Goal: Task Accomplishment & Management: Use online tool/utility

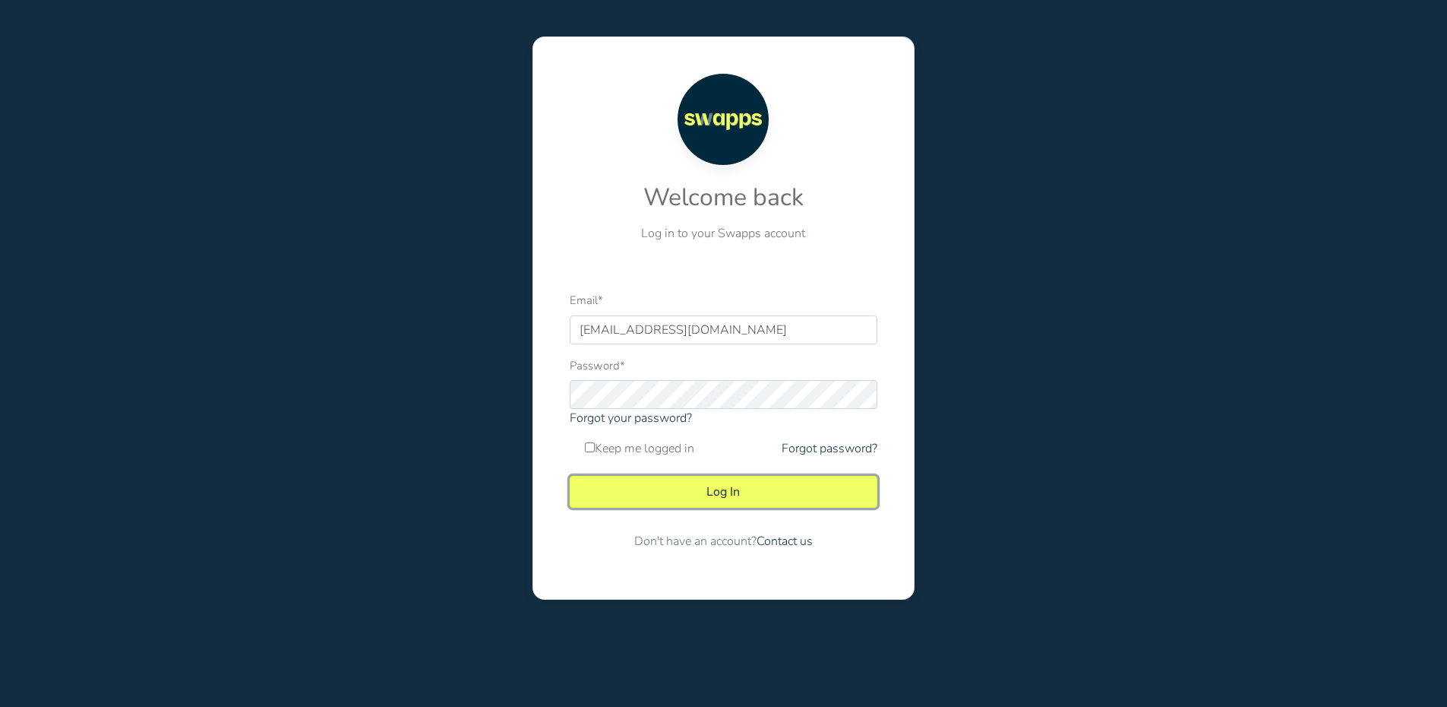
click at [684, 486] on button "Log In" at bounding box center [724, 492] width 308 height 32
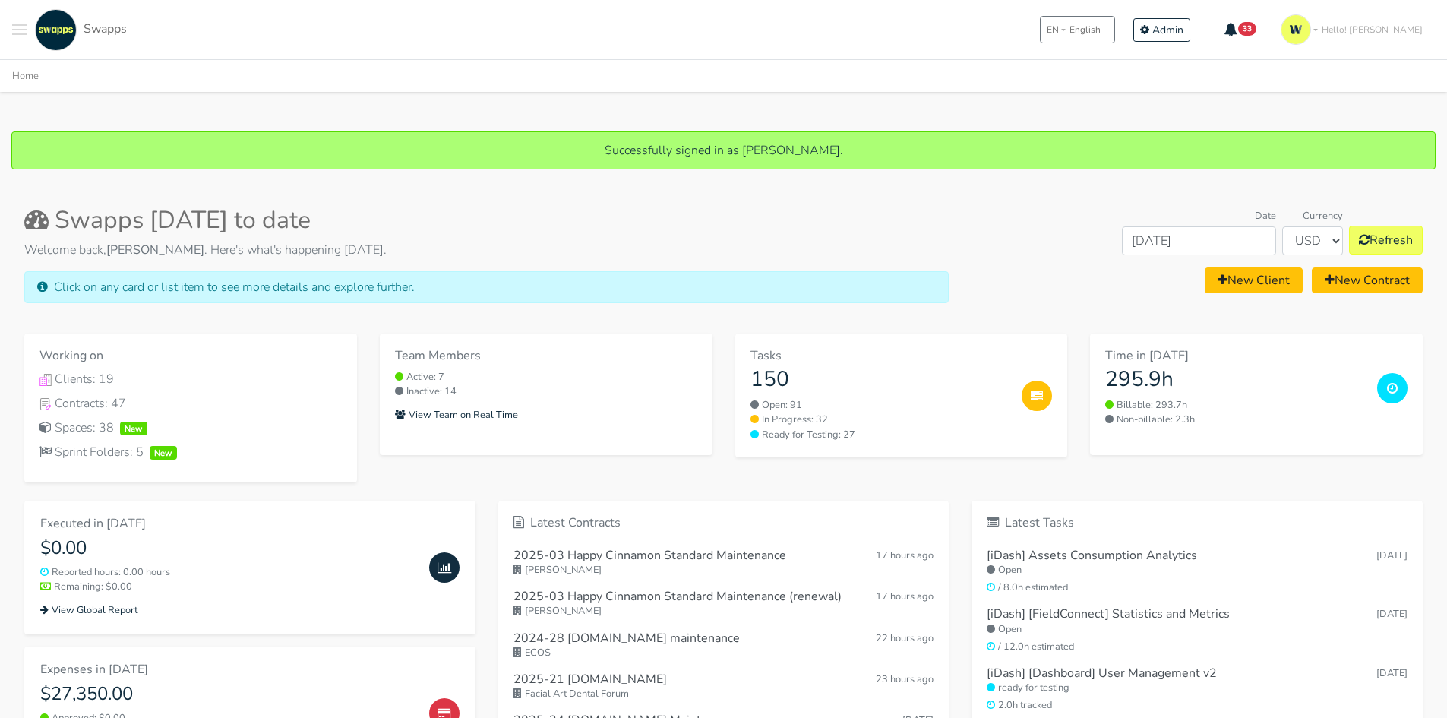
click at [17, 31] on button "Toggle navigation menu" at bounding box center [19, 30] width 15 height 42
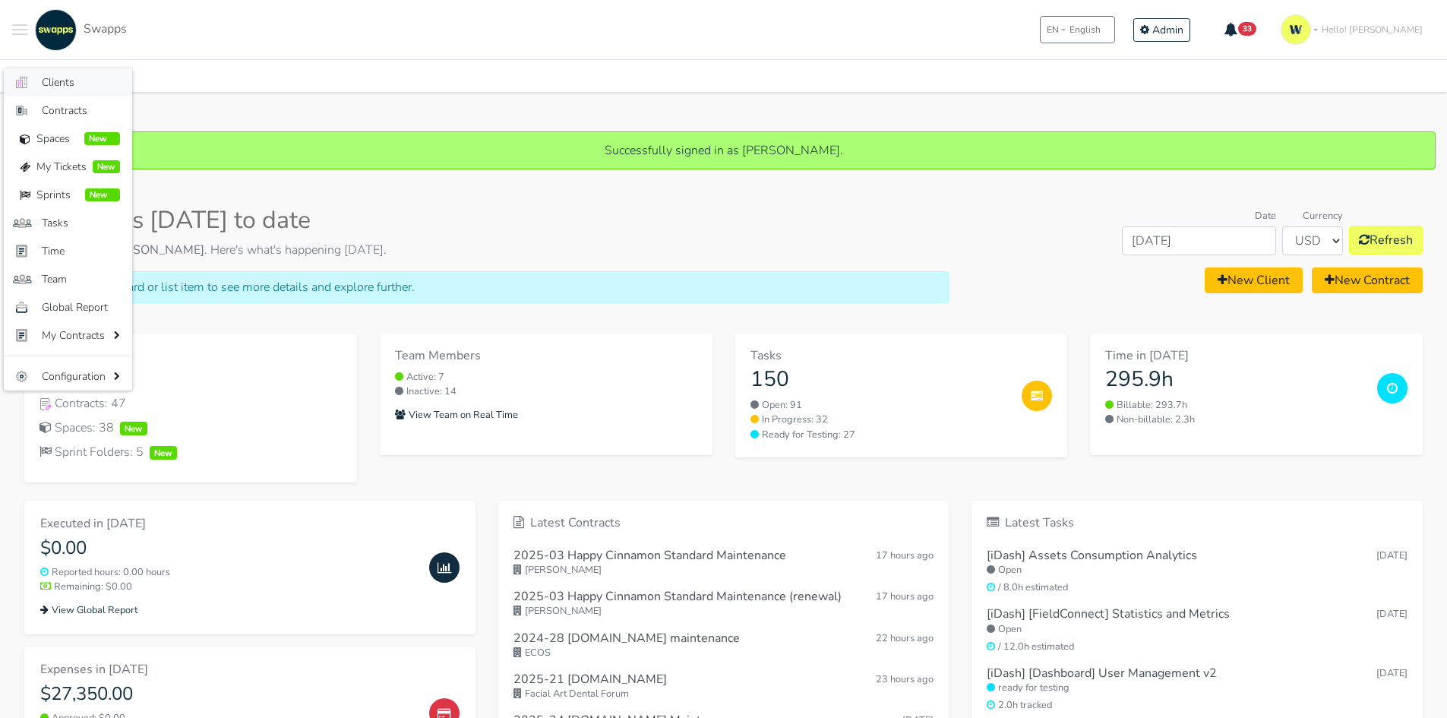
click at [68, 74] on link ".cls-1 { fill: #F15CFF; } .cls-2 { fill: #9a9a9a; } Clients" at bounding box center [68, 82] width 128 height 28
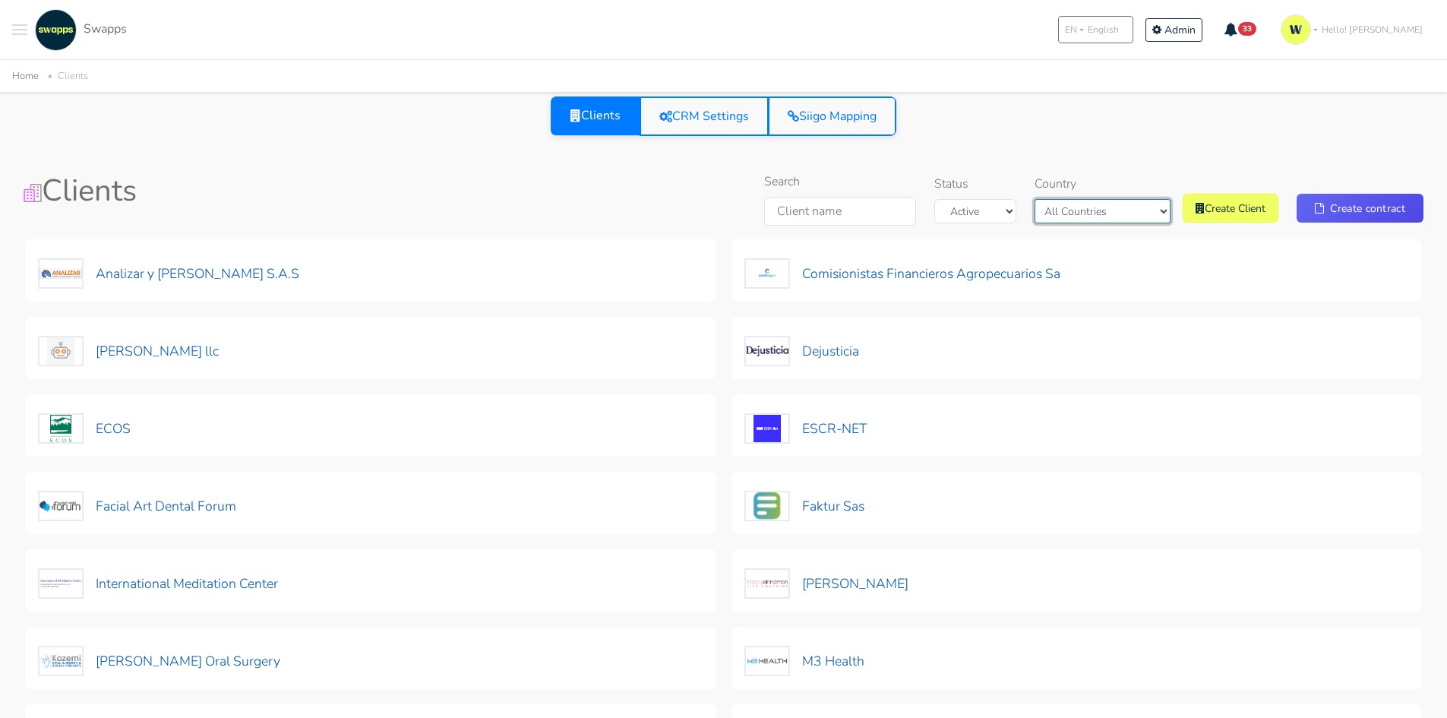
click at [1100, 215] on select "All Countries Colombia USA" at bounding box center [1103, 211] width 136 height 24
select select "Colombia"
click at [1071, 199] on select "All Countries Colombia USA" at bounding box center [1103, 211] width 136 height 24
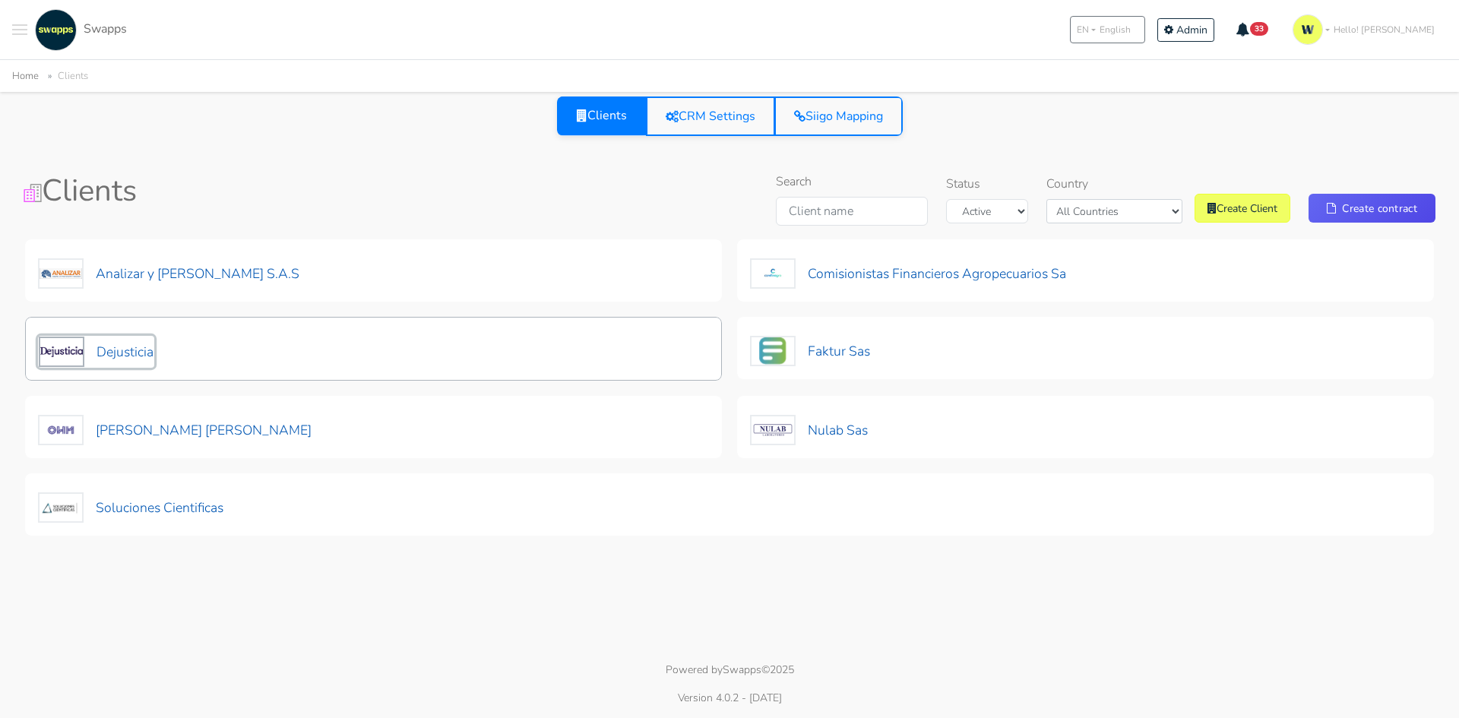
click at [142, 353] on button "Dejusticia" at bounding box center [96, 352] width 116 height 32
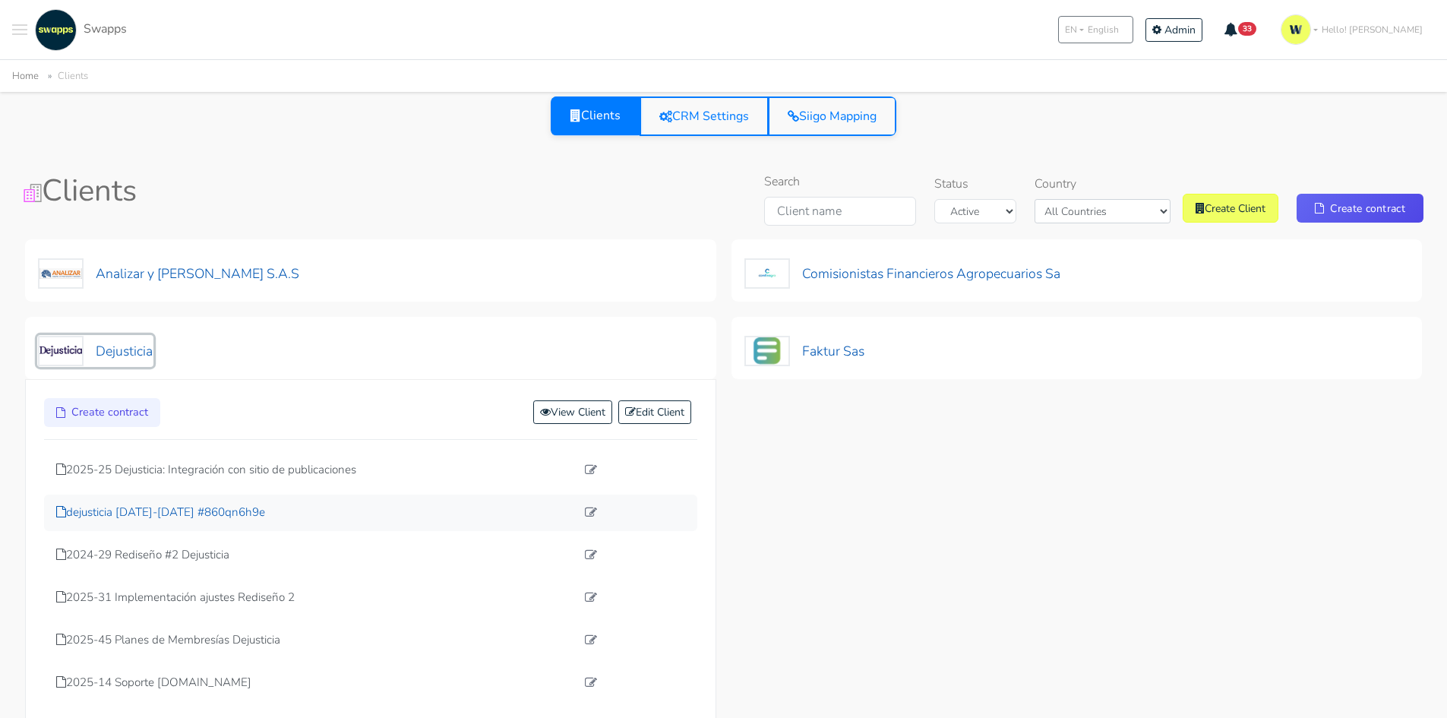
scroll to position [76, 0]
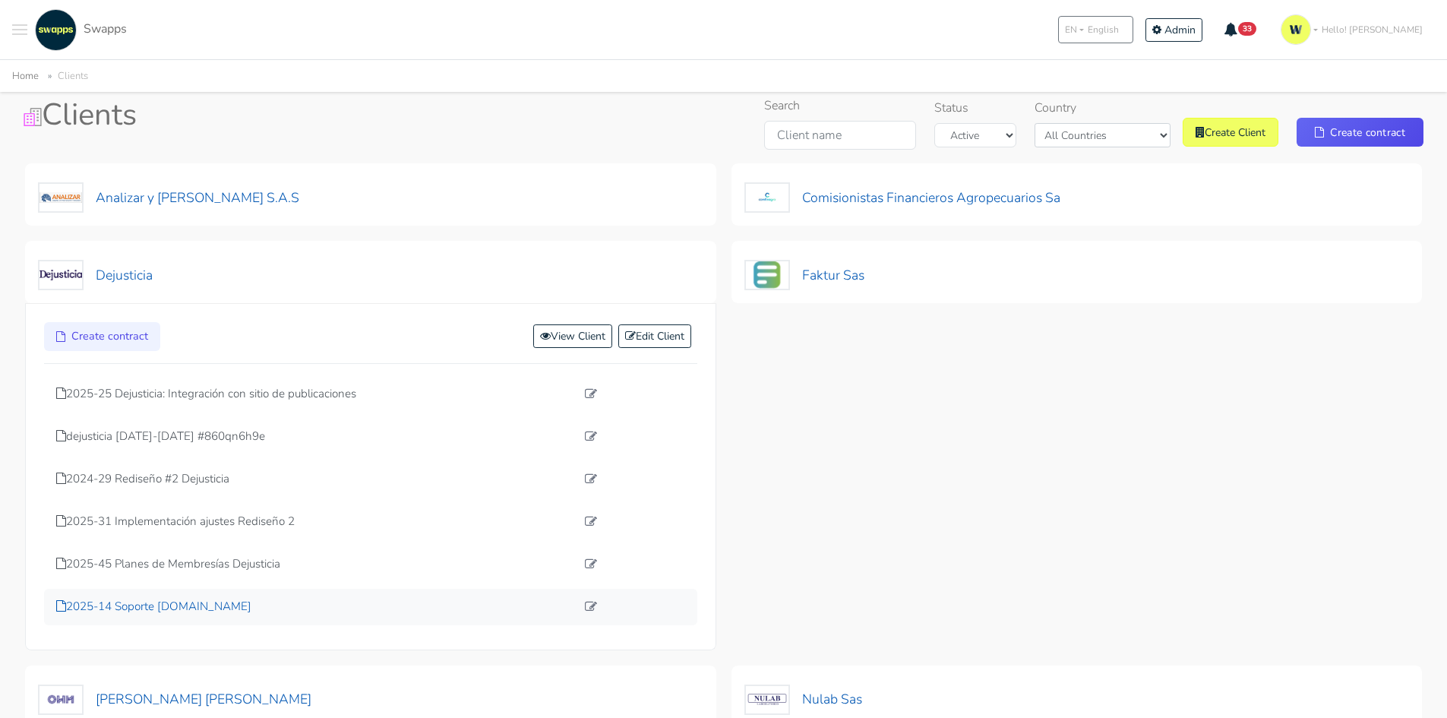
click at [184, 607] on p "2025-14 Soporte [DOMAIN_NAME]" at bounding box center [316, 606] width 520 height 17
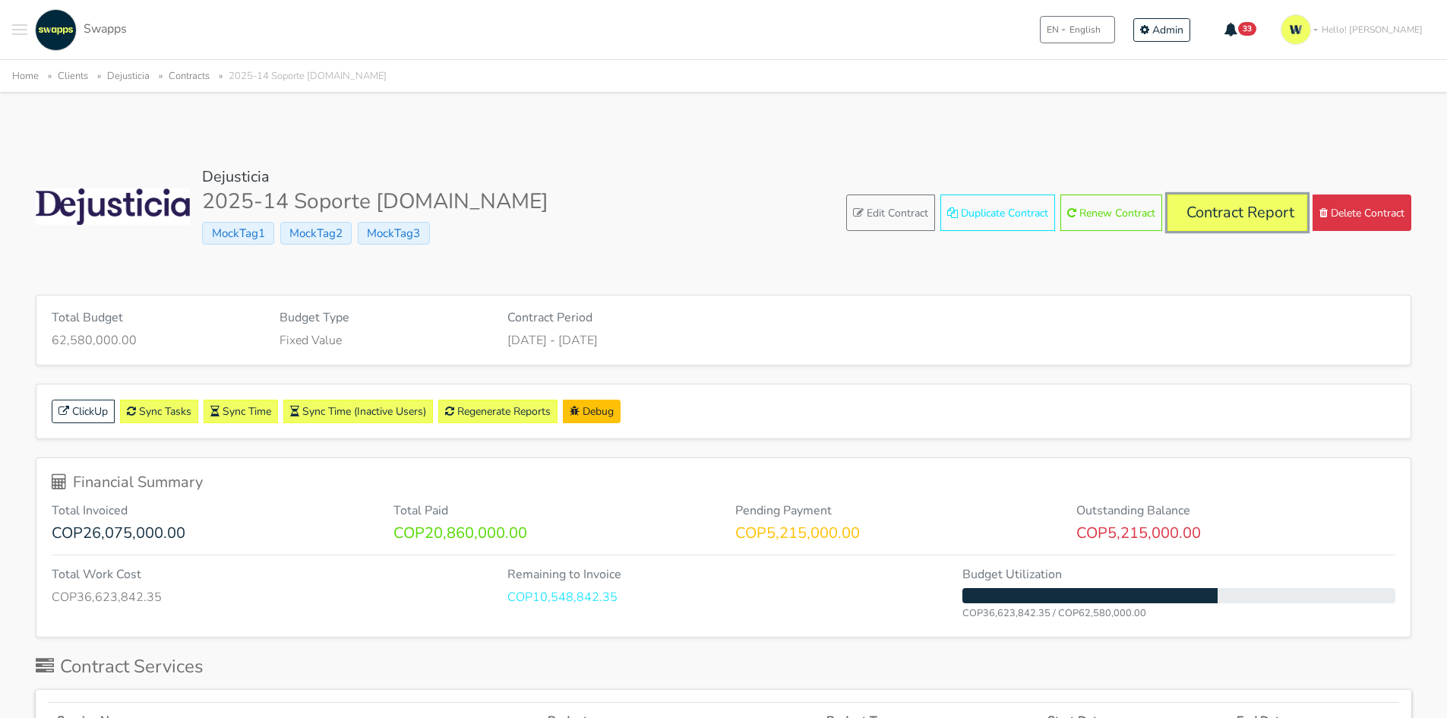
click at [1259, 220] on link "Contract Report" at bounding box center [1238, 213] width 140 height 36
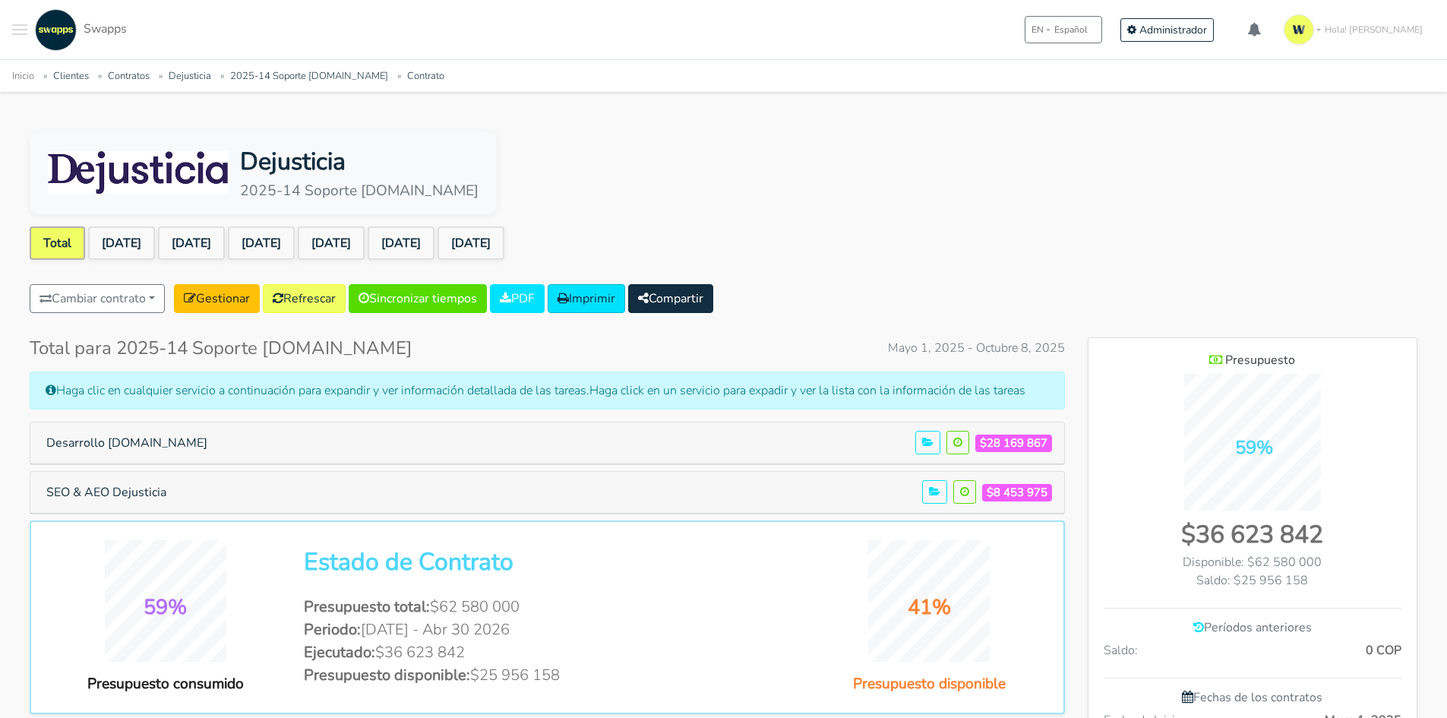
scroll to position [1123, 329]
click at [350, 242] on link "Aug 2025" at bounding box center [331, 242] width 67 height 33
click at [435, 249] on link "Sep 2025" at bounding box center [401, 242] width 67 height 33
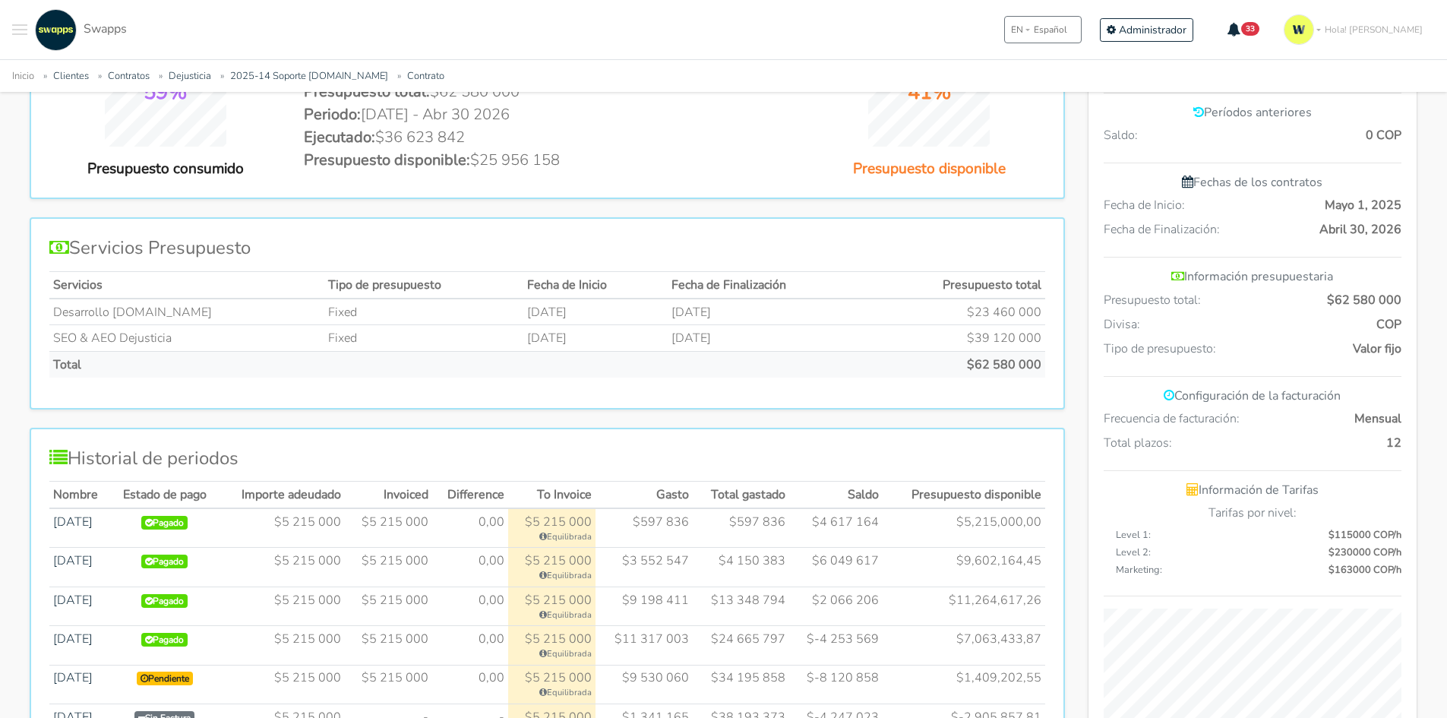
scroll to position [608, 0]
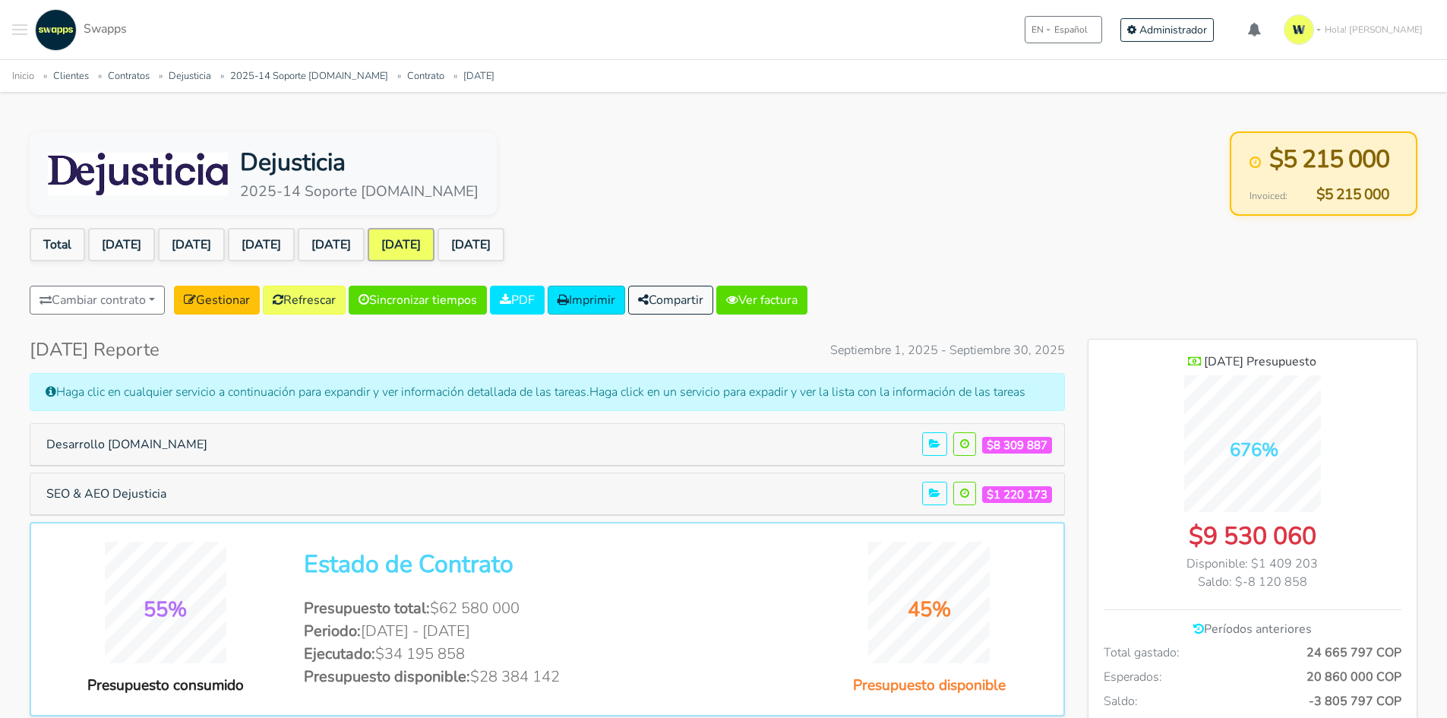
scroll to position [1234, 329]
click at [132, 449] on button "Desarrollo [DOMAIN_NAME]" at bounding box center [126, 444] width 181 height 29
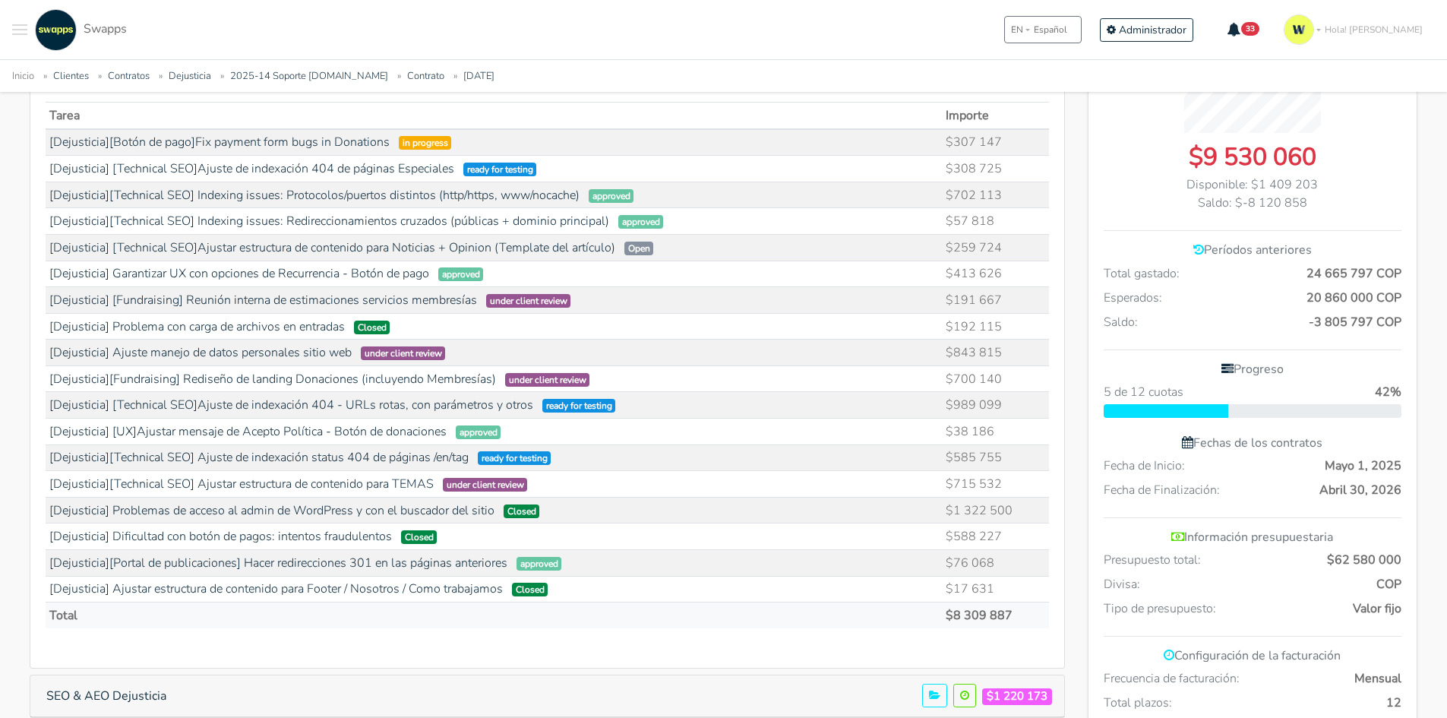
scroll to position [380, 0]
click at [220, 512] on link "[Dejusticia] Problemas de acceso al admin de WordPress y con el buscador del si…" at bounding box center [271, 509] width 445 height 17
drag, startPoint x: 1004, startPoint y: 475, endPoint x: 203, endPoint y: 484, distance: 800.9
click at [203, 484] on tr "[Dejusticia][Technical SEO] Ajustar estructura de contenido para TEMAS under cl…" at bounding box center [548, 483] width 1004 height 27
drag, startPoint x: 1011, startPoint y: 395, endPoint x: 384, endPoint y: 399, distance: 626.9
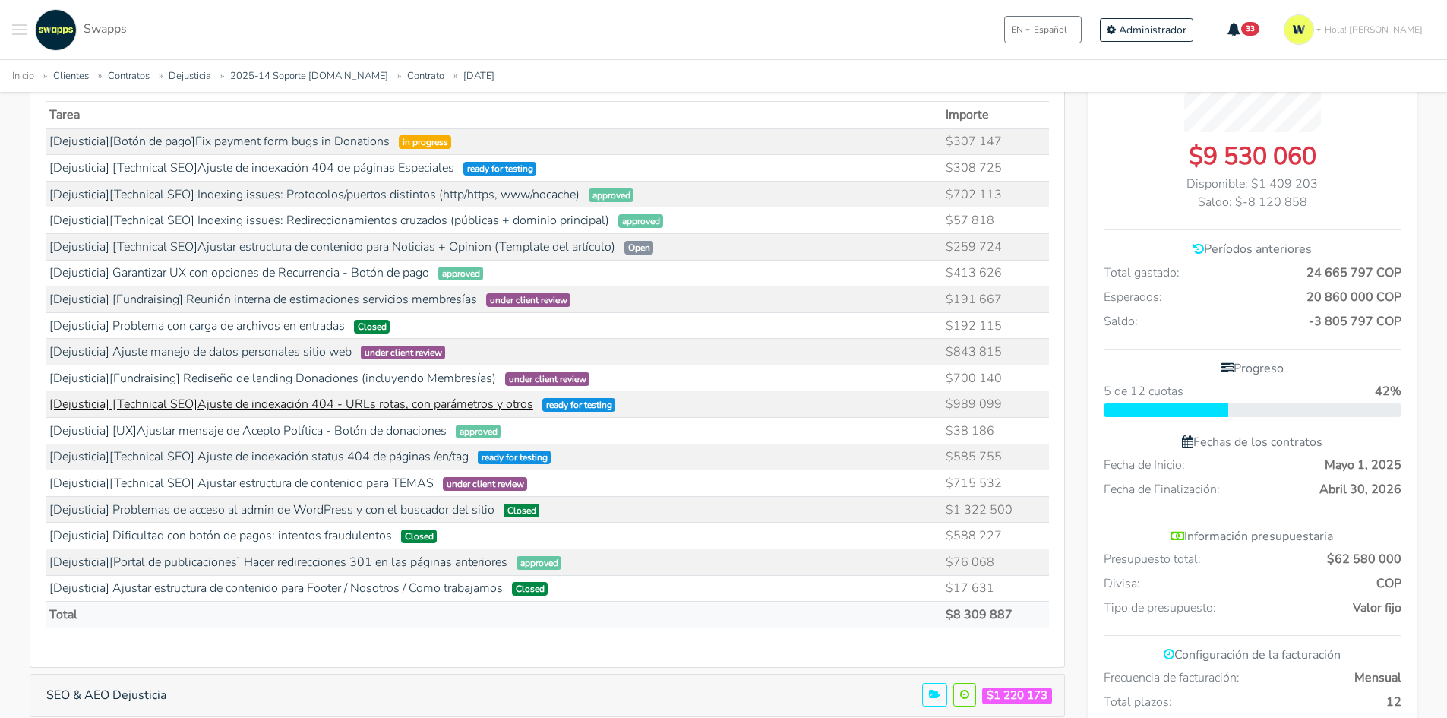
click at [384, 399] on tr "[Dejusticia] [Technical SEO]Ajuste de indexación 404 - URLs rotas, con parámetr…" at bounding box center [548, 404] width 1004 height 27
click at [721, 414] on td "[Dejusticia] [Technical SEO]Ajuste de indexación 404 - URLs rotas, con parámetr…" at bounding box center [494, 404] width 897 height 27
click at [443, 405] on link "[Dejusticia] [Technical SEO]Ajuste de indexación 404 - URLs rotas, con parámetr…" at bounding box center [291, 404] width 484 height 17
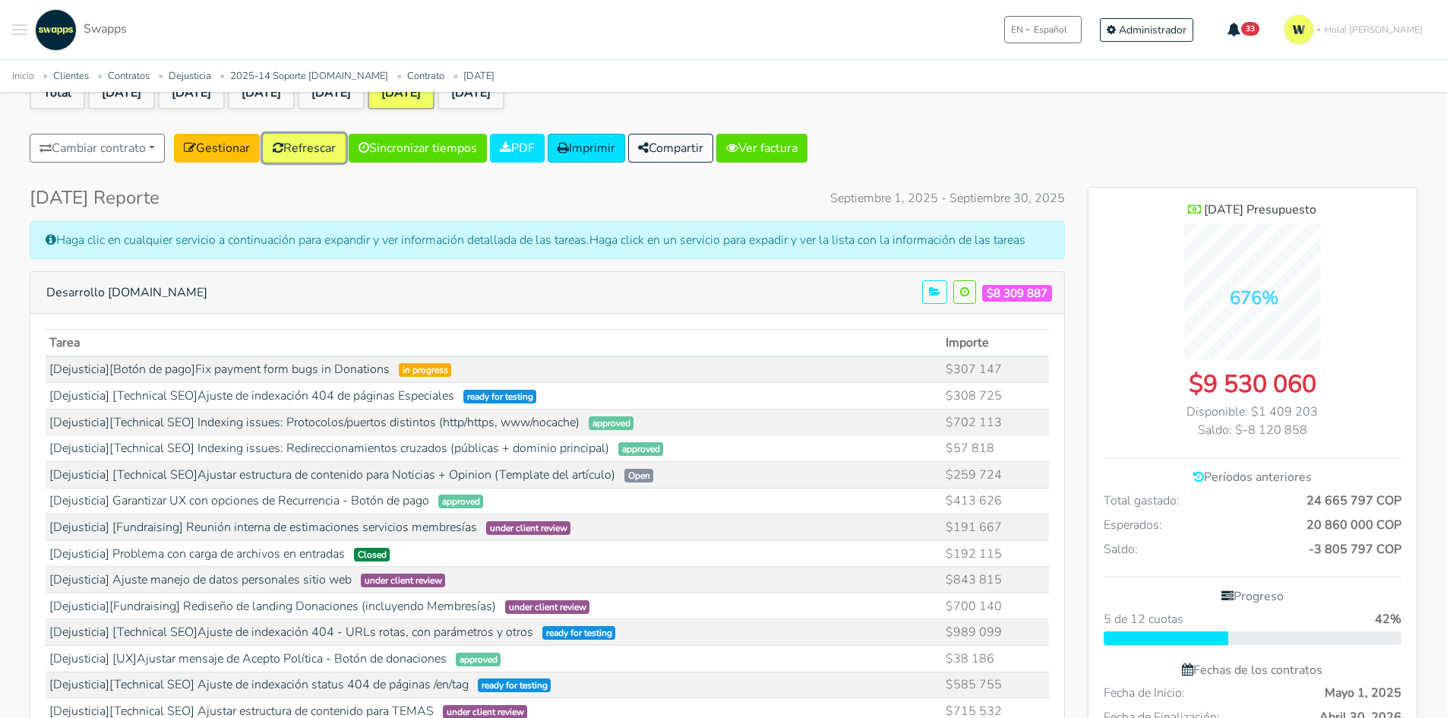
click at [302, 146] on link "Refrescar" at bounding box center [304, 148] width 83 height 29
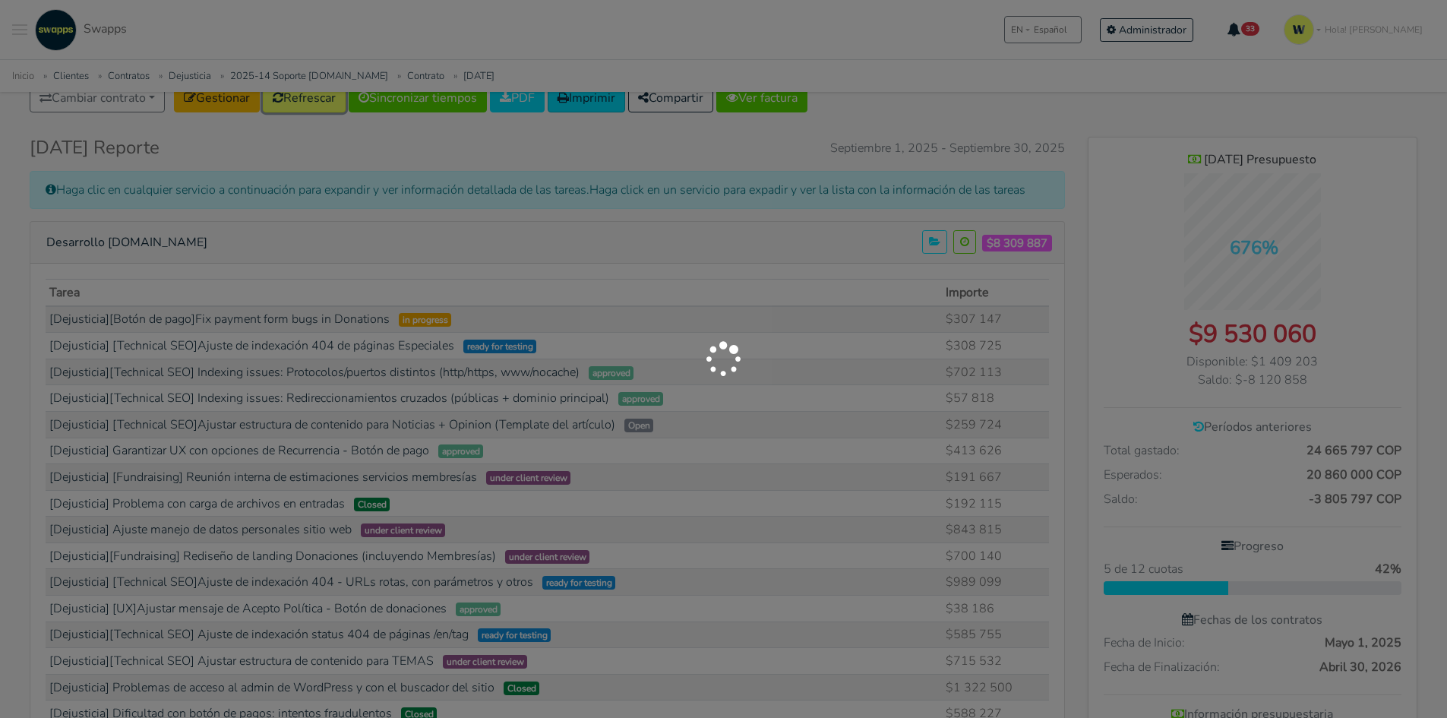
scroll to position [304, 0]
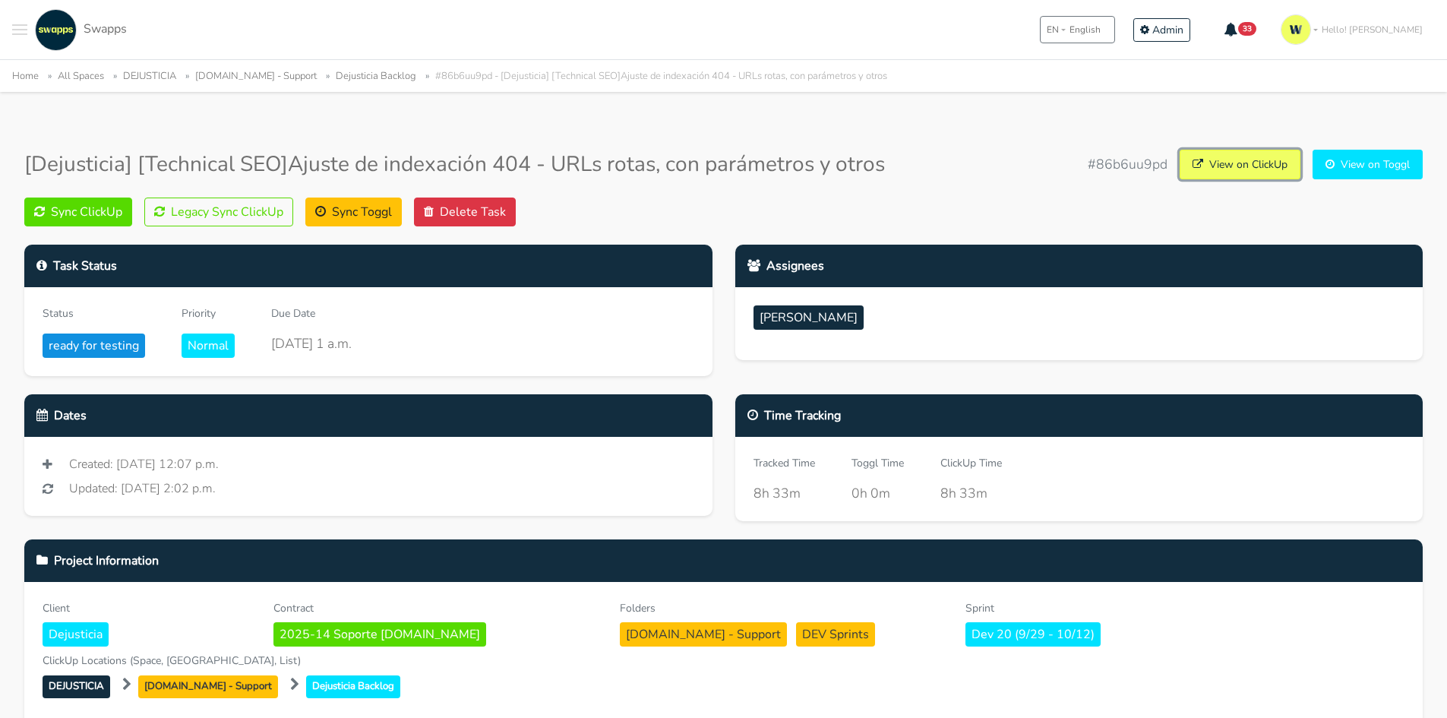
click at [1242, 164] on link "View on ClickUp" at bounding box center [1240, 165] width 121 height 30
click at [225, 214] on button "Legacy Sync ClickUp" at bounding box center [218, 212] width 149 height 29
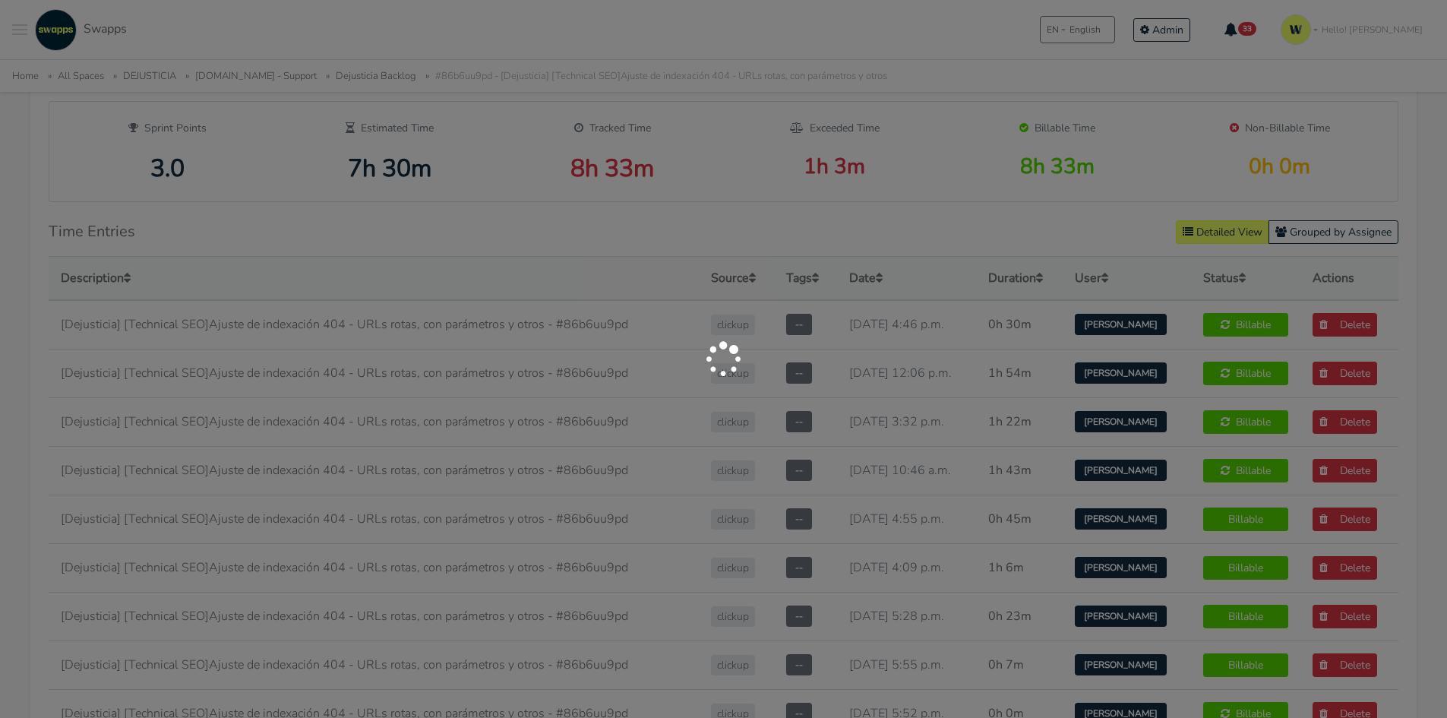
scroll to position [836, 0]
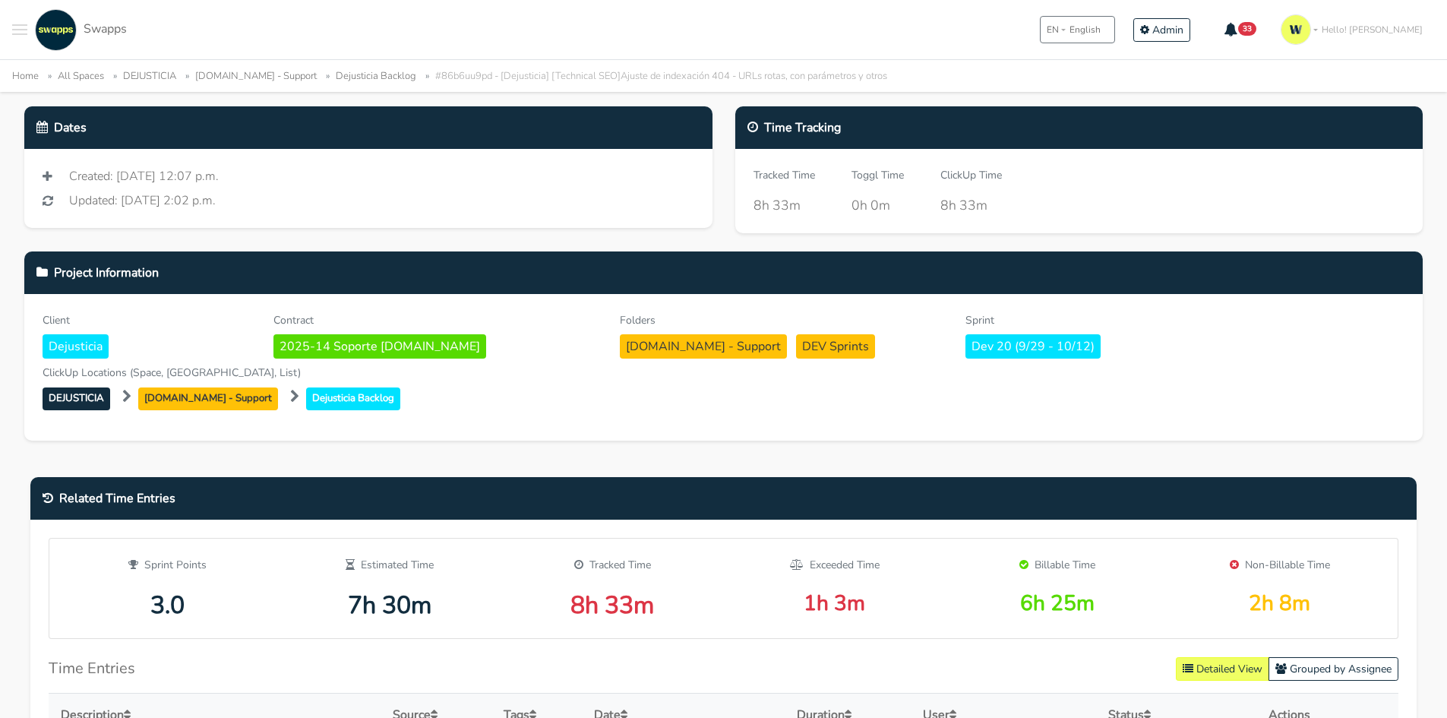
scroll to position [228, 0]
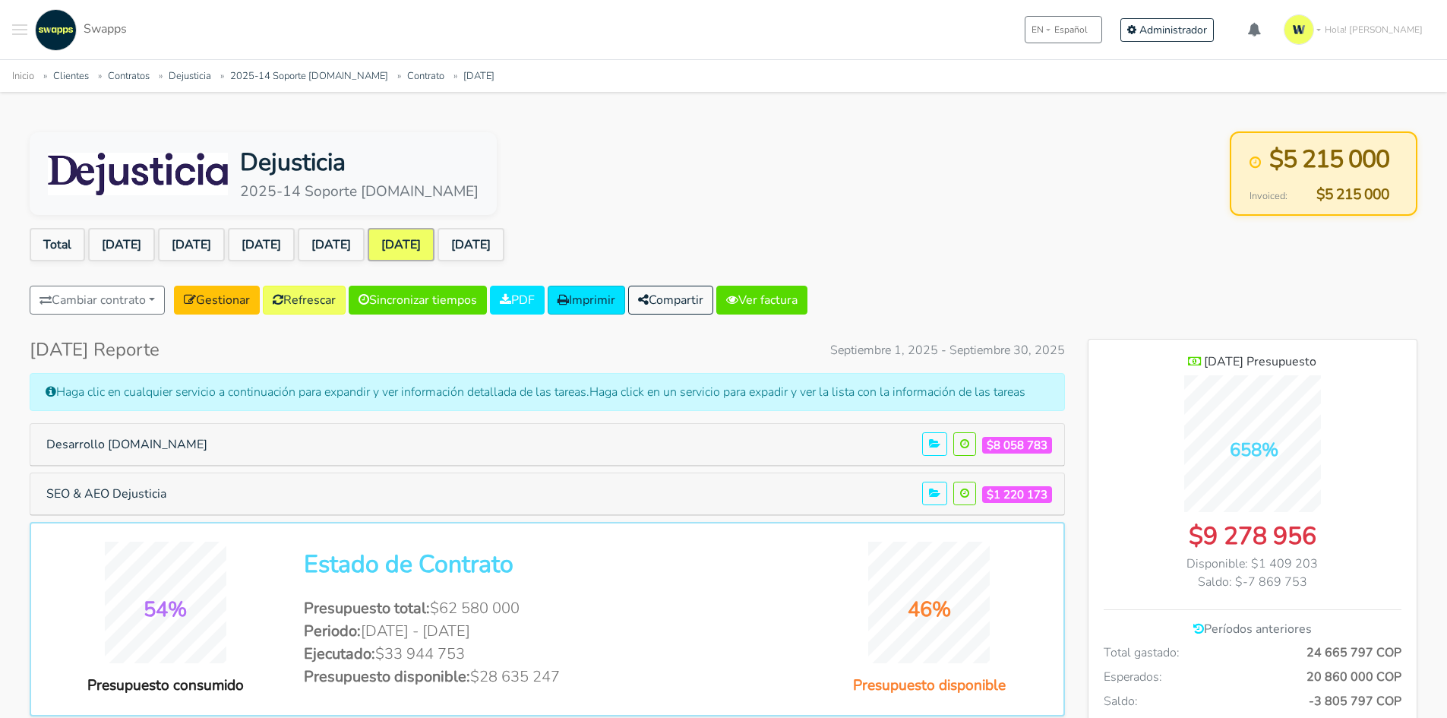
scroll to position [1234, 329]
click at [138, 445] on button "Desarrollo dejusticia.org" at bounding box center [126, 444] width 181 height 29
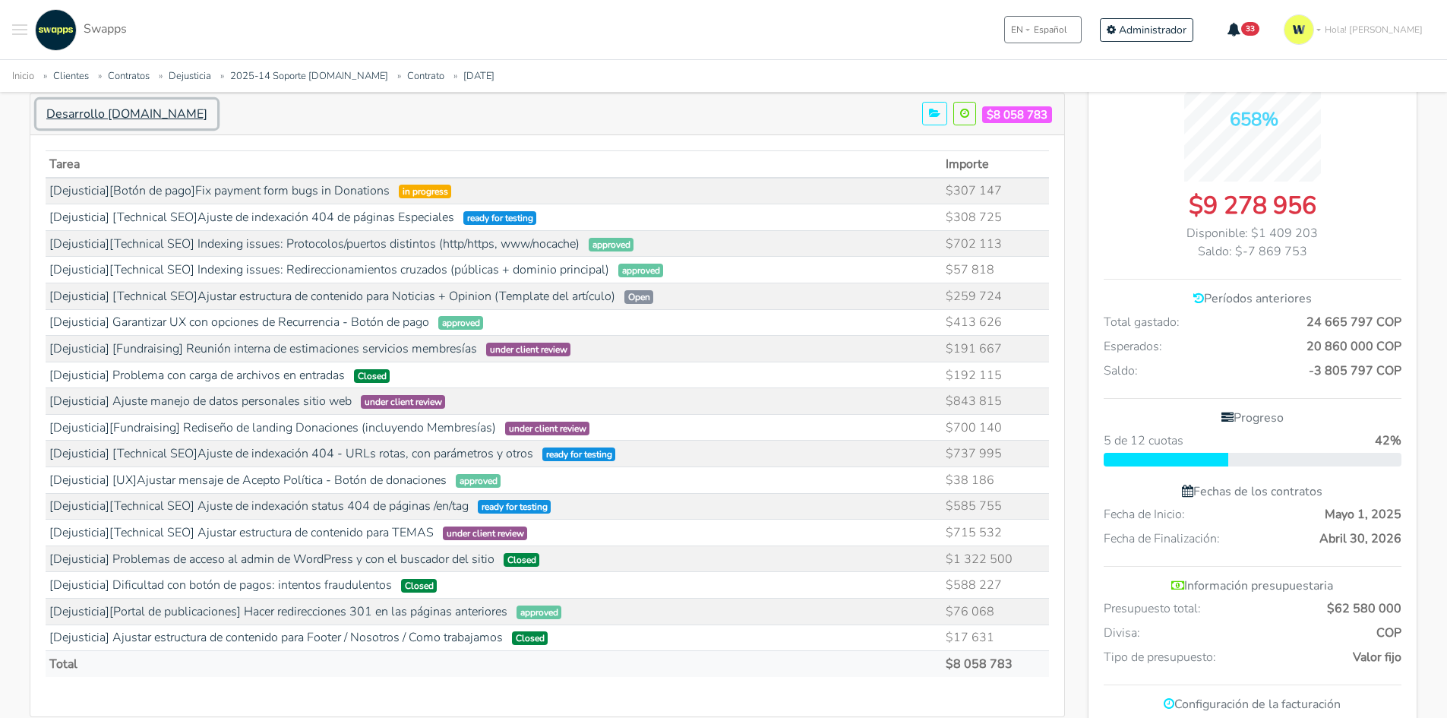
scroll to position [304, 0]
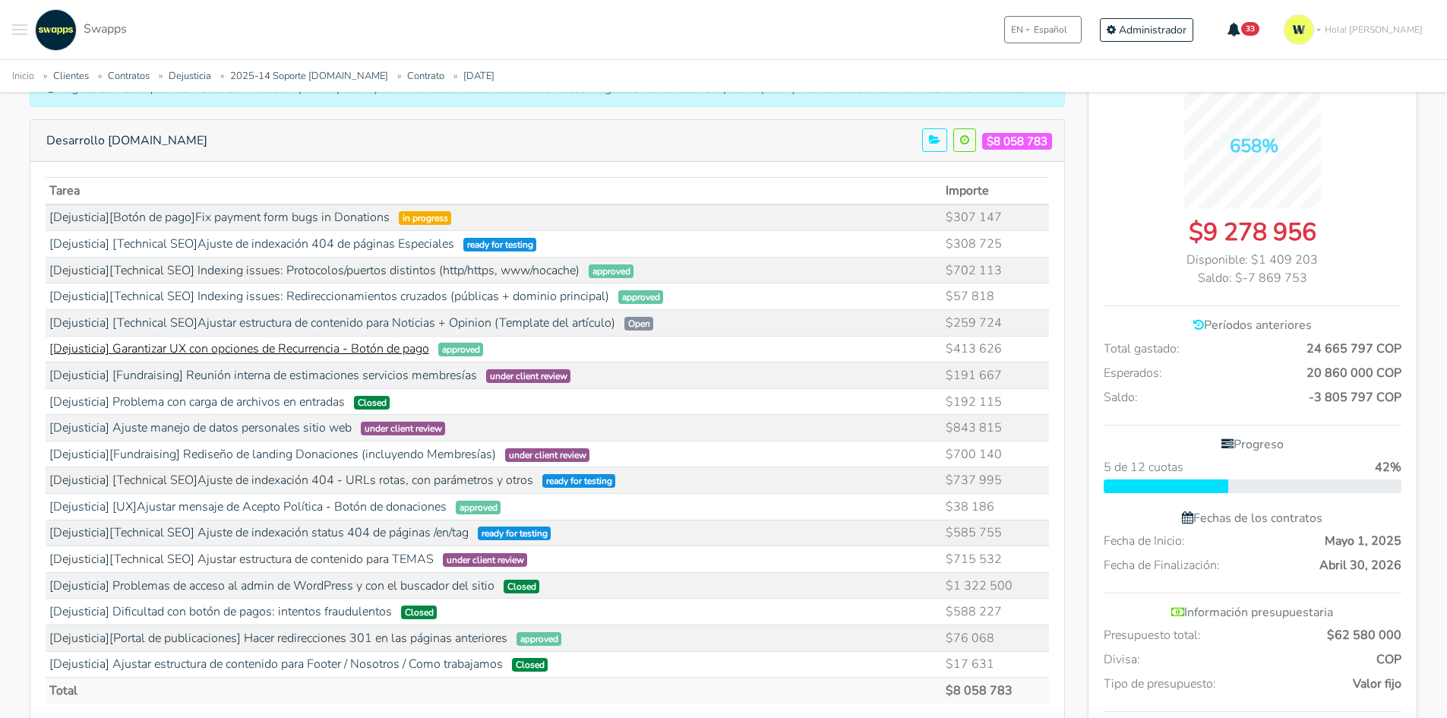
click at [334, 353] on link "[Dejusticia] Garantizar UX con opciones de Recurrencia - Botón de pago" at bounding box center [239, 348] width 380 height 17
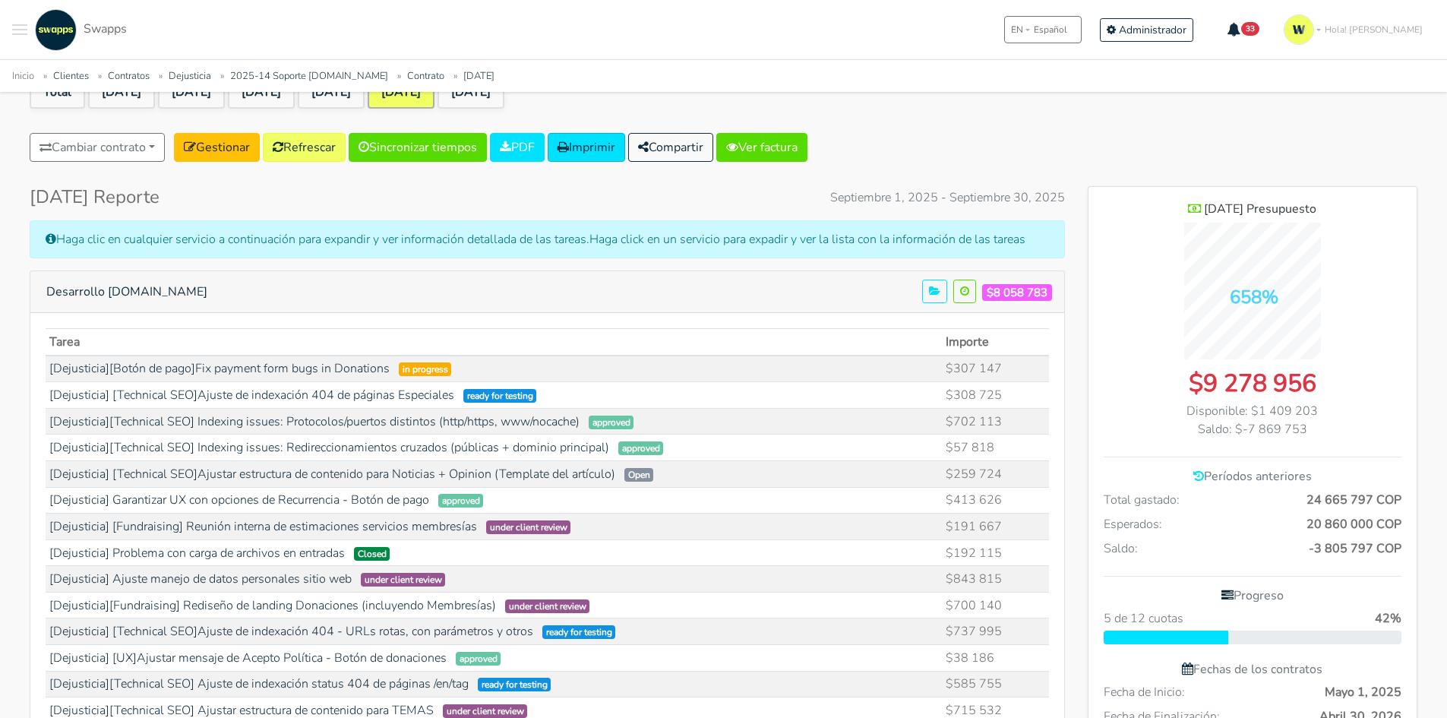
scroll to position [152, 0]
click at [296, 372] on link "[Dejusticia][Botón de pago]Fix payment form bugs in Donations" at bounding box center [219, 369] width 340 height 17
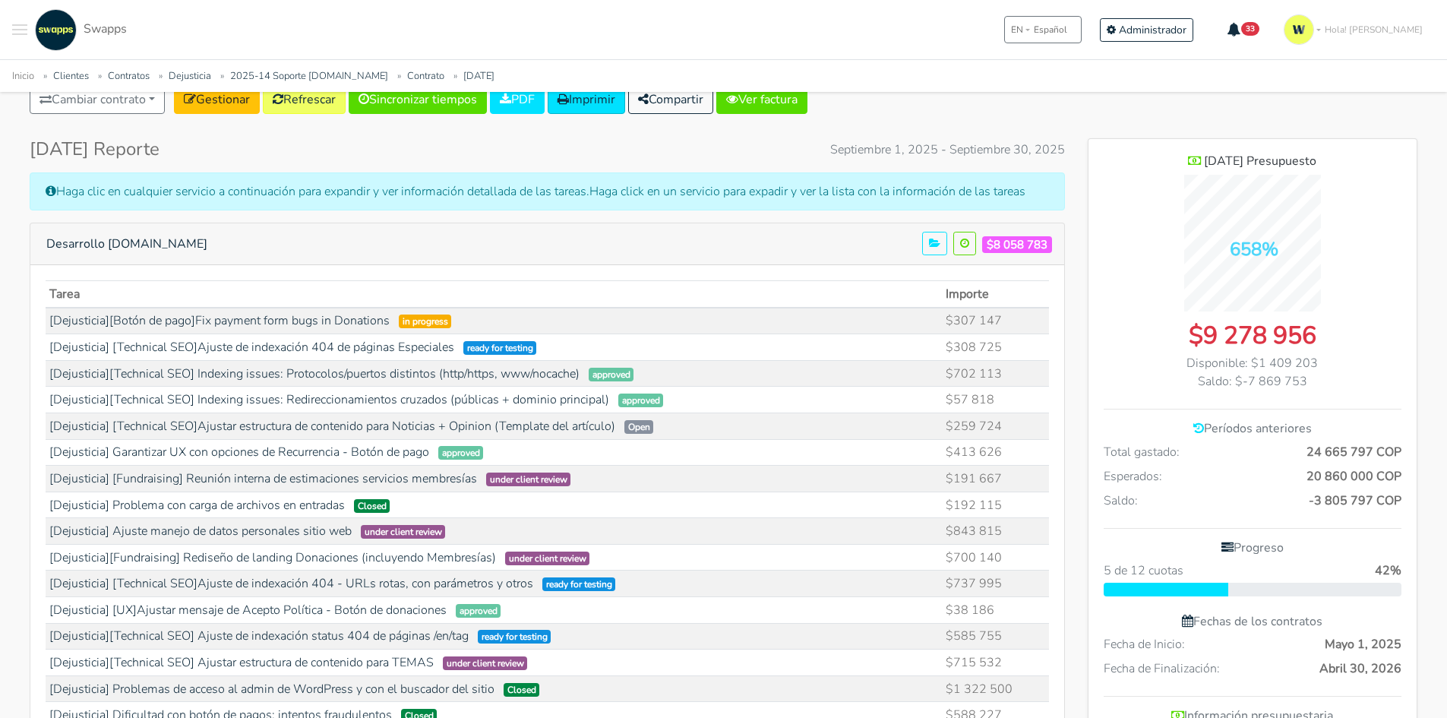
scroll to position [228, 0]
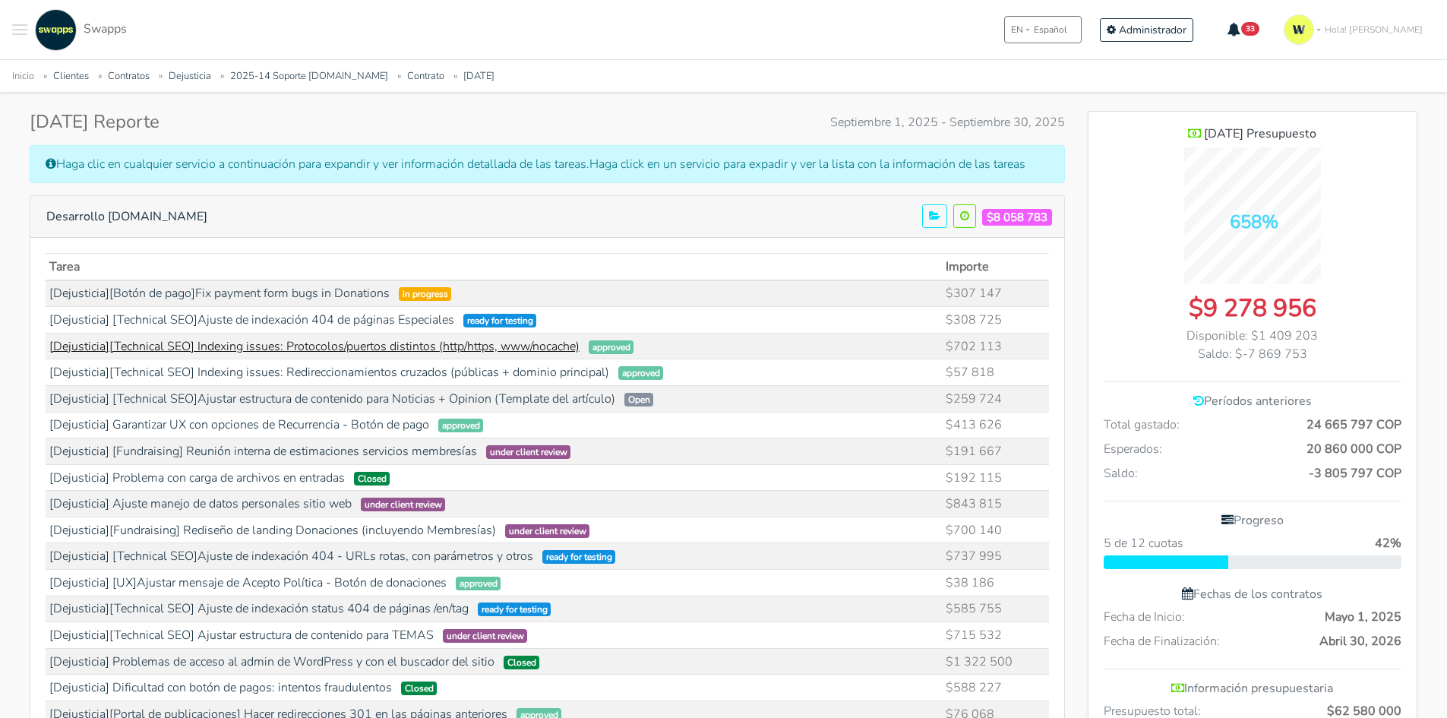
click at [535, 346] on link "[Dejusticia][Technical SEO] Indexing issues: Protocolos/puertos distintos (http…" at bounding box center [314, 346] width 530 height 17
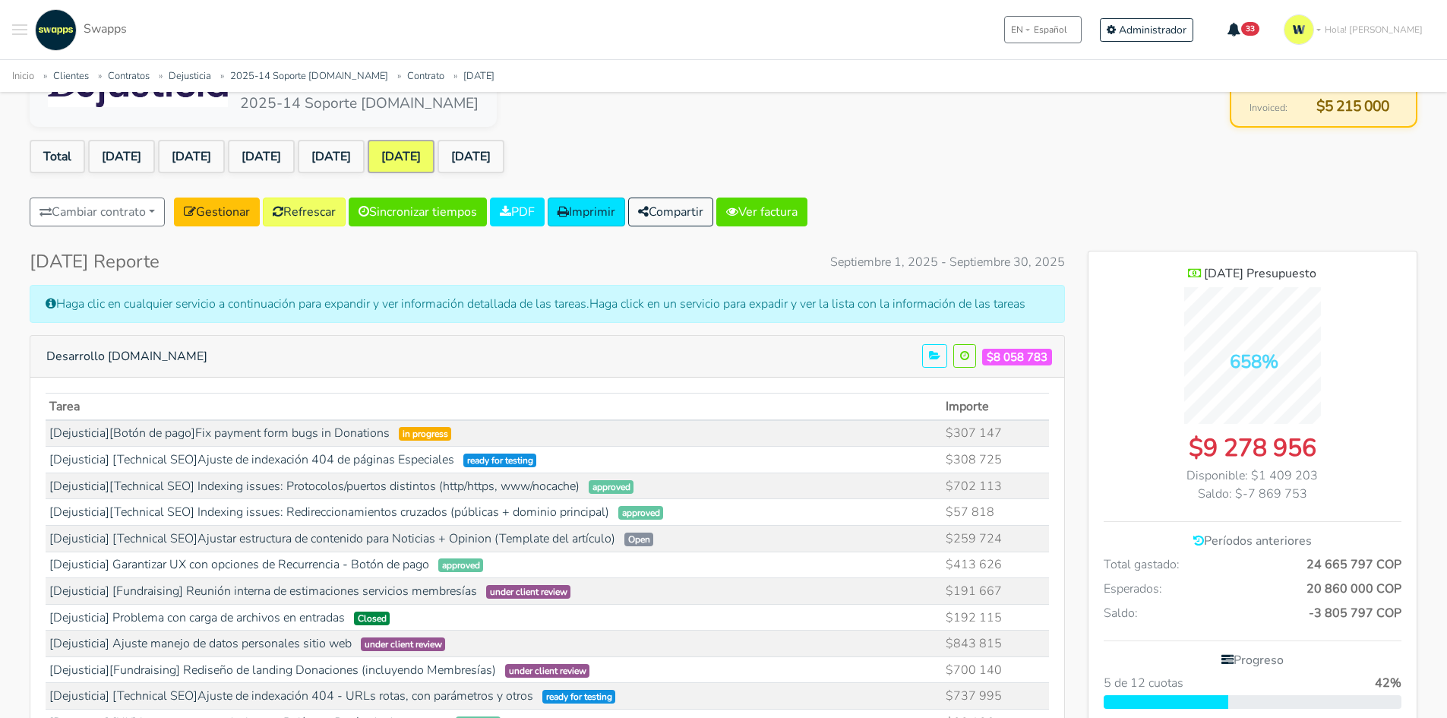
scroll to position [304, 0]
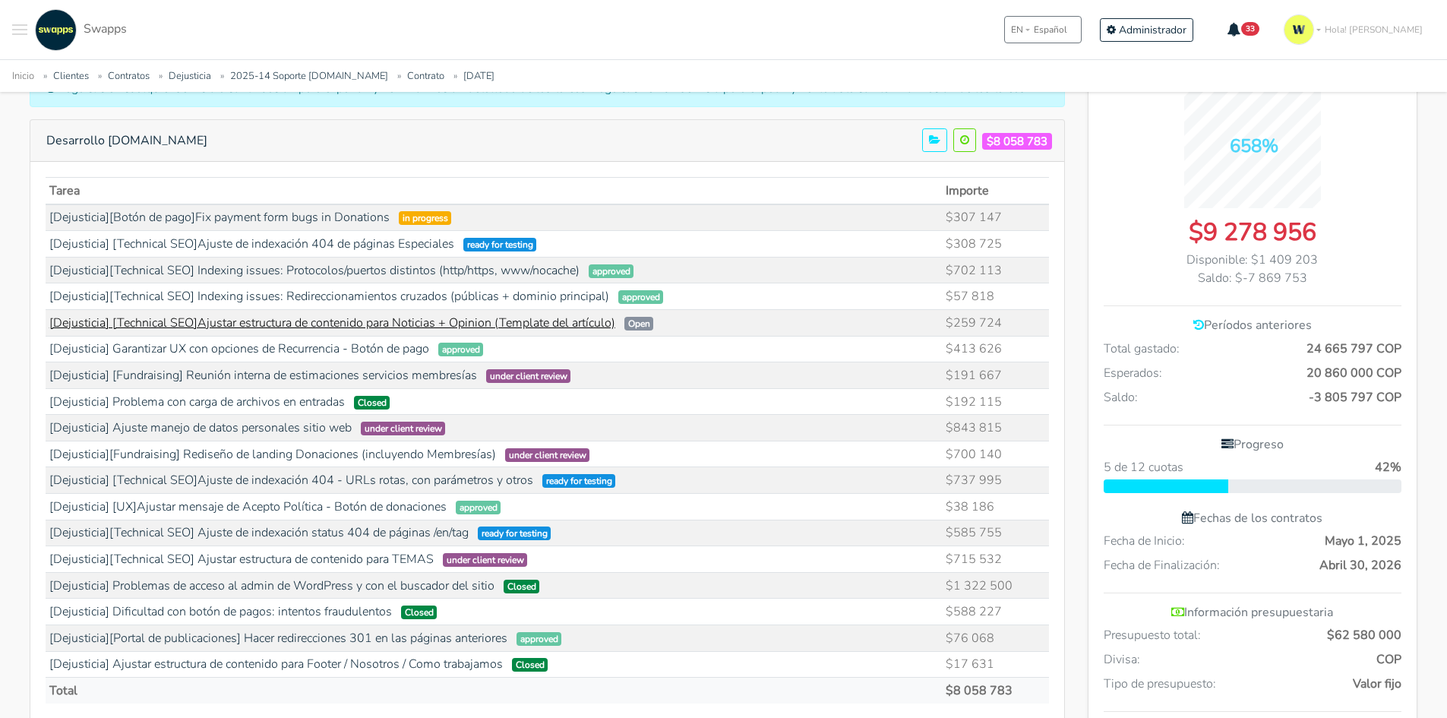
click at [170, 324] on link "[Dejusticia] [Technical SEO]Ajustar estructura de contenido para Noticias + Opi…" at bounding box center [332, 323] width 566 height 17
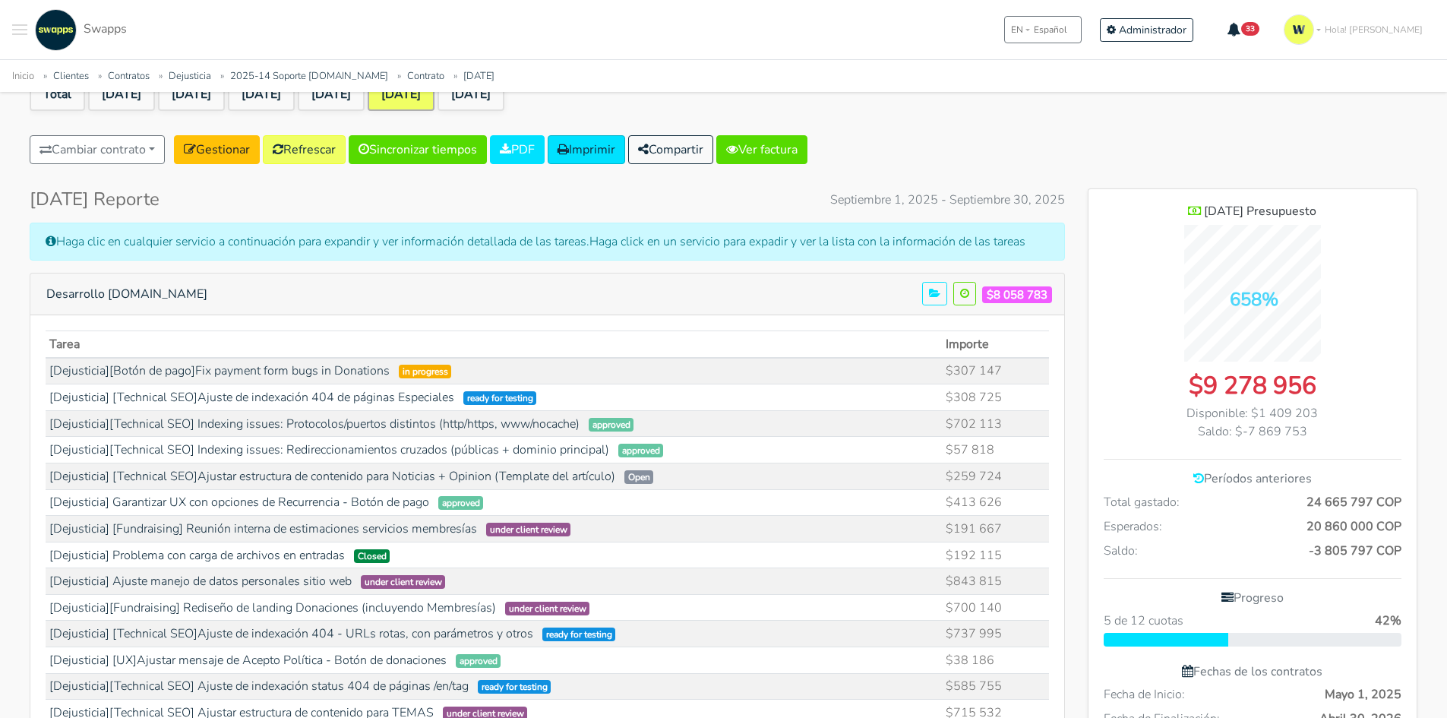
scroll to position [0, 0]
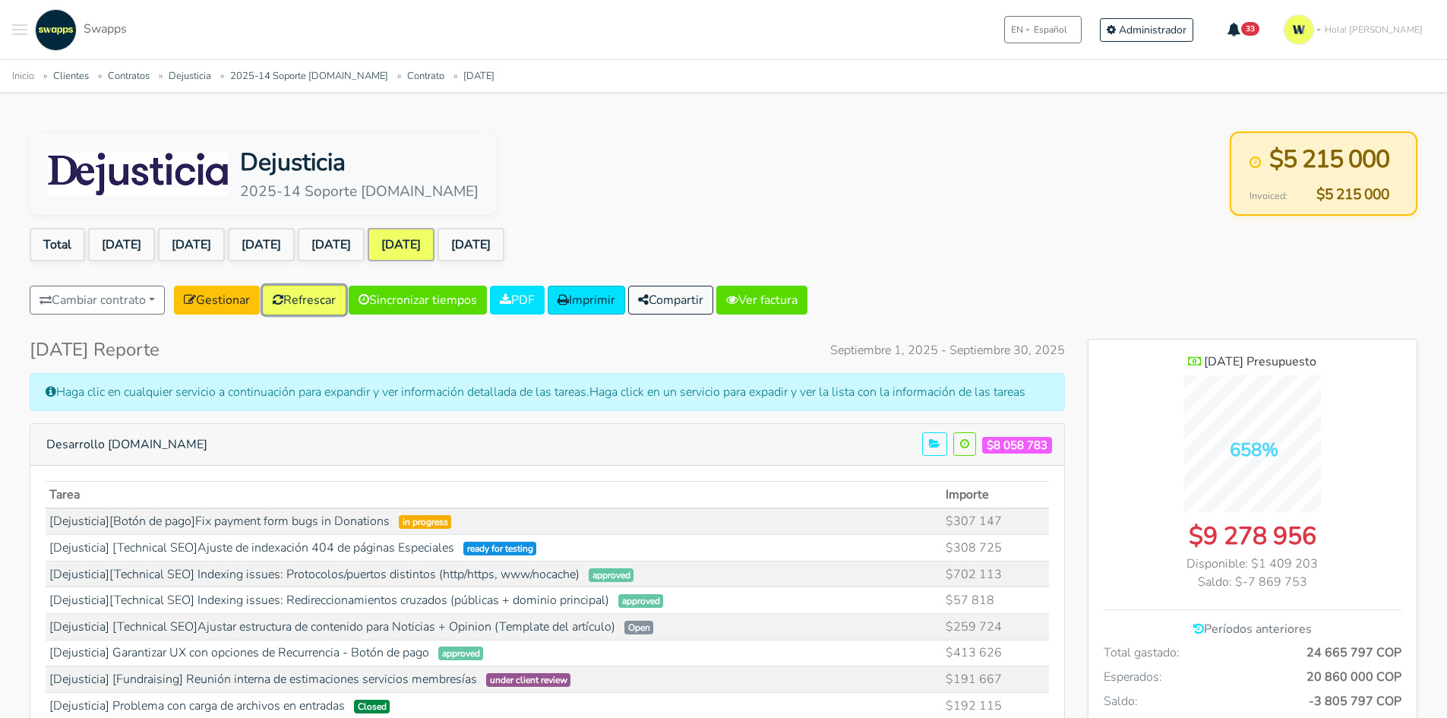
click at [304, 303] on link "Refrescar" at bounding box center [304, 300] width 83 height 29
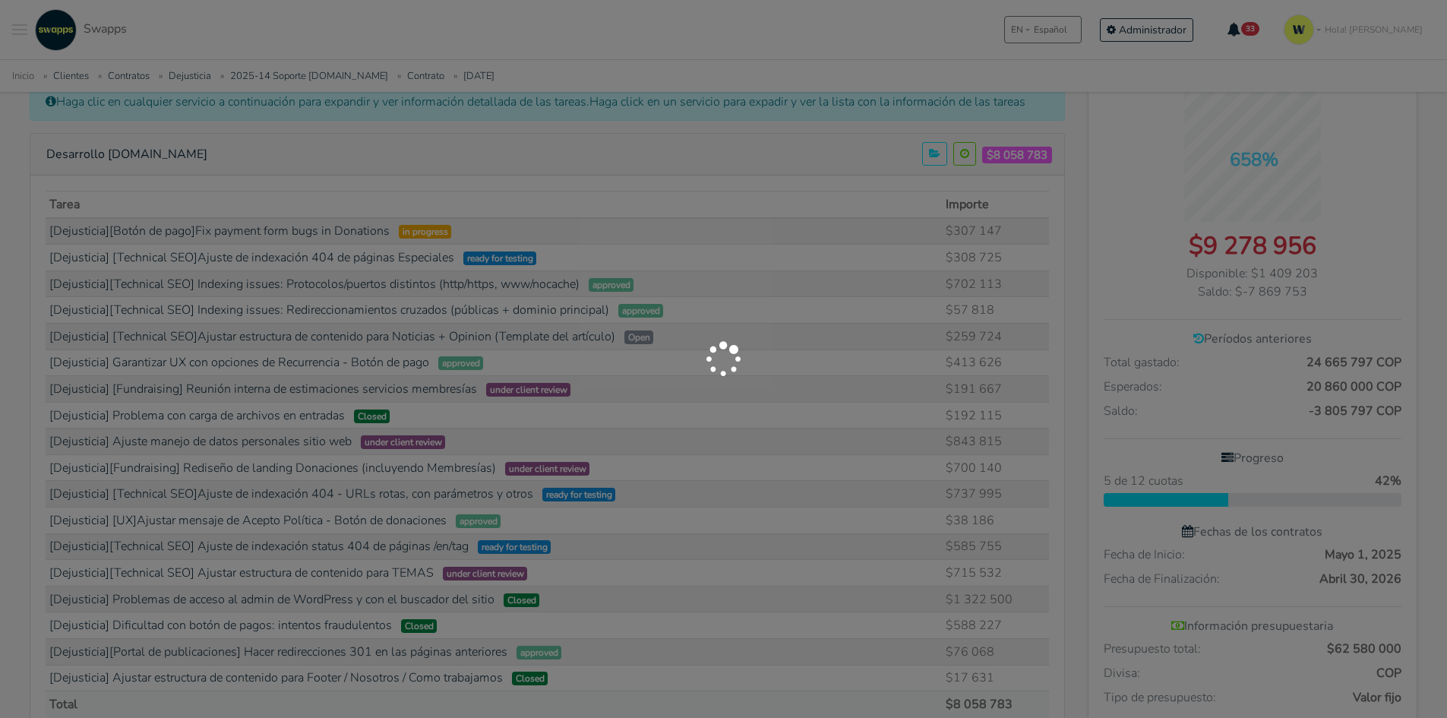
scroll to position [304, 0]
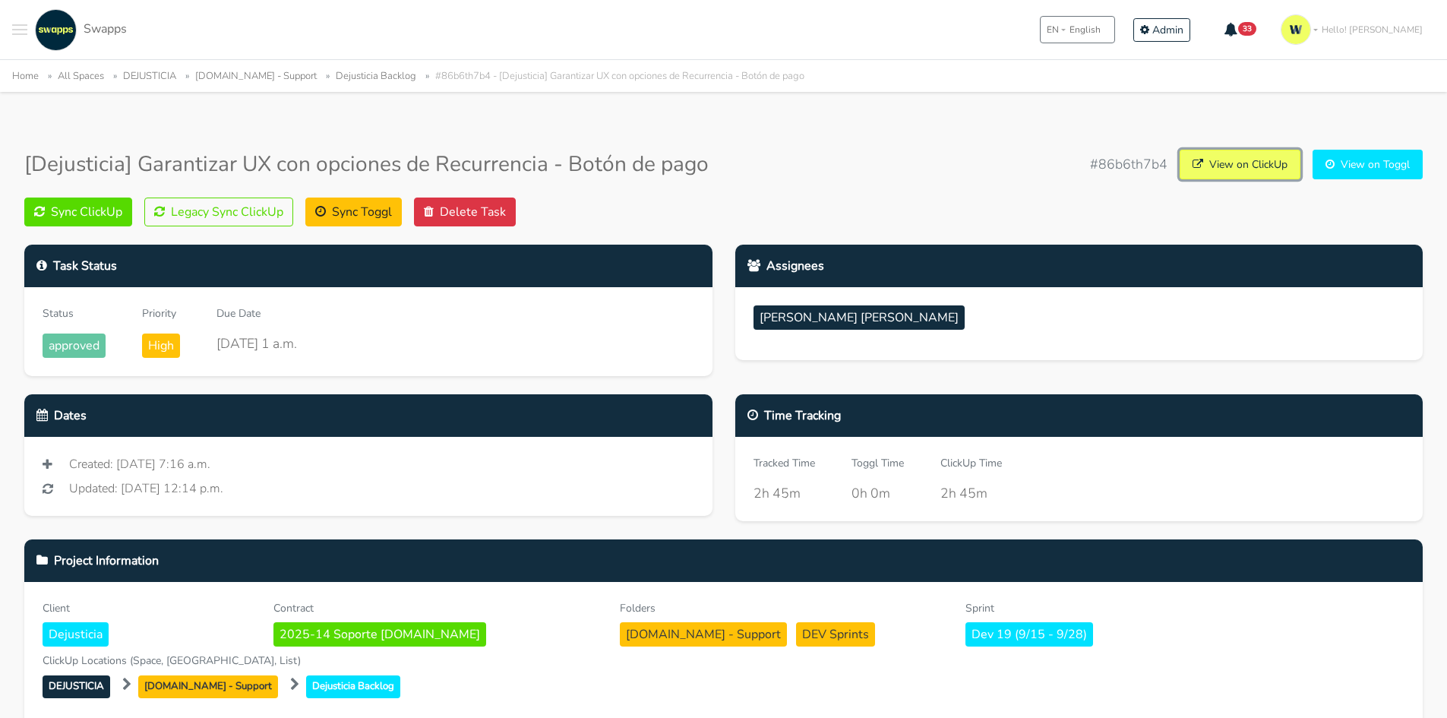
click at [1250, 167] on link "View on ClickUp" at bounding box center [1240, 165] width 121 height 30
click at [199, 213] on button "Legacy Sync ClickUp" at bounding box center [218, 212] width 149 height 29
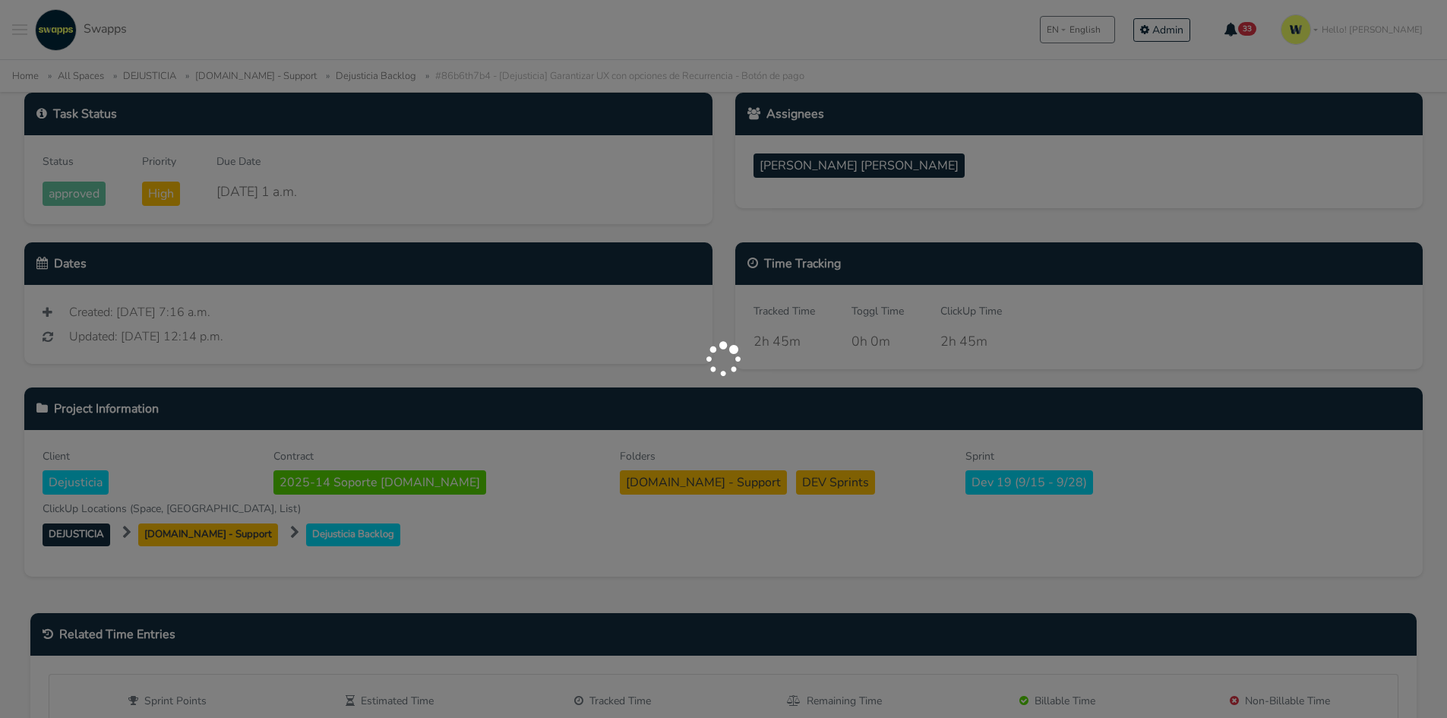
scroll to position [242, 0]
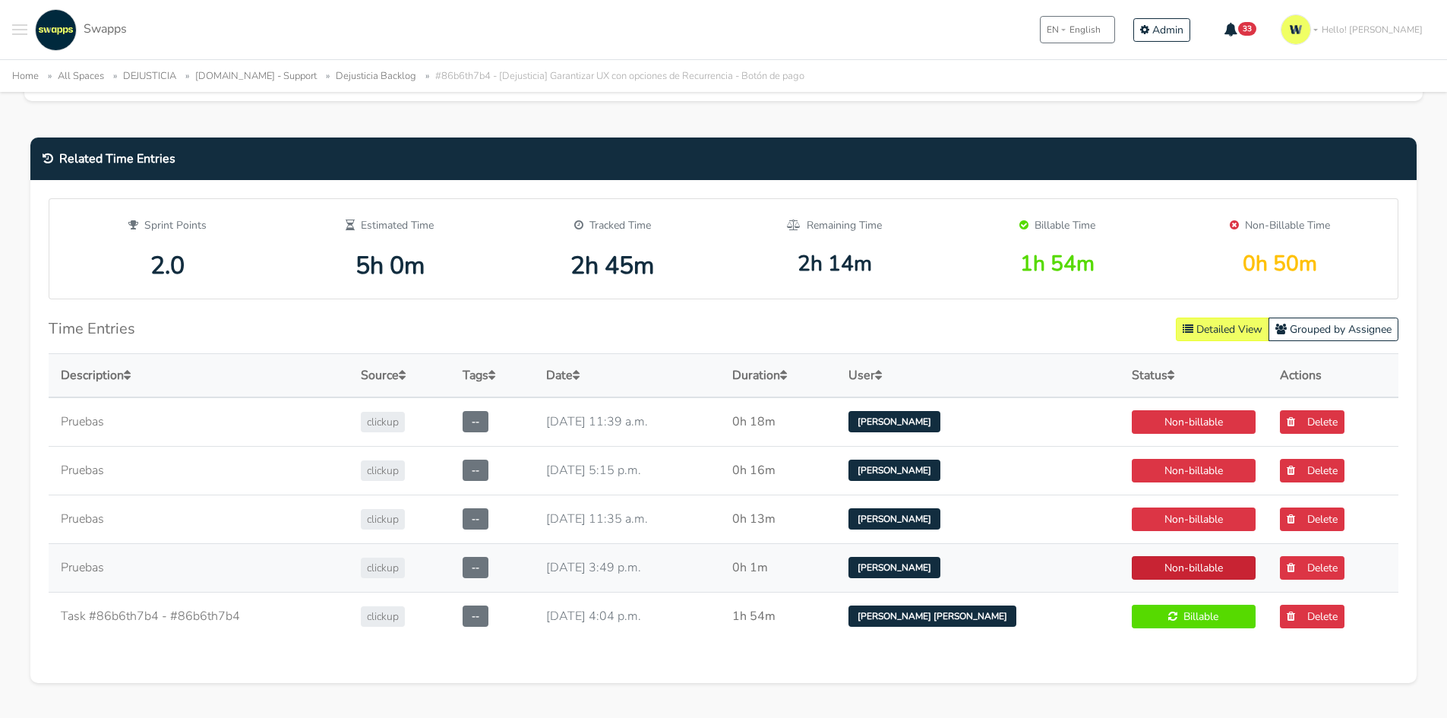
scroll to position [760, 0]
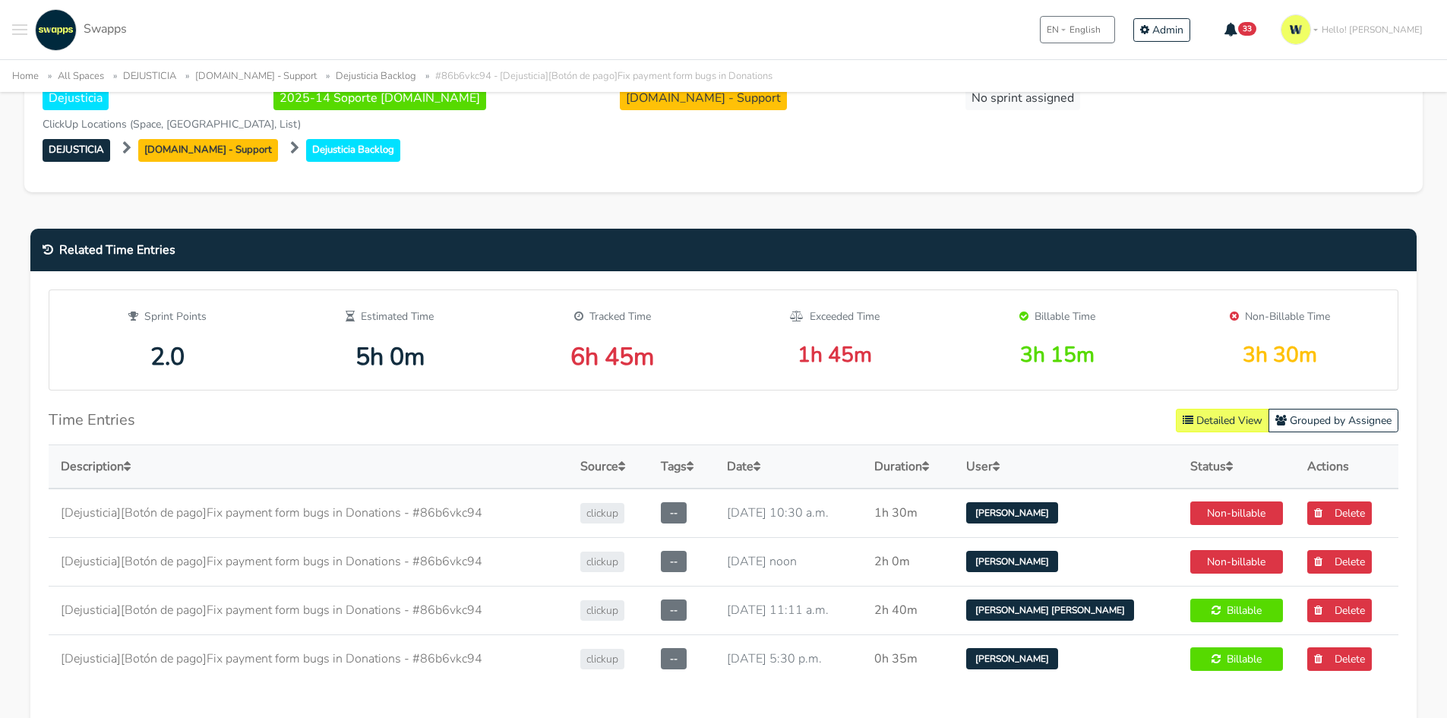
scroll to position [456, 0]
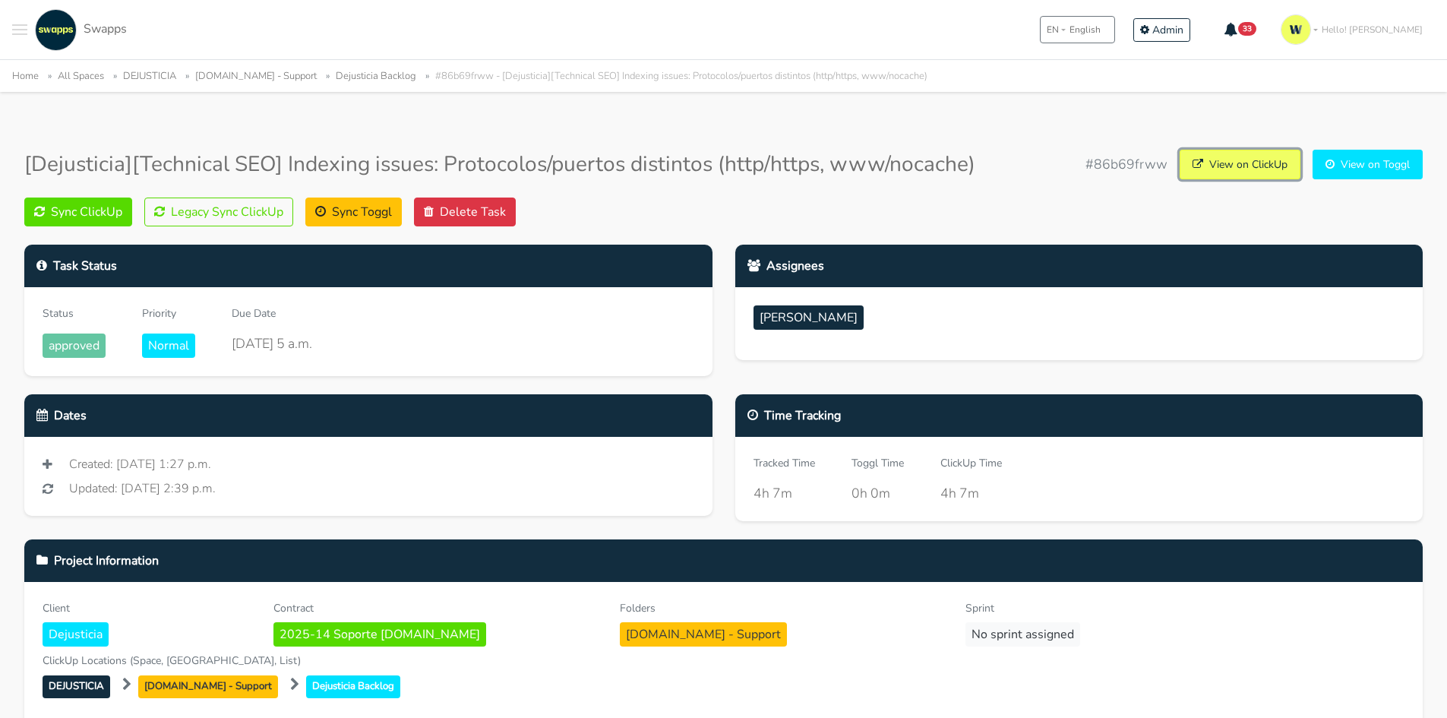
click at [1216, 172] on link "View on ClickUp" at bounding box center [1240, 165] width 121 height 30
click at [233, 214] on button "Legacy Sync ClickUp" at bounding box center [218, 212] width 149 height 29
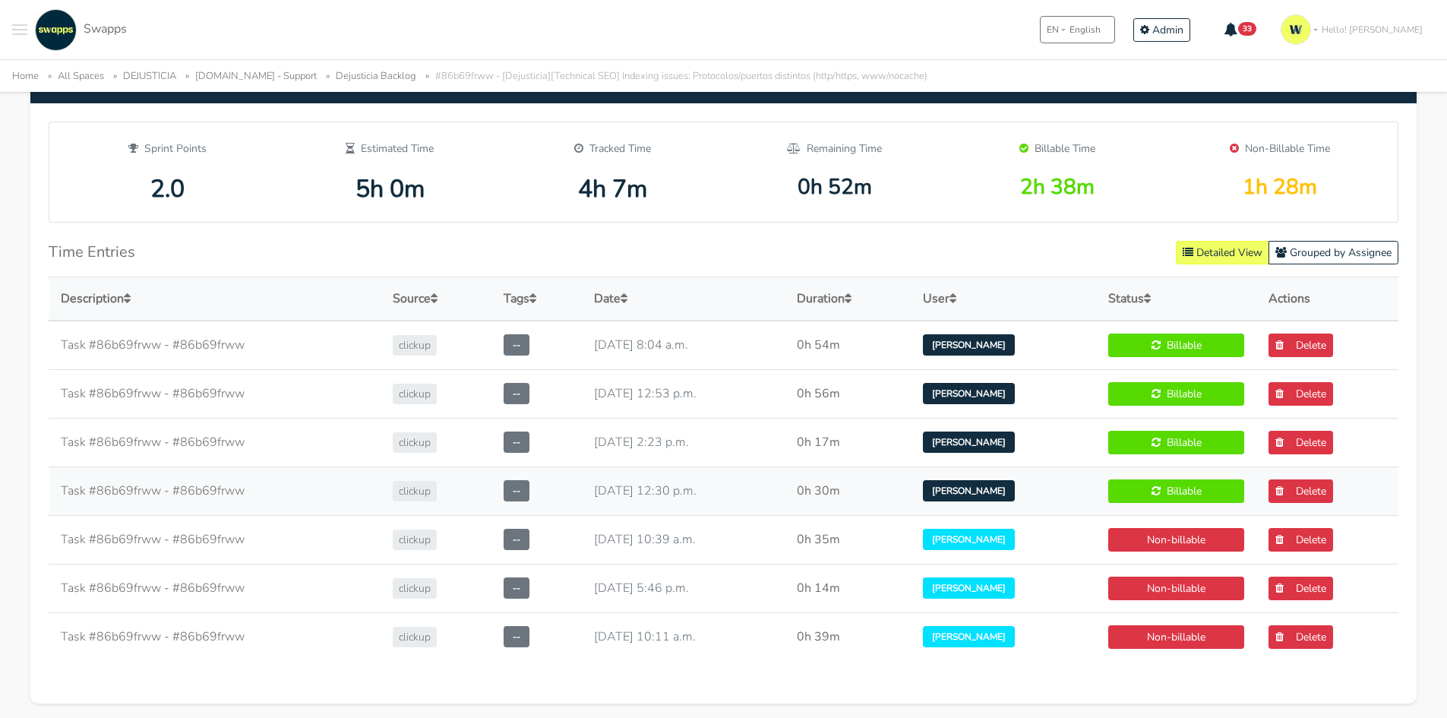
scroll to position [760, 0]
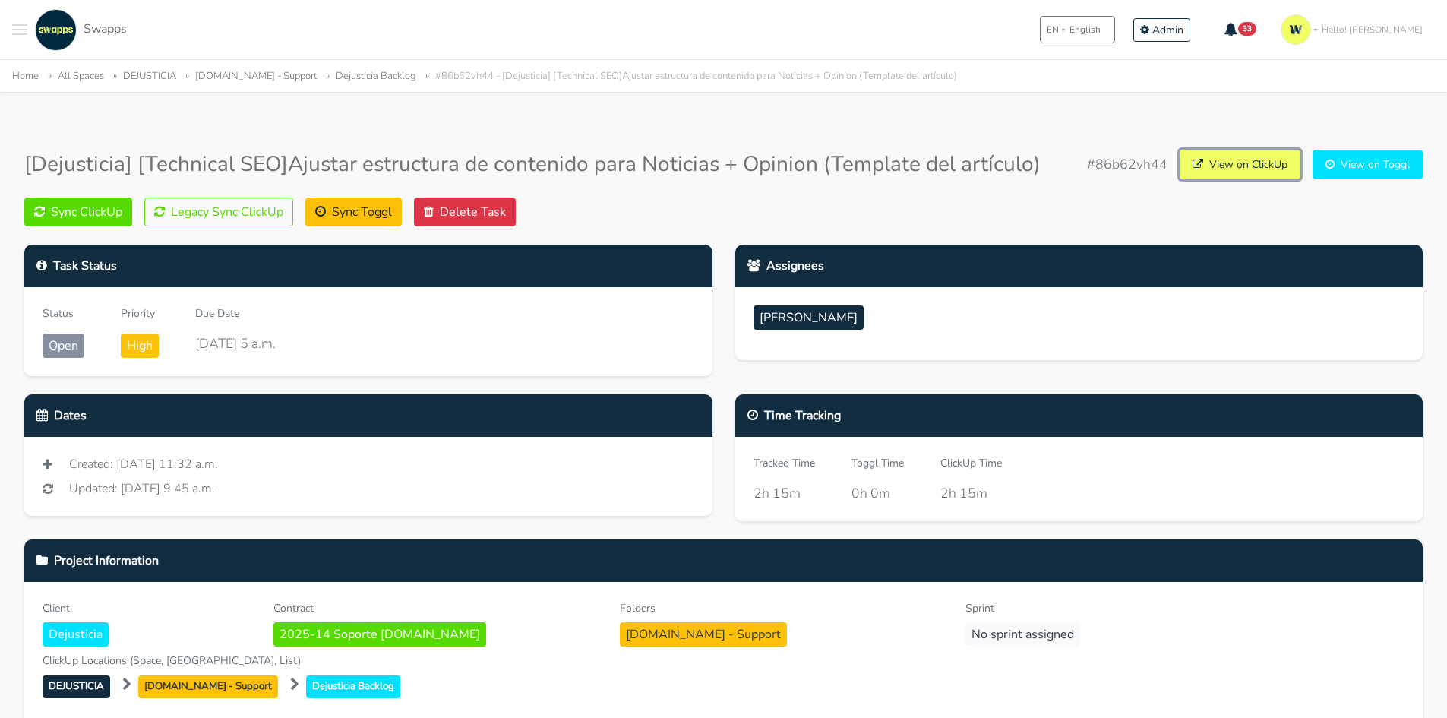
click at [1255, 161] on link "View on ClickUp" at bounding box center [1240, 165] width 121 height 30
click at [240, 210] on button "Legacy Sync ClickUp" at bounding box center [218, 212] width 149 height 29
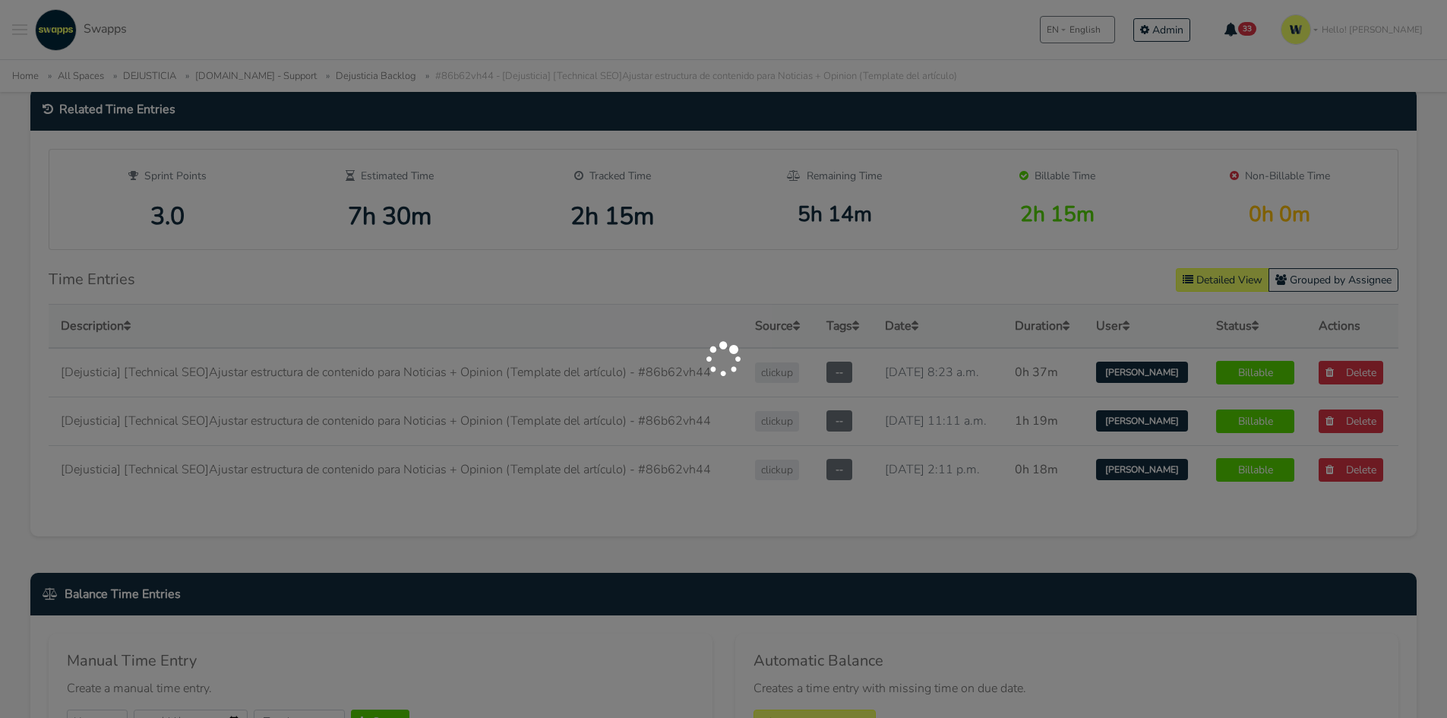
scroll to position [684, 0]
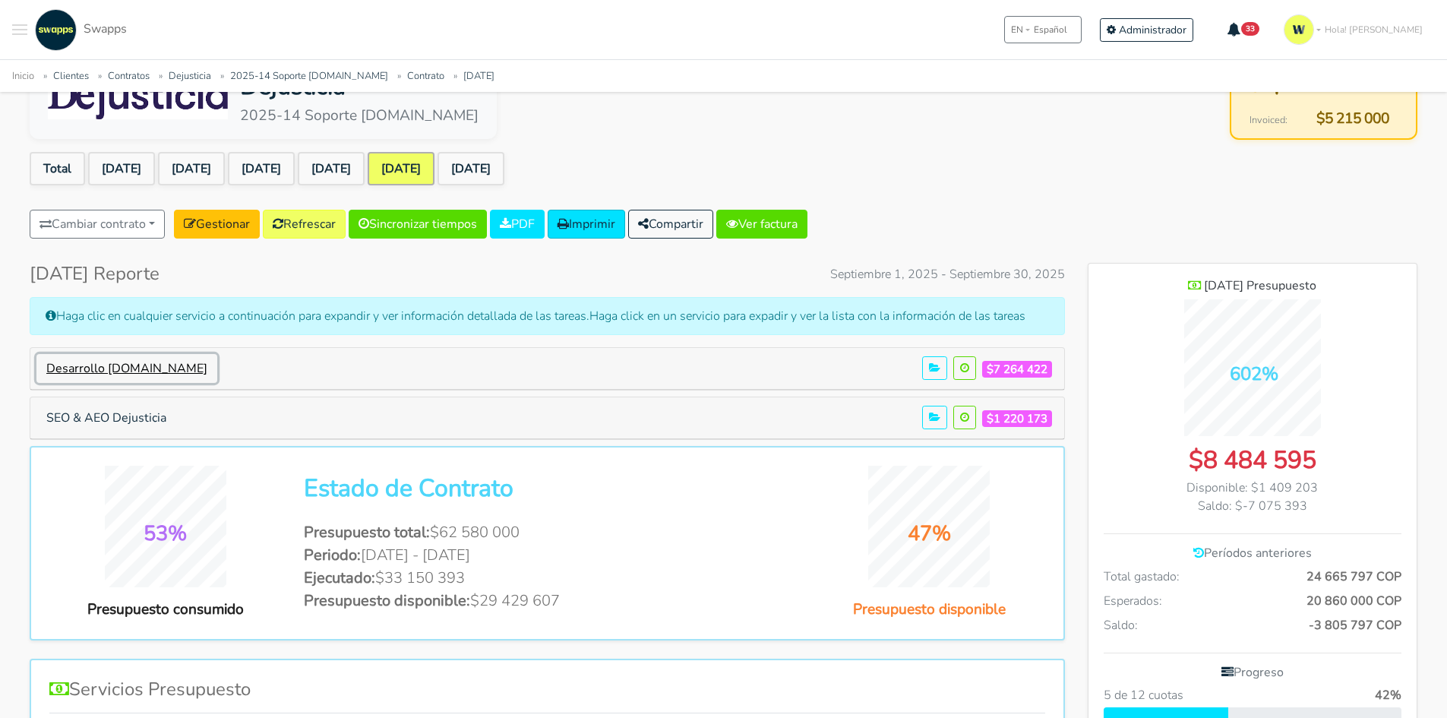
click at [137, 358] on button "Desarrollo dejusticia.org" at bounding box center [126, 368] width 181 height 29
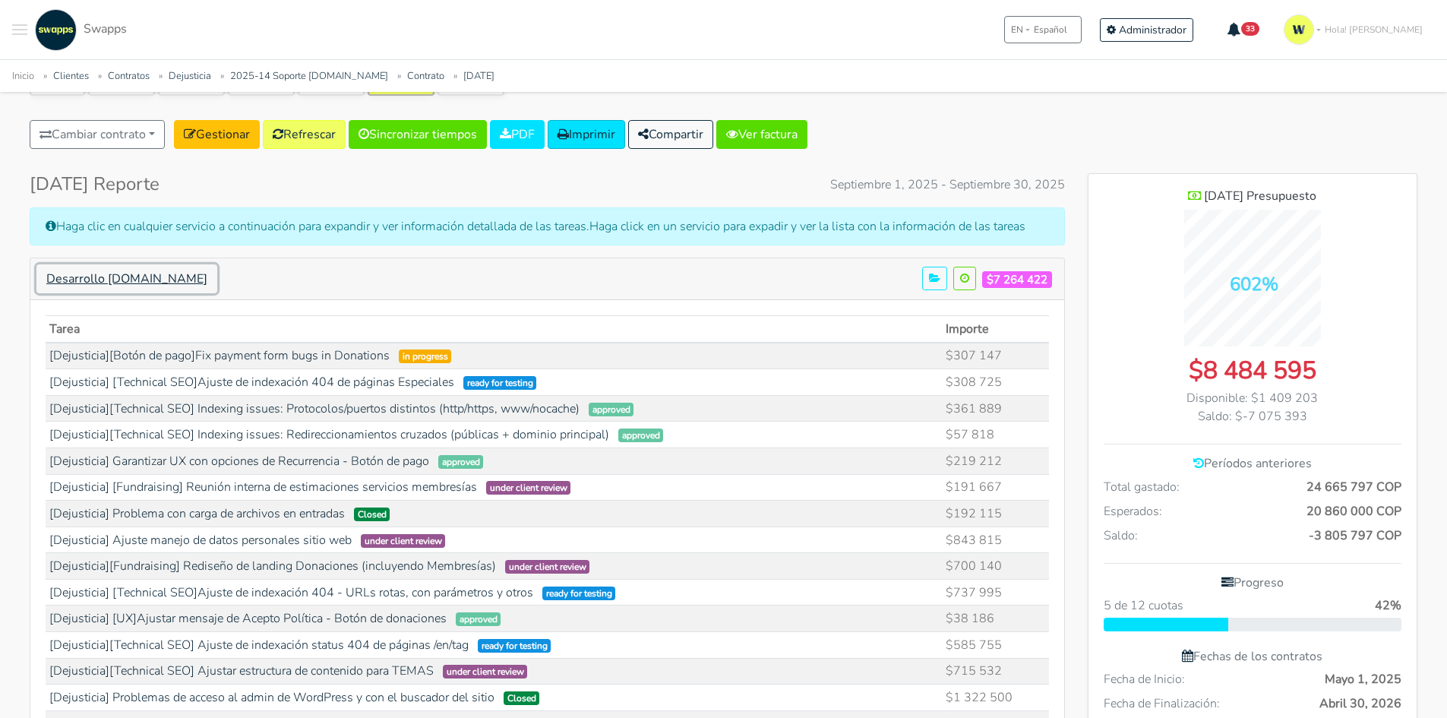
scroll to position [304, 0]
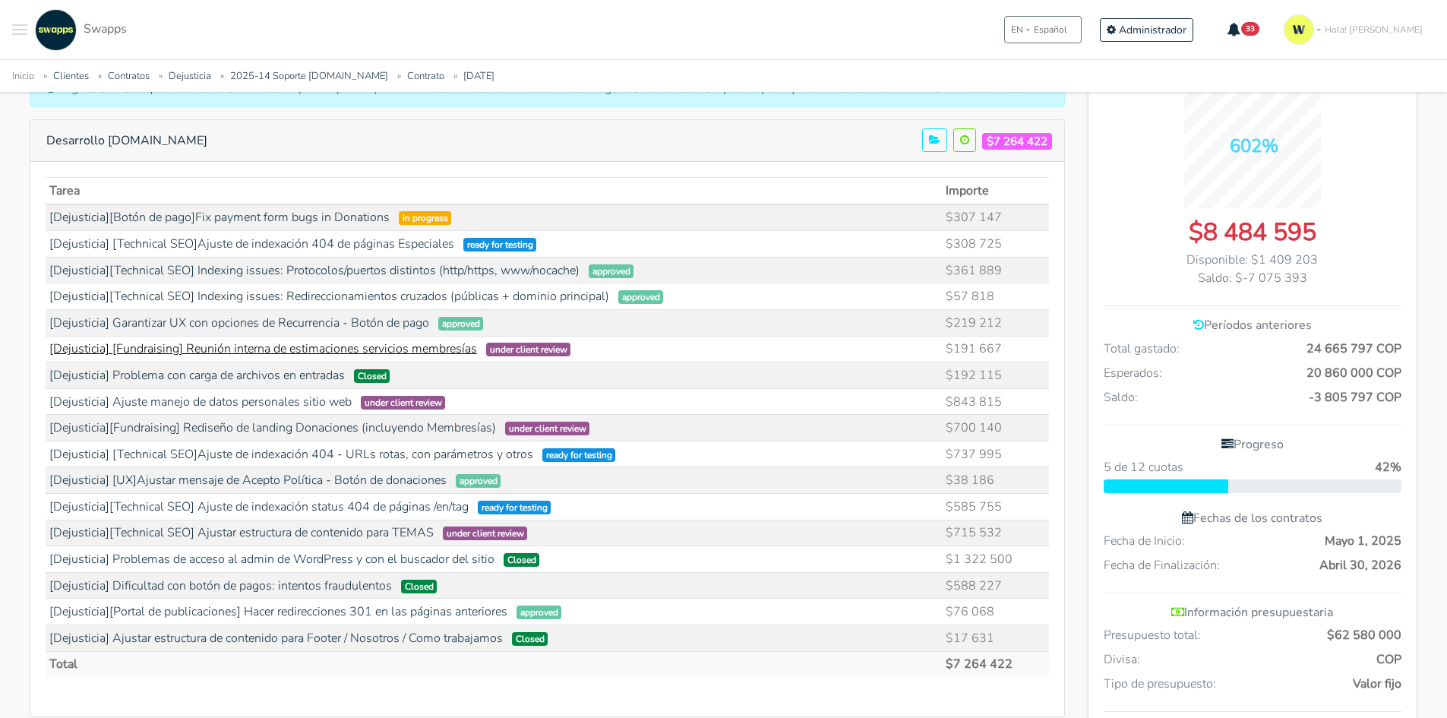
click at [420, 352] on link "[Dejusticia] [Fundraising] Reunión interna de estimaciones servicios membresías" at bounding box center [263, 348] width 428 height 17
drag, startPoint x: 1007, startPoint y: 269, endPoint x: 482, endPoint y: 267, distance: 525.0
click at [482, 267] on tr "[Dejusticia][Technical SEO] Indexing issues: Protocolos/puertos distintos (http…" at bounding box center [548, 270] width 1004 height 27
click at [383, 264] on link "[Dejusticia][Technical SEO] Indexing issues: Protocolos/puertos distintos (http…" at bounding box center [314, 270] width 530 height 17
drag, startPoint x: 986, startPoint y: 408, endPoint x: 185, endPoint y: 413, distance: 800.9
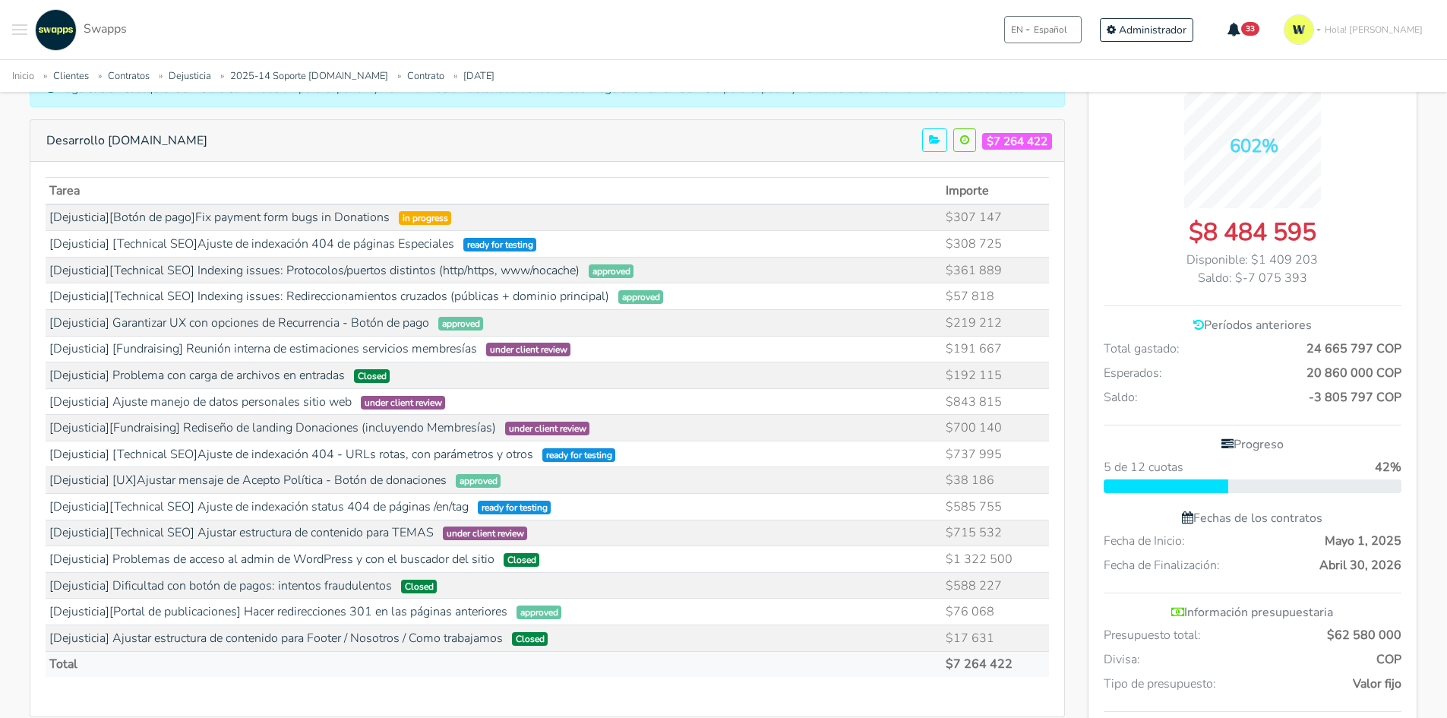
click at [185, 413] on tr "[Dejusticia] Ajuste manejo de datos personales sitio web under client review $8…" at bounding box center [548, 401] width 1004 height 27
click at [240, 406] on link "[Dejusticia] Ajuste manejo de datos personales sitio web" at bounding box center [200, 402] width 302 height 17
click at [693, 433] on td "[Dejusticia][Fundraising] Rediseño de landing Donaciones (incluyendo Membresías…" at bounding box center [494, 428] width 897 height 27
click at [438, 433] on link "[Dejusticia][Fundraising] Rediseño de landing Donaciones (incluyendo Membresías)" at bounding box center [272, 427] width 447 height 17
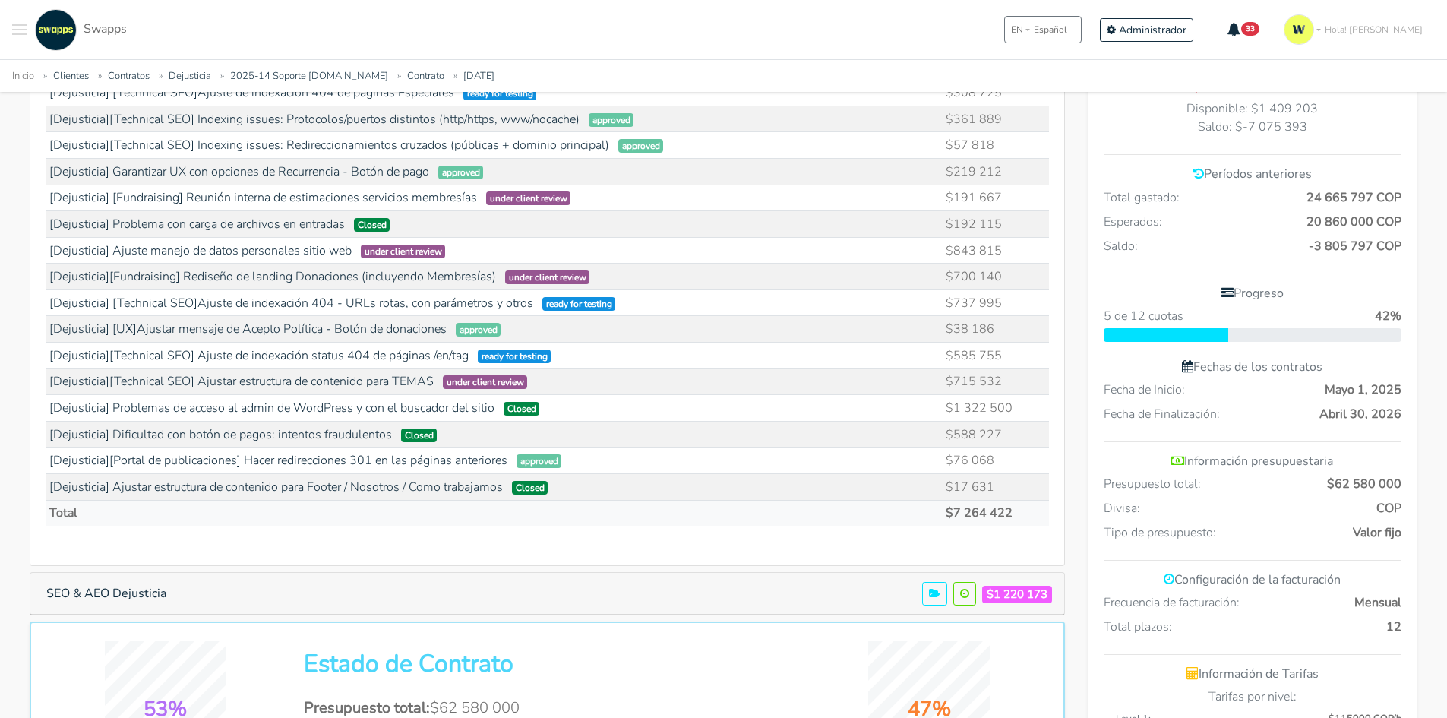
scroll to position [456, 0]
drag, startPoint x: 1016, startPoint y: 376, endPoint x: 292, endPoint y: 380, distance: 724.1
click at [292, 380] on tr "[Dejusticia][Technical SEO] Ajustar estructura de contenido para TEMAS under cl…" at bounding box center [548, 381] width 1004 height 27
click at [274, 384] on link "[Dejusticia][Technical SEO] Ajustar estructura de contenido para TEMAS" at bounding box center [241, 380] width 384 height 17
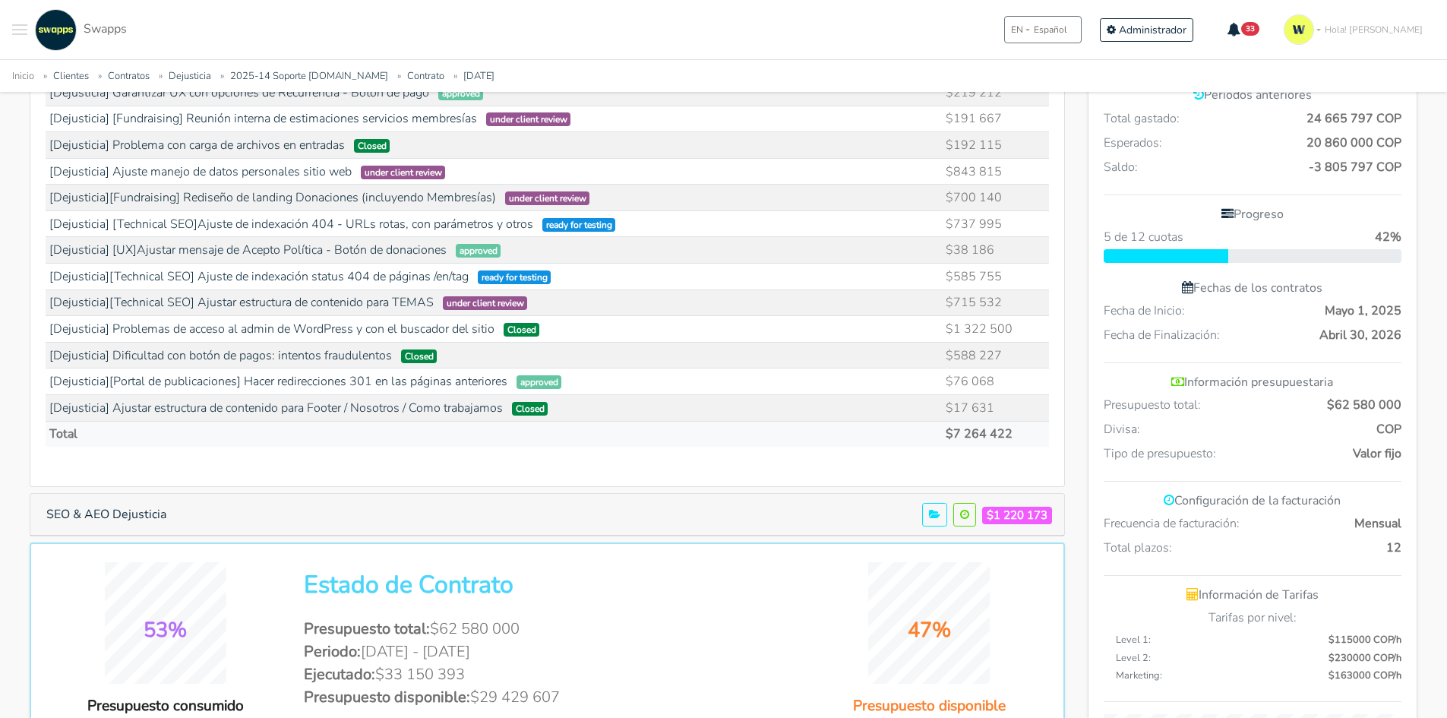
scroll to position [608, 0]
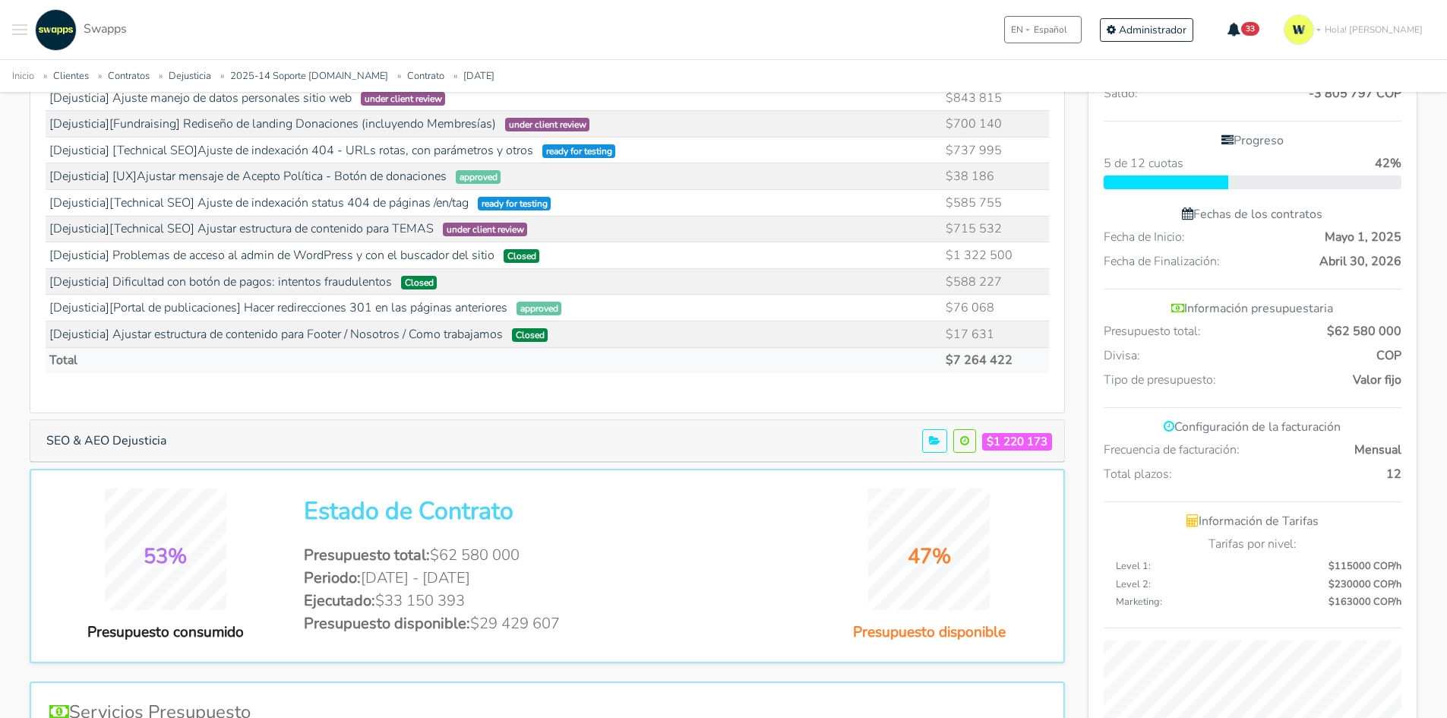
click at [976, 282] on td "$588 227" at bounding box center [995, 281] width 107 height 27
click at [340, 283] on link "[Dejusticia] Dificultad con botón de pagos: intentos fraudulentos" at bounding box center [220, 282] width 343 height 17
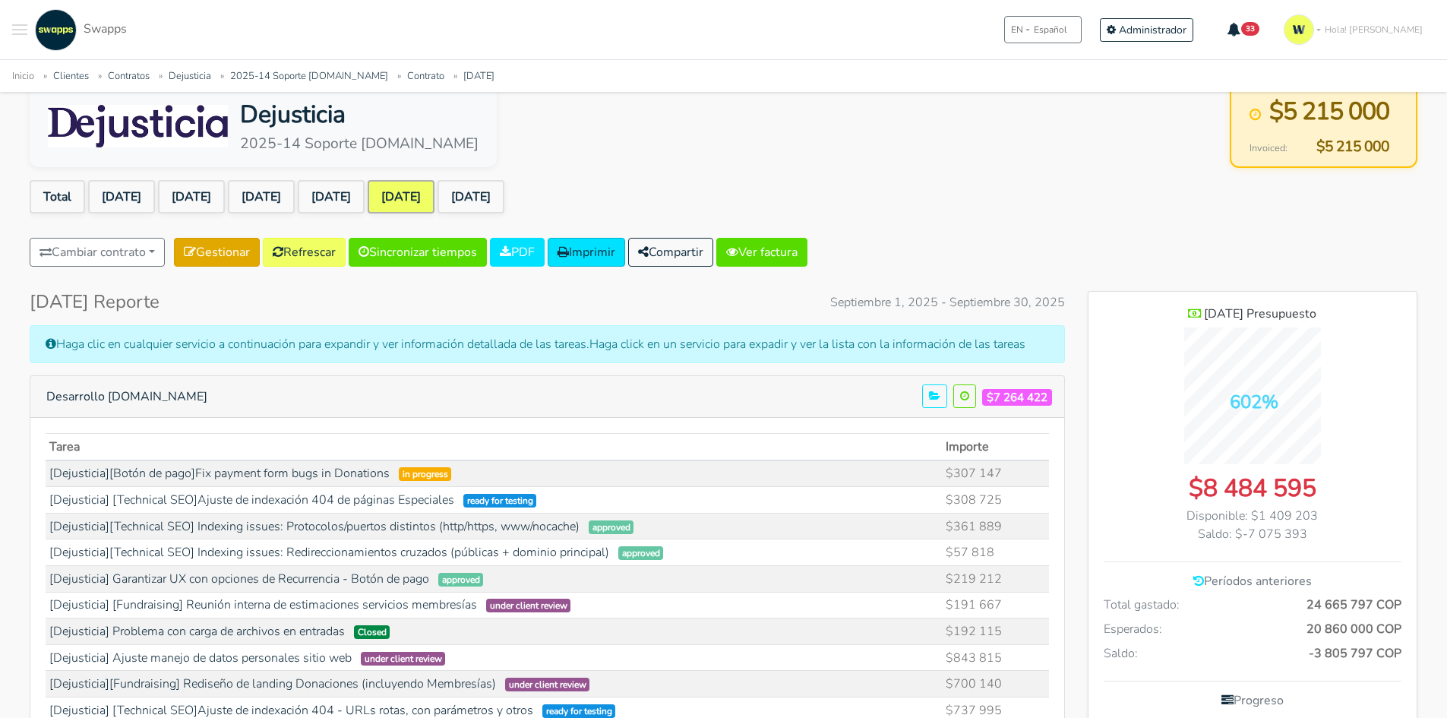
scroll to position [0, 0]
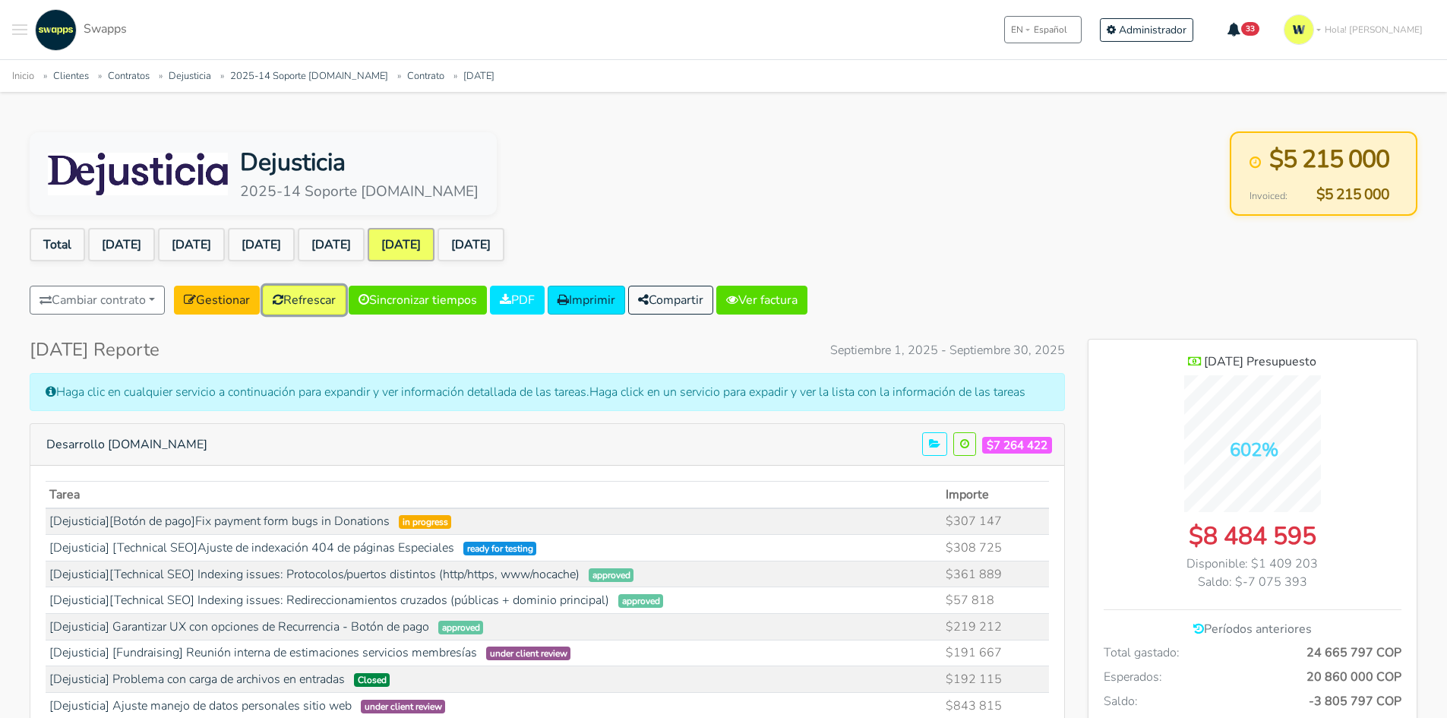
click at [310, 305] on link "Refrescar" at bounding box center [304, 300] width 83 height 29
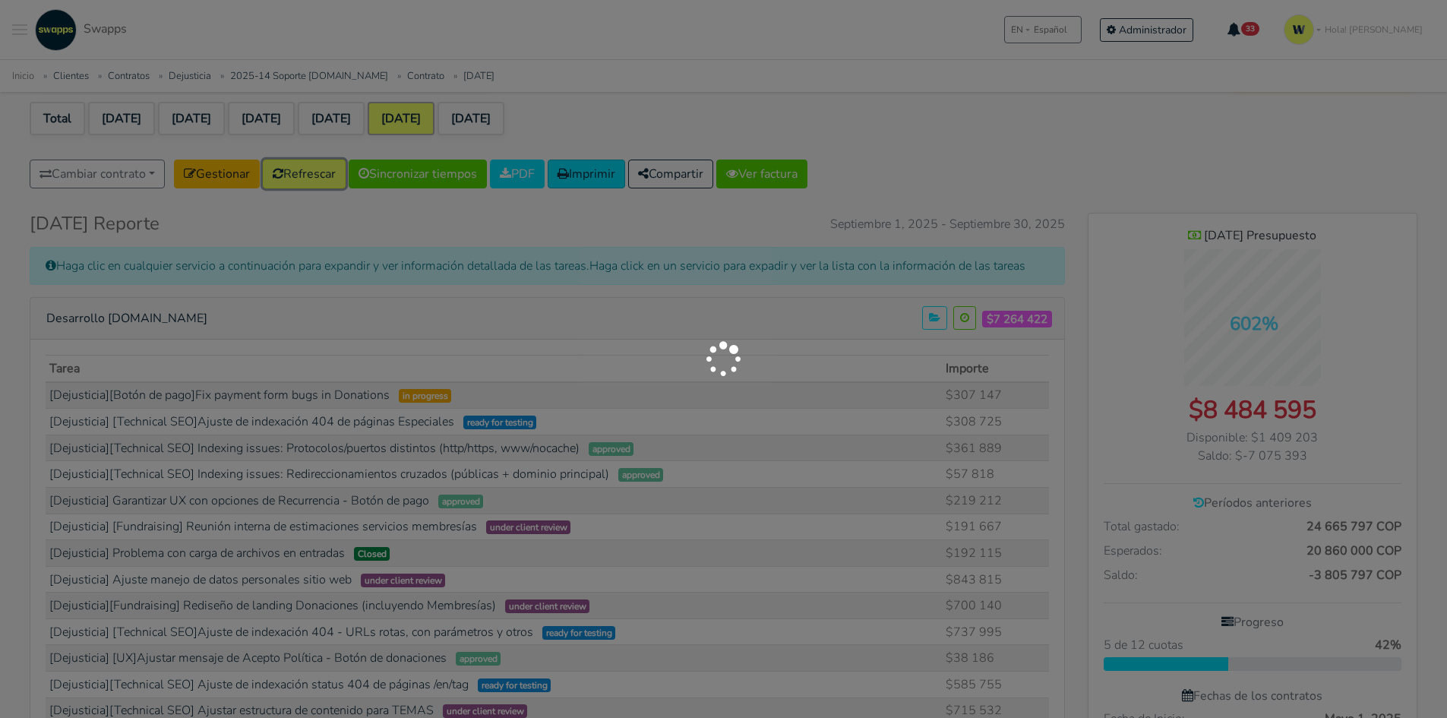
scroll to position [304, 0]
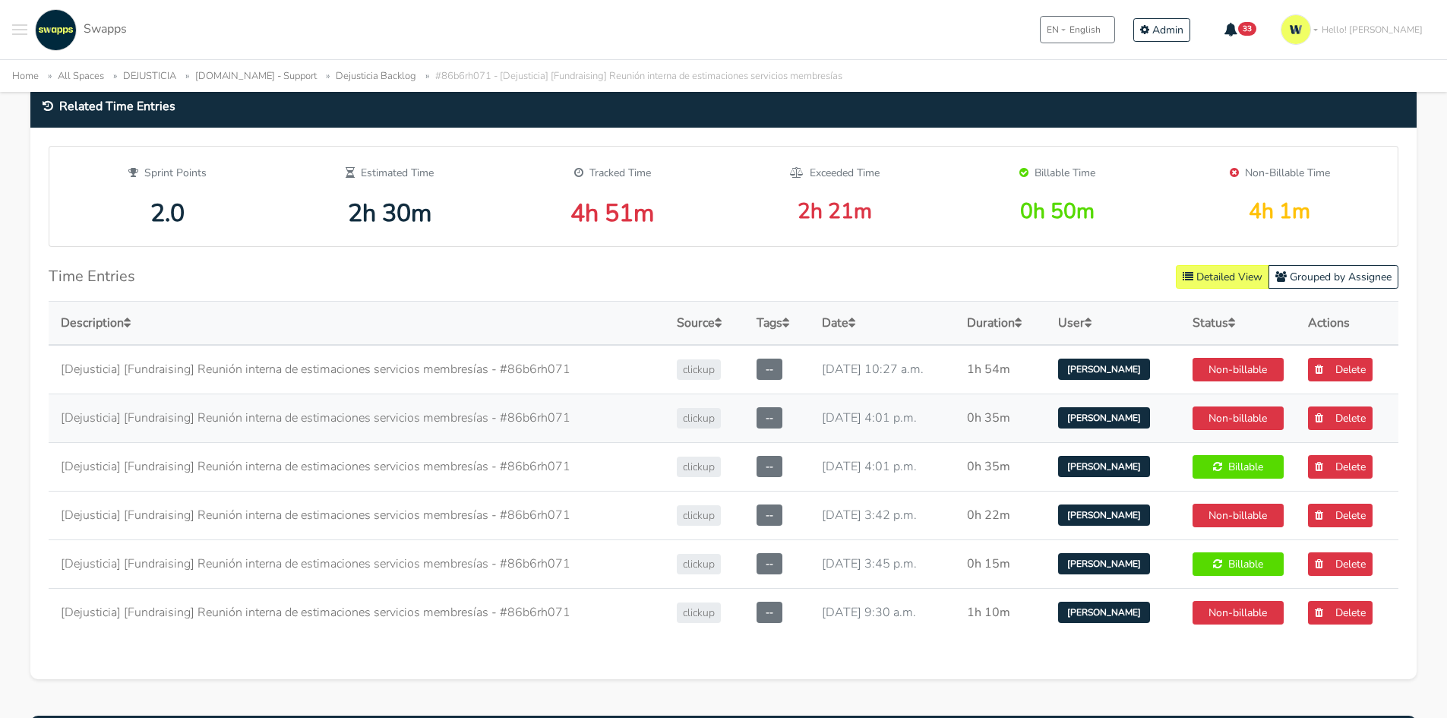
scroll to position [684, 0]
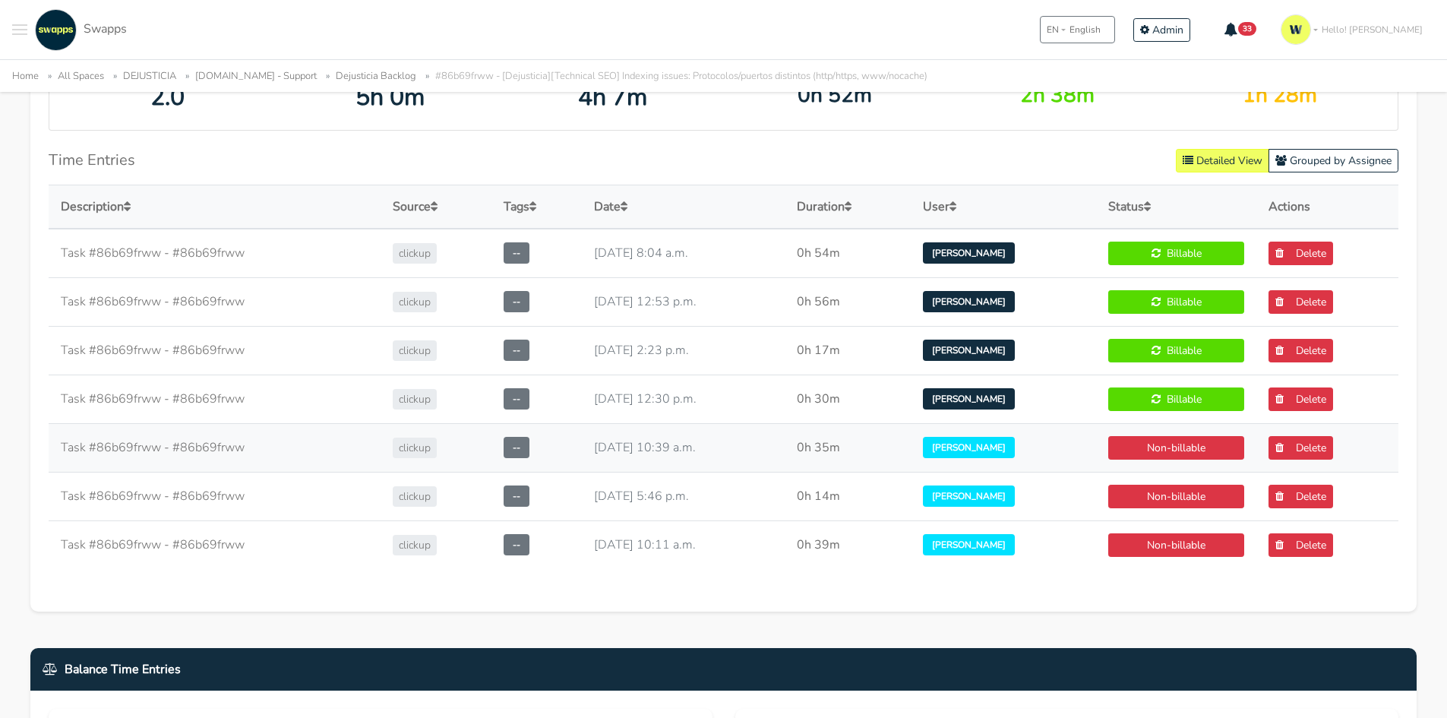
scroll to position [836, 0]
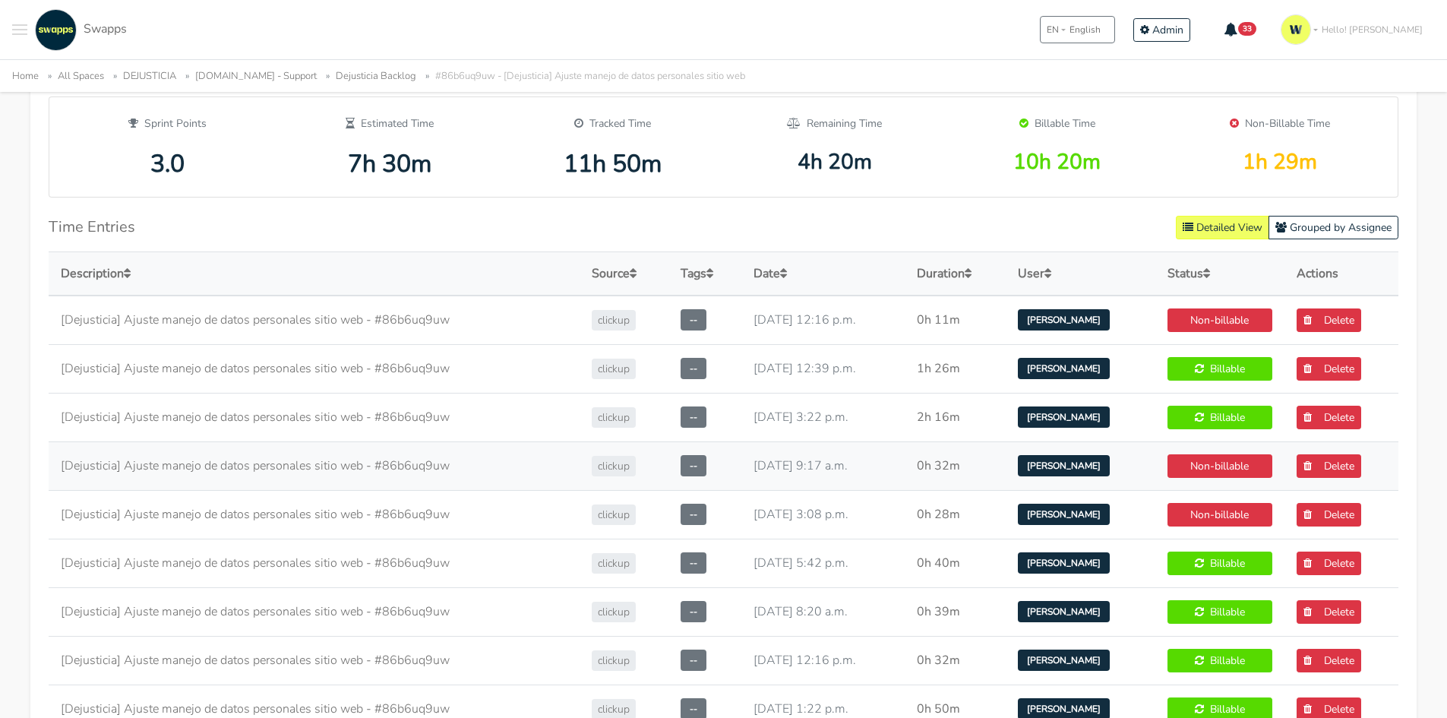
scroll to position [912, 0]
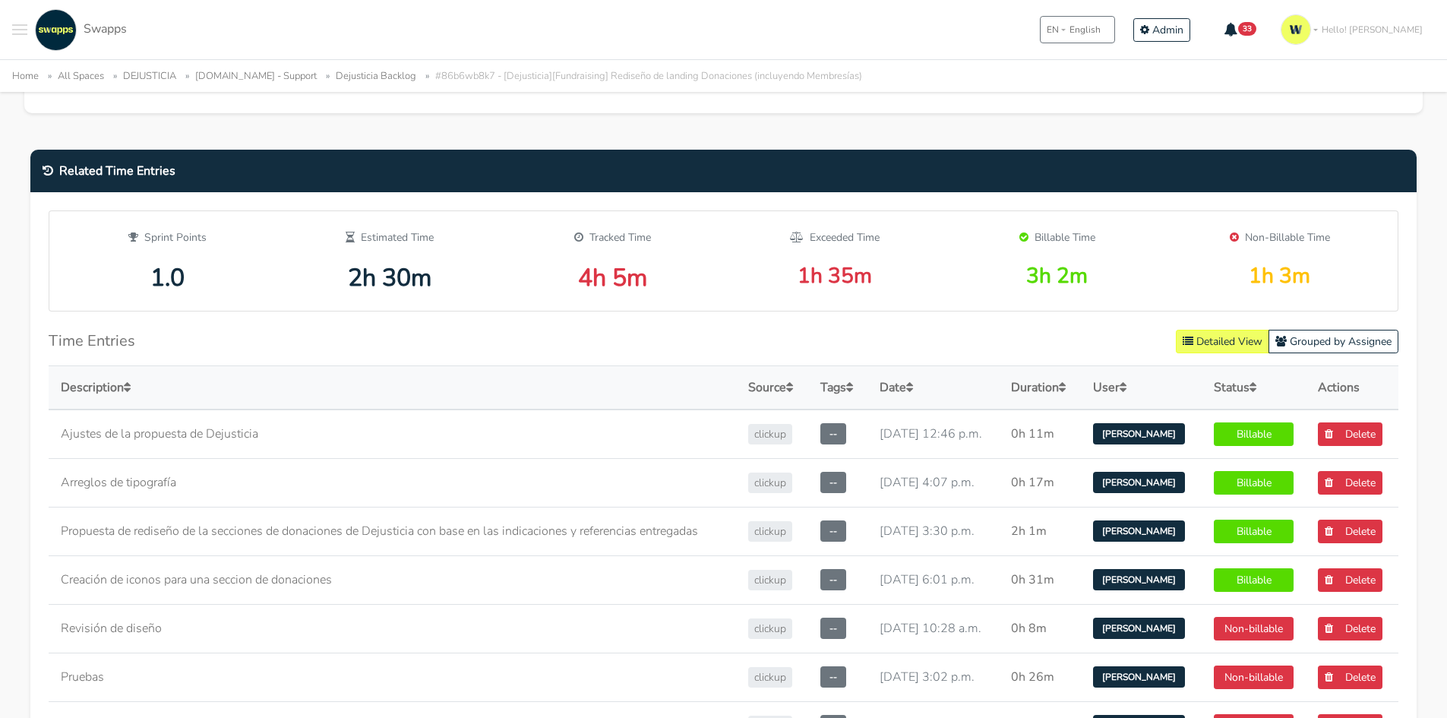
scroll to position [608, 0]
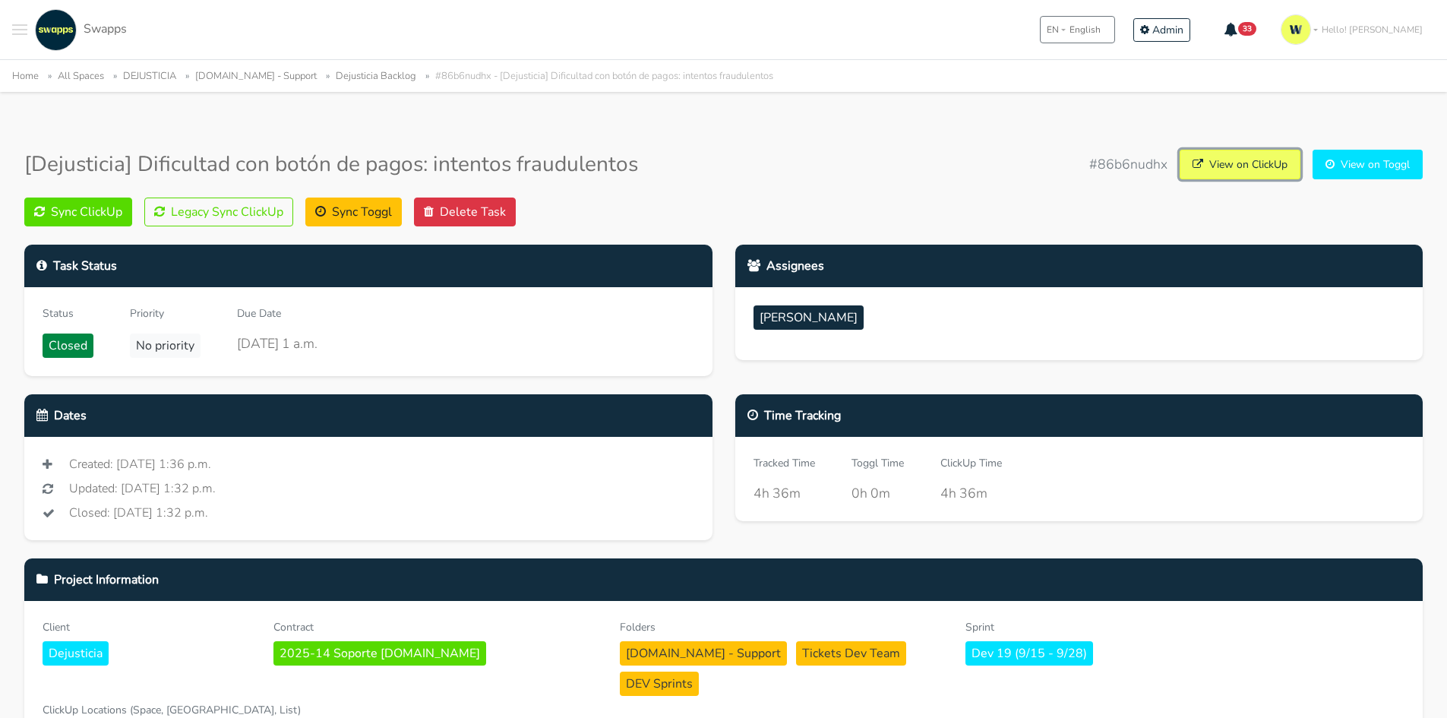
click at [1223, 162] on link "View on ClickUp" at bounding box center [1240, 165] width 121 height 30
click at [1236, 153] on link "View on ClickUp" at bounding box center [1240, 165] width 121 height 30
click at [252, 209] on button "Legacy Sync ClickUp" at bounding box center [218, 212] width 149 height 29
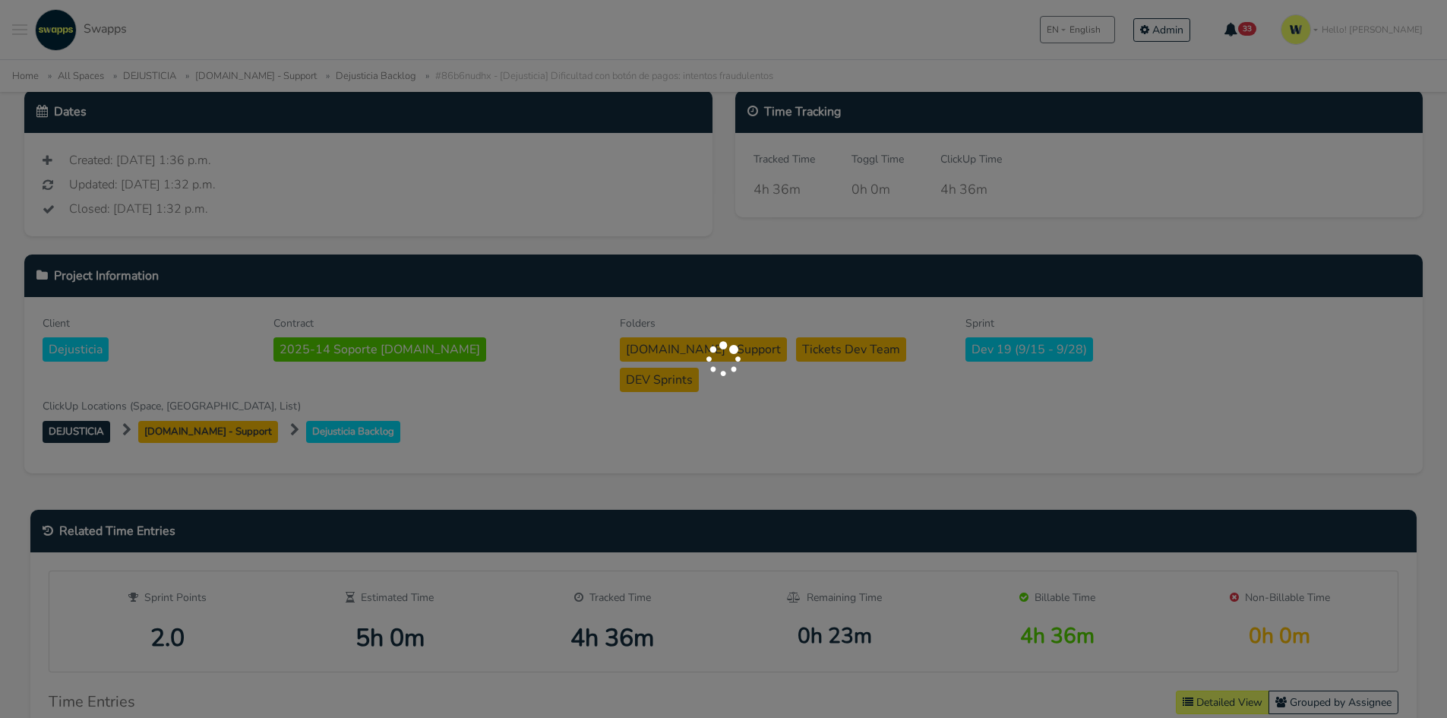
scroll to position [442, 0]
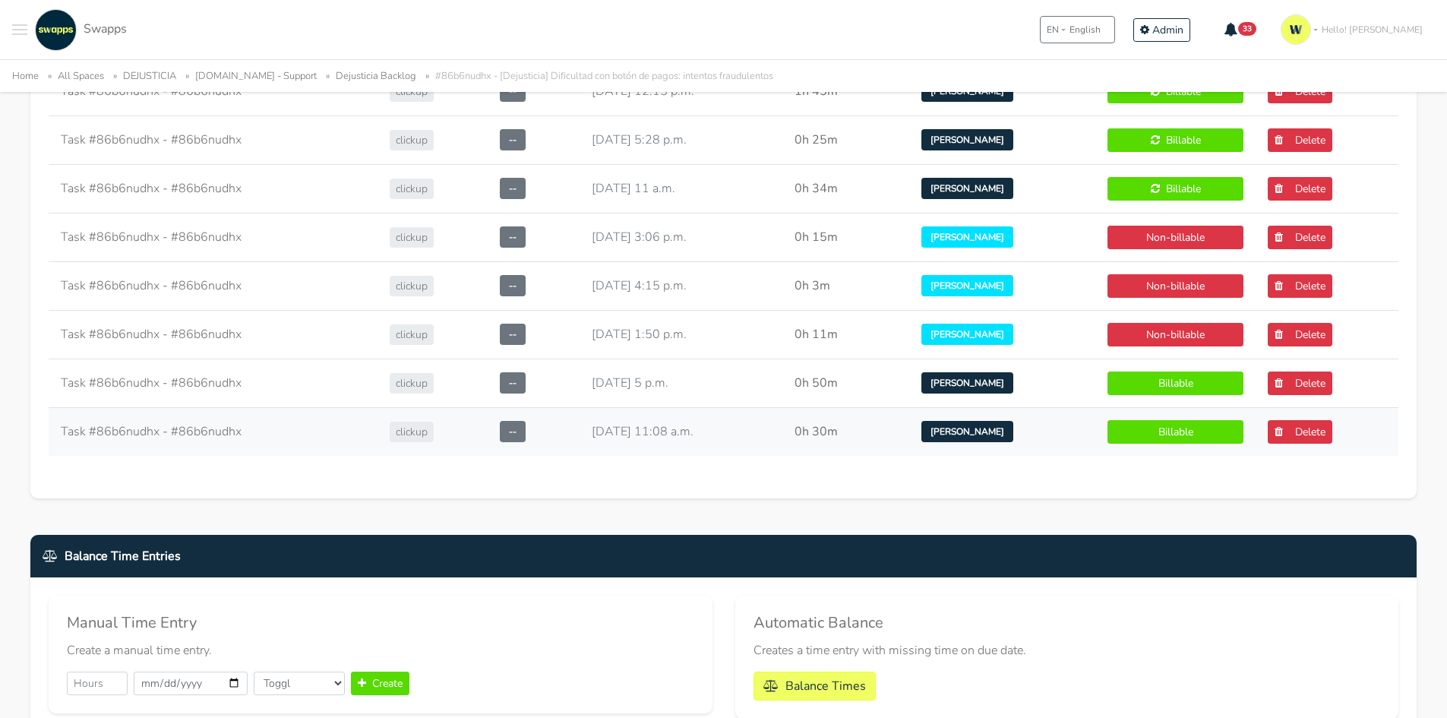
scroll to position [760, 0]
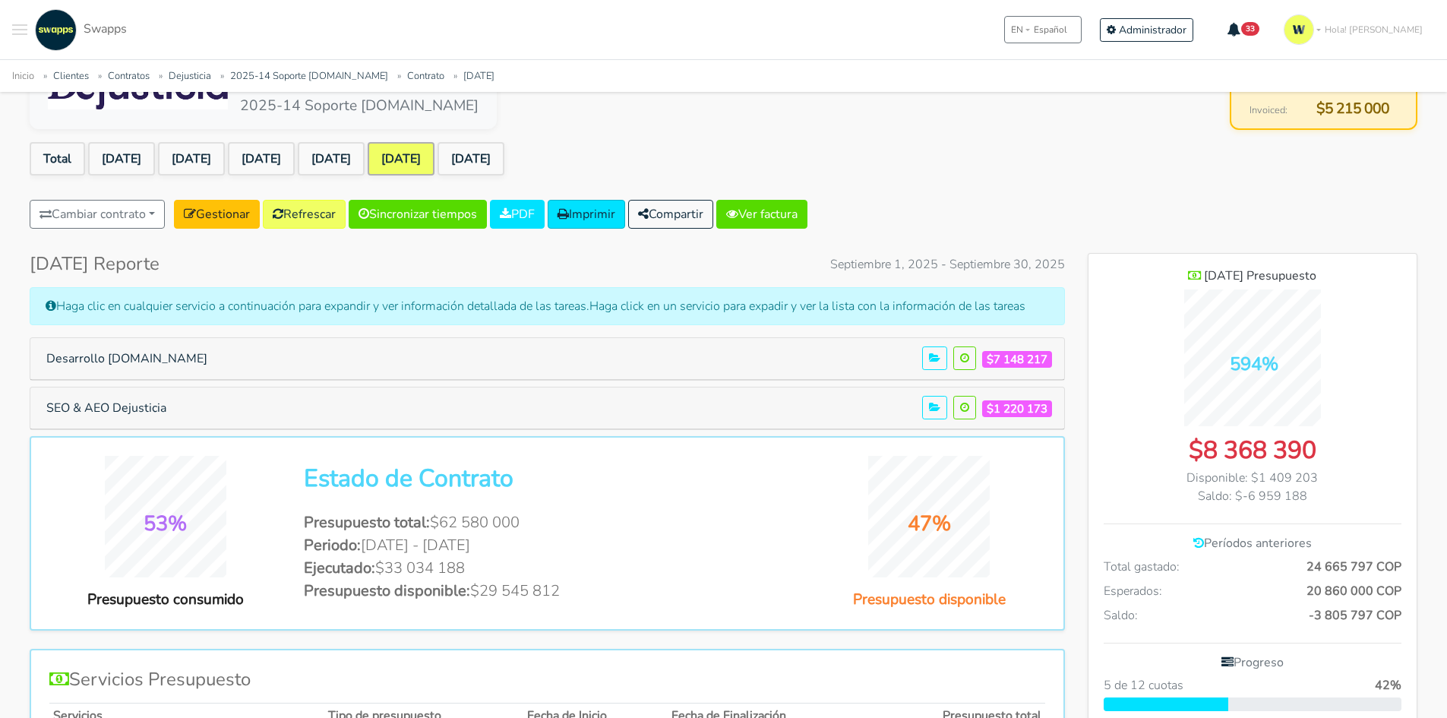
scroll to position [76, 0]
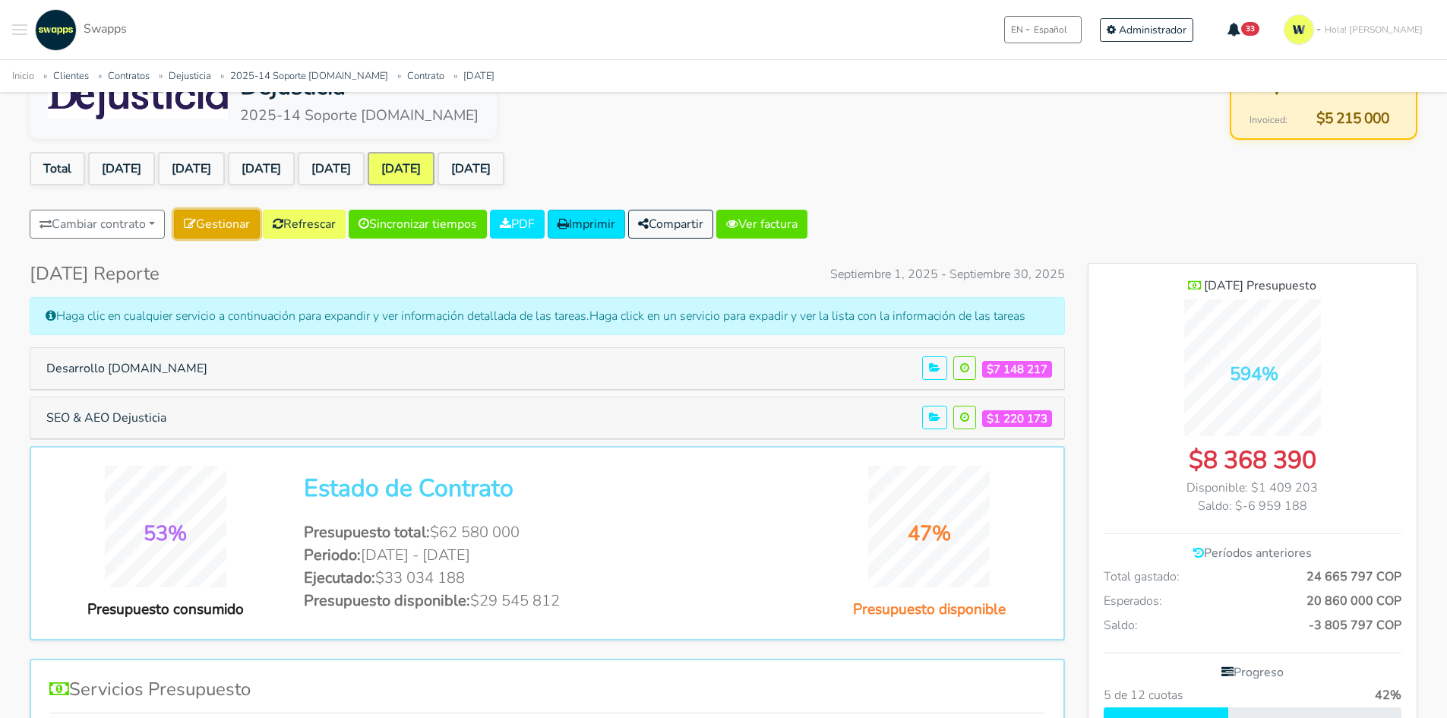
click at [225, 226] on link "Gestionar" at bounding box center [217, 224] width 86 height 29
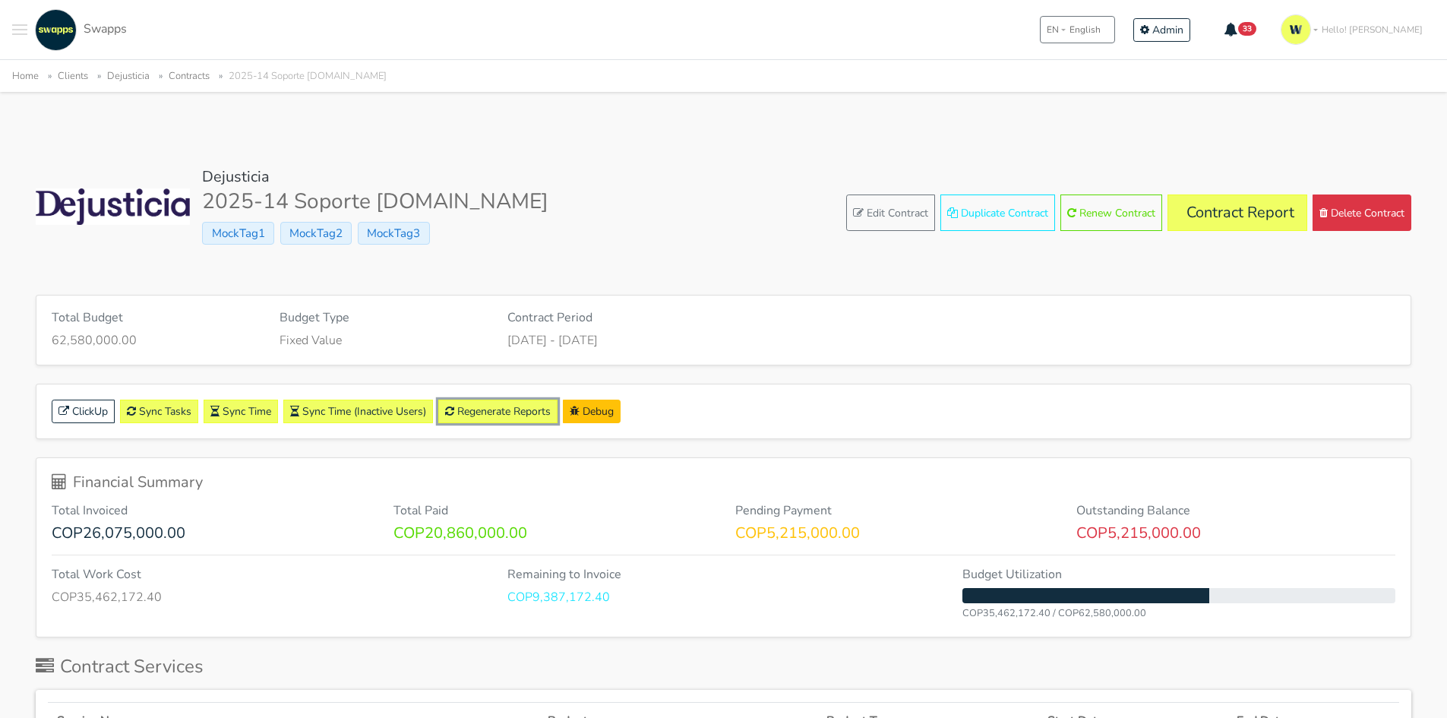
click at [502, 409] on link "Regenerate Reports" at bounding box center [497, 412] width 119 height 24
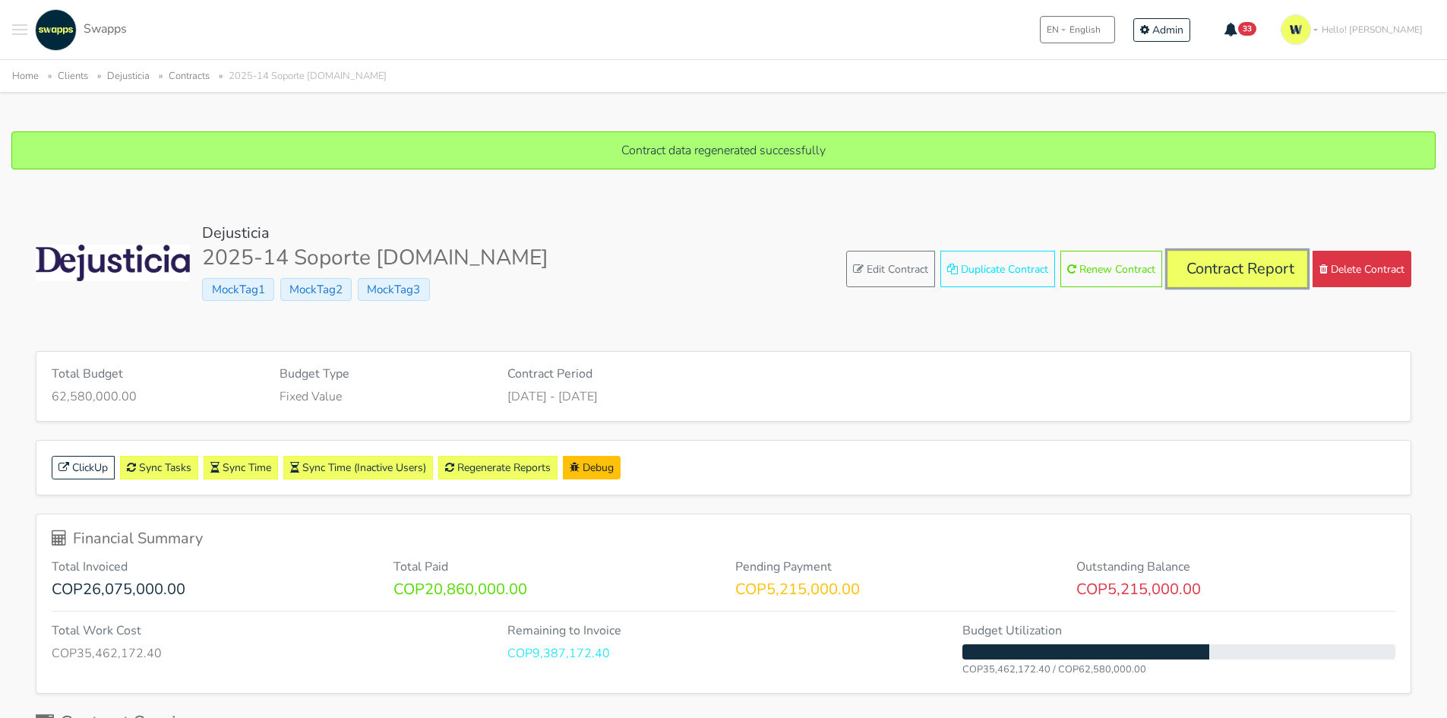
click at [1222, 275] on link "Contract Report" at bounding box center [1238, 269] width 140 height 36
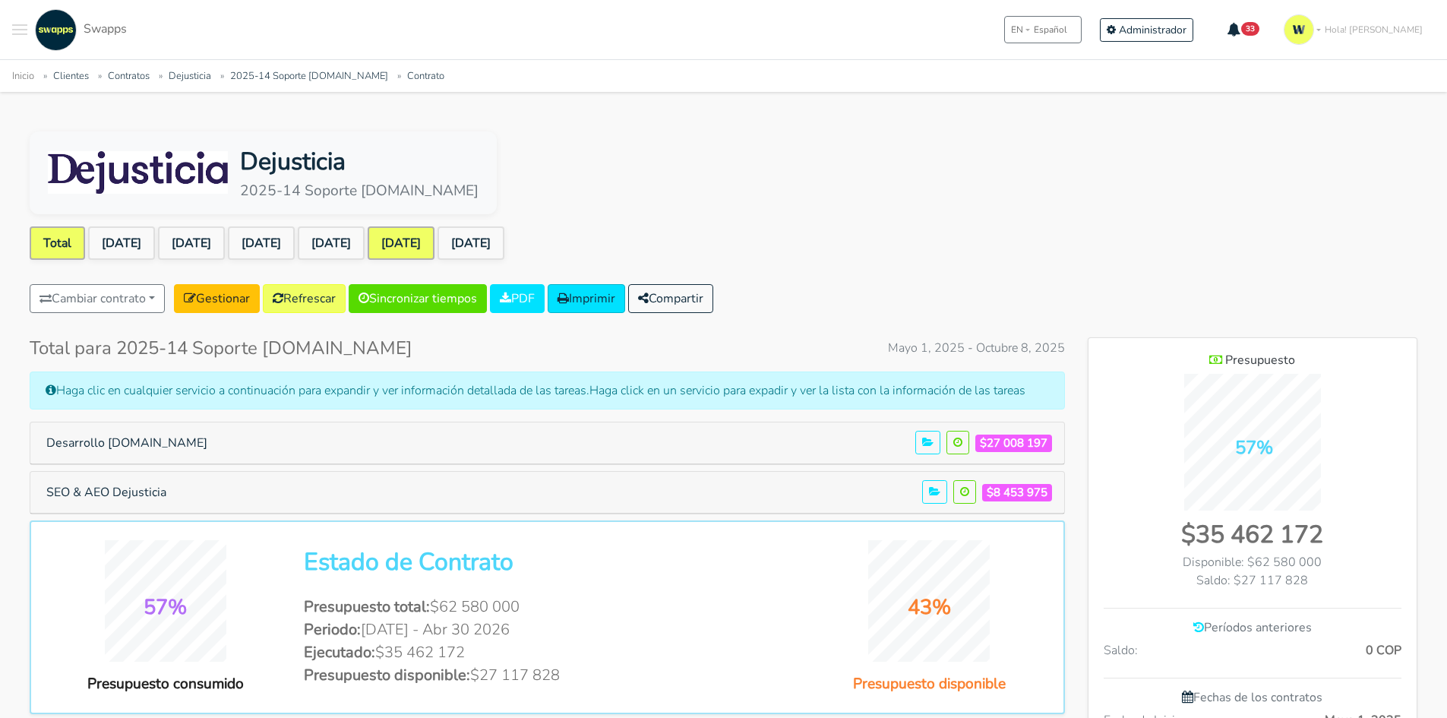
click at [435, 237] on link "[DATE]" at bounding box center [401, 242] width 67 height 33
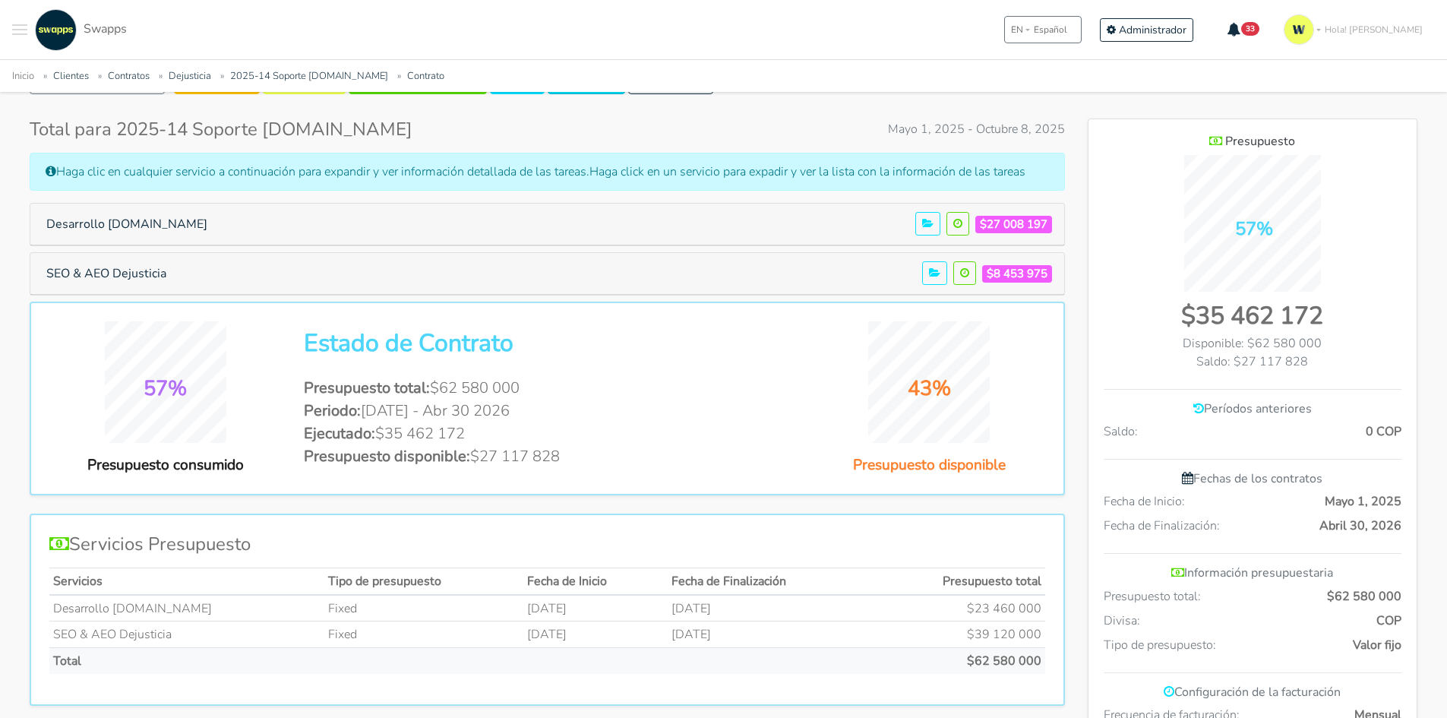
scroll to position [228, 0]
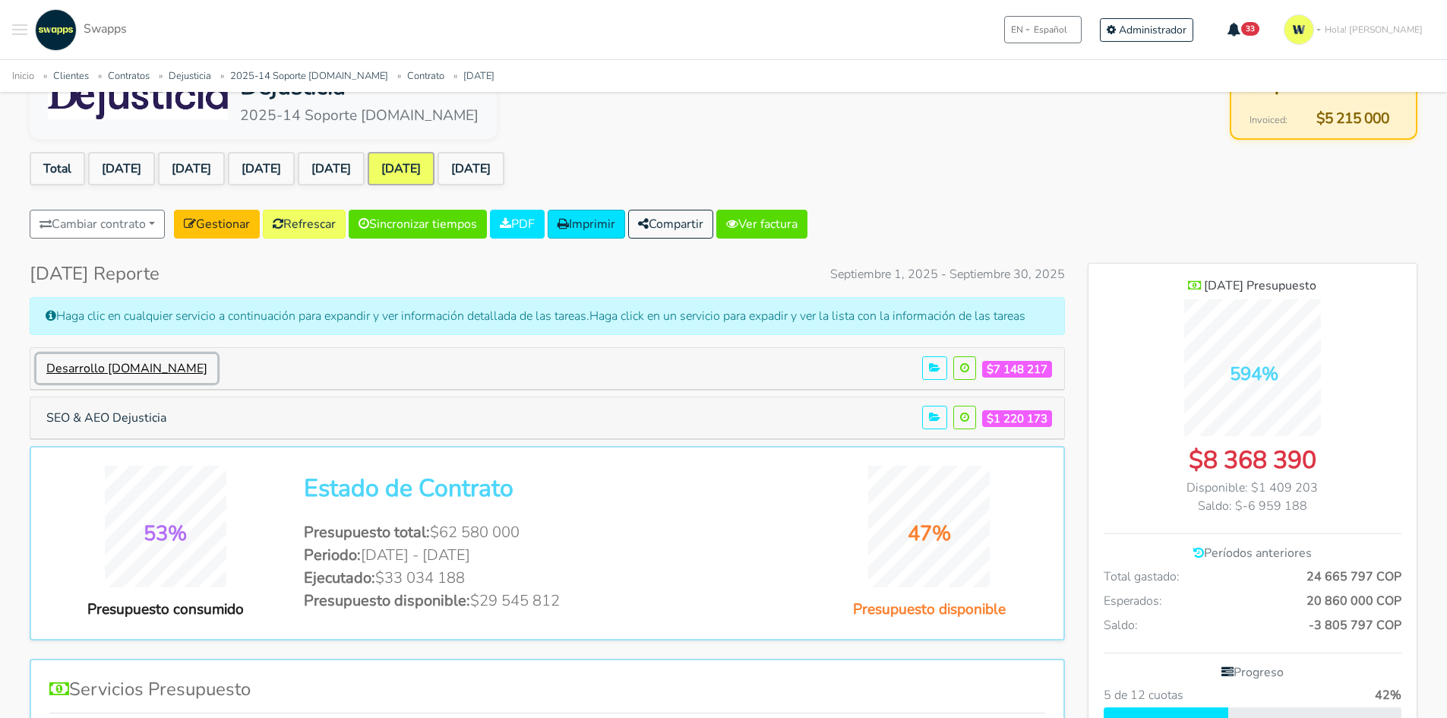
click at [125, 372] on button "Desarrollo [DOMAIN_NAME]" at bounding box center [126, 368] width 181 height 29
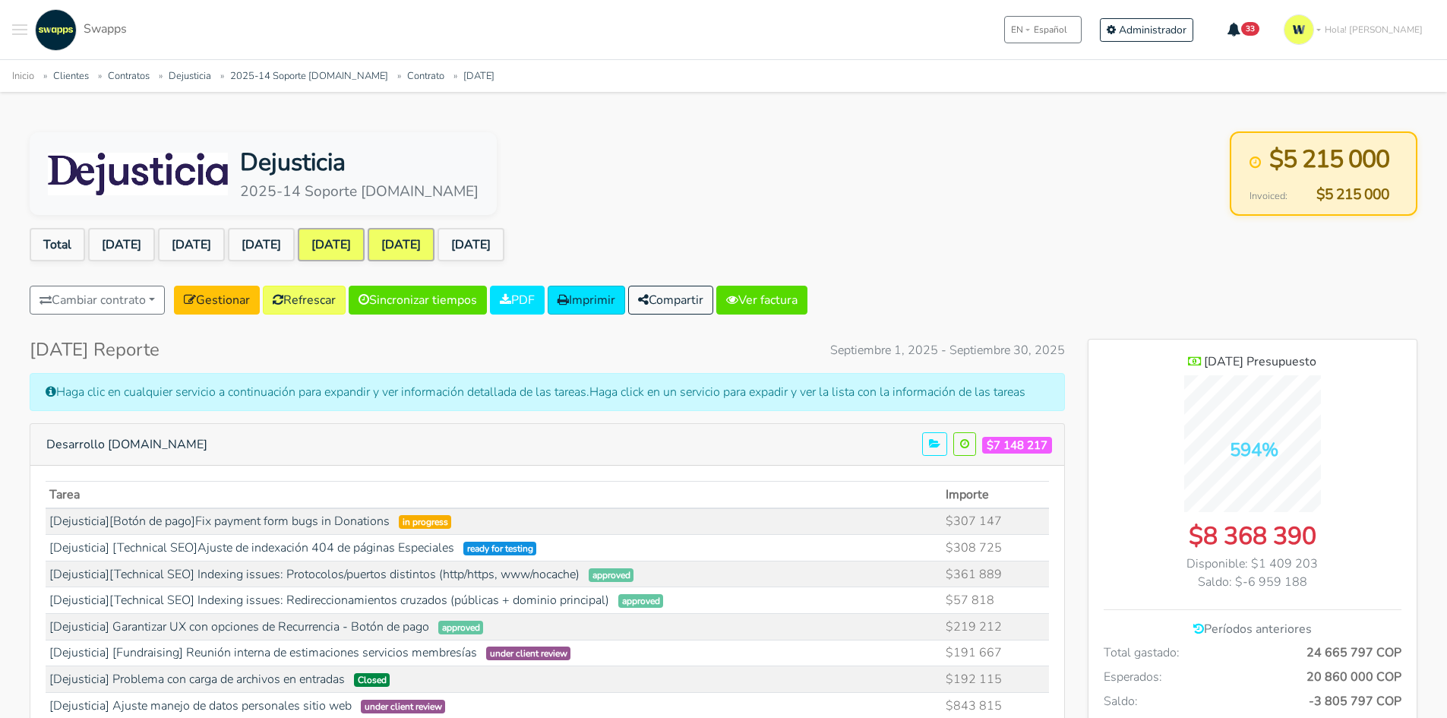
click at [365, 259] on link "Aug 2025" at bounding box center [331, 244] width 67 height 33
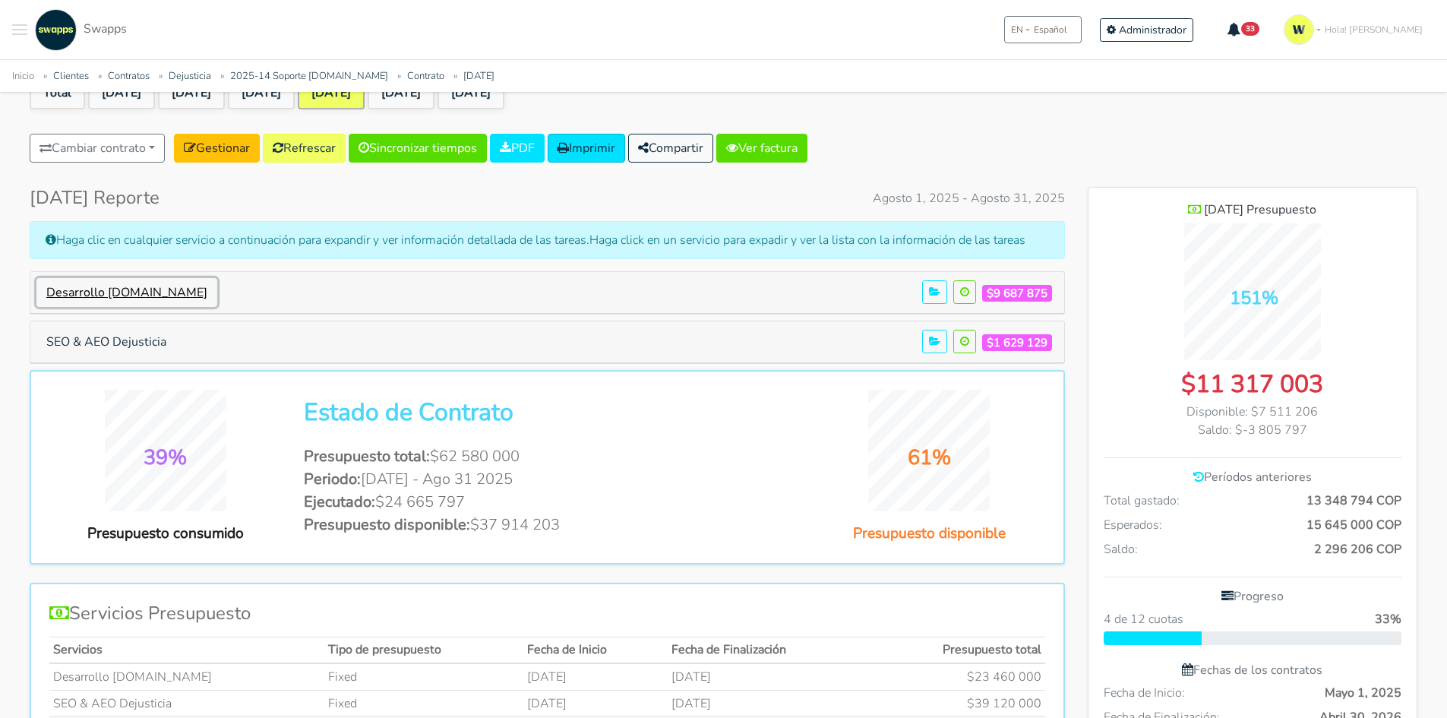
click at [141, 295] on button "Desarrollo [DOMAIN_NAME]" at bounding box center [126, 292] width 181 height 29
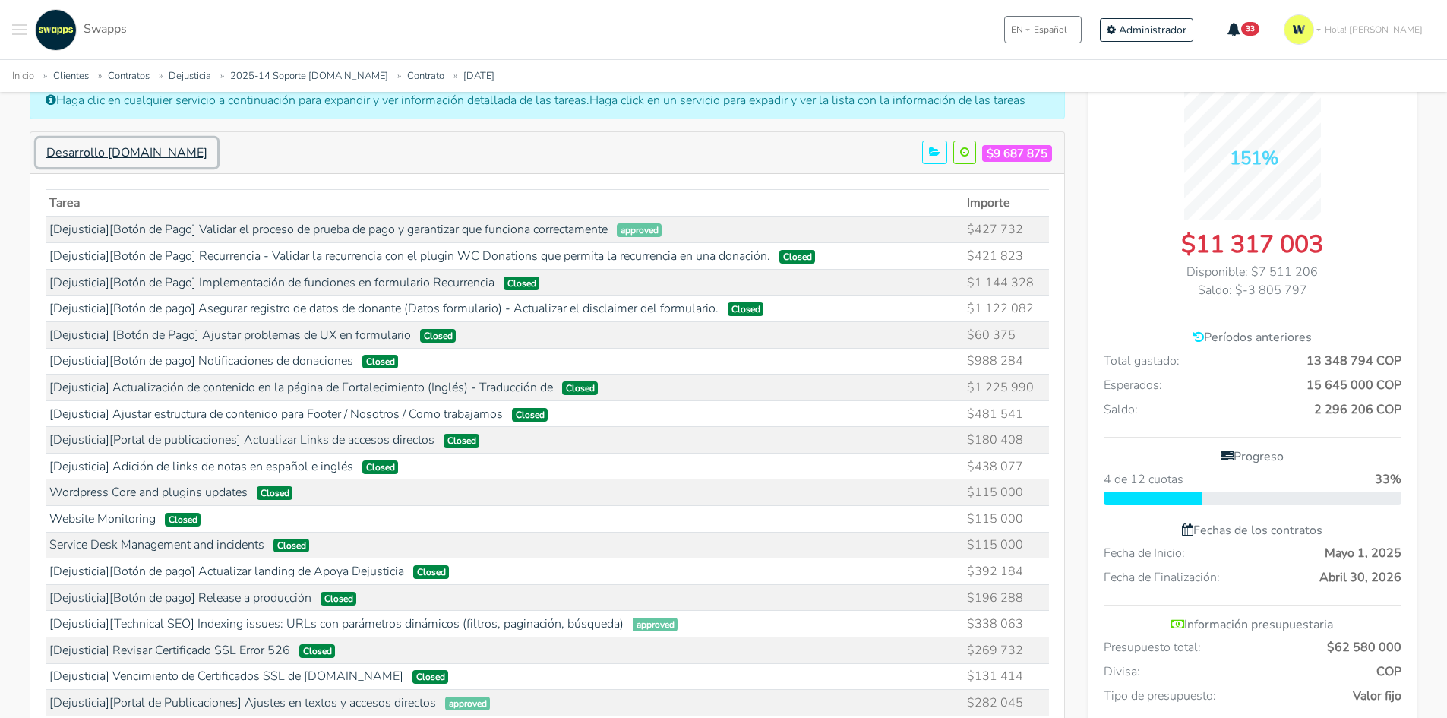
scroll to position [304, 0]
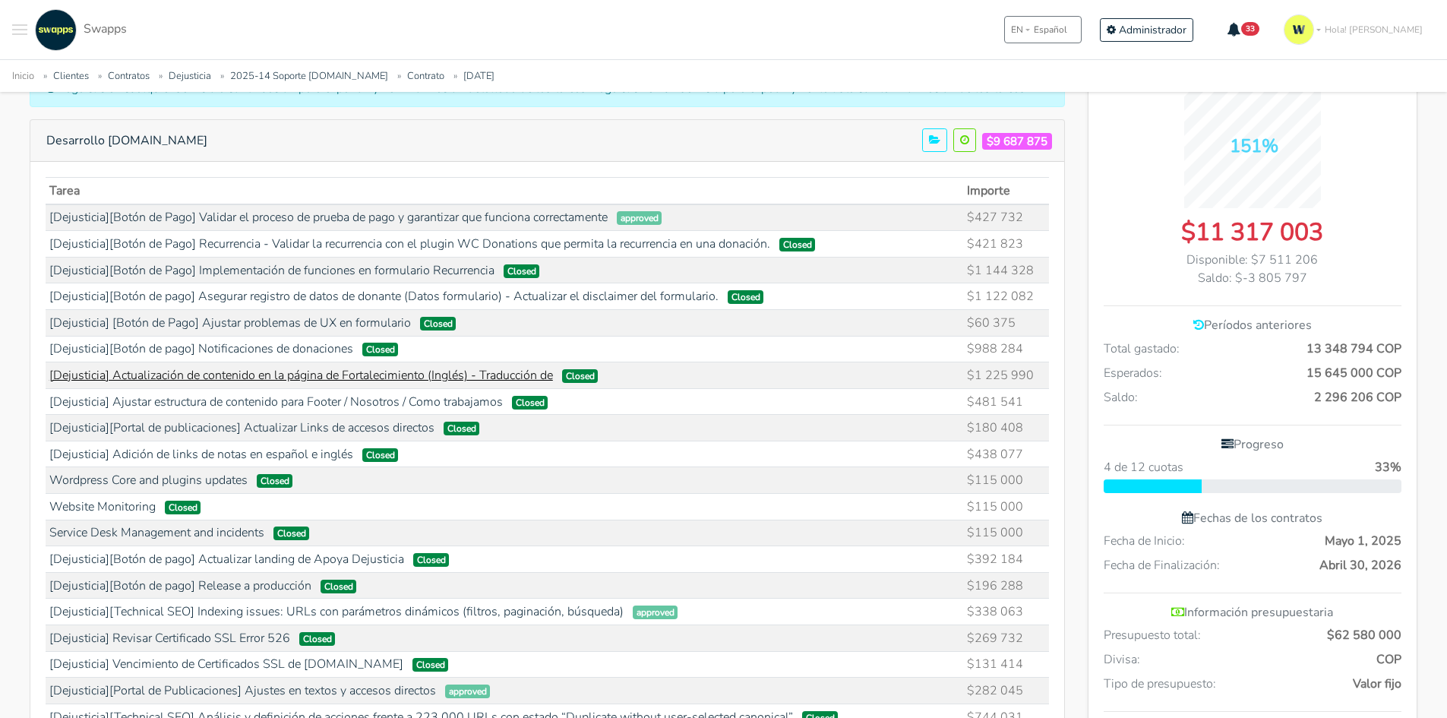
click at [353, 371] on link "[Dejusticia] Actualización de contenido en la página de Fortalecimiento (Inglés…" at bounding box center [301, 375] width 504 height 17
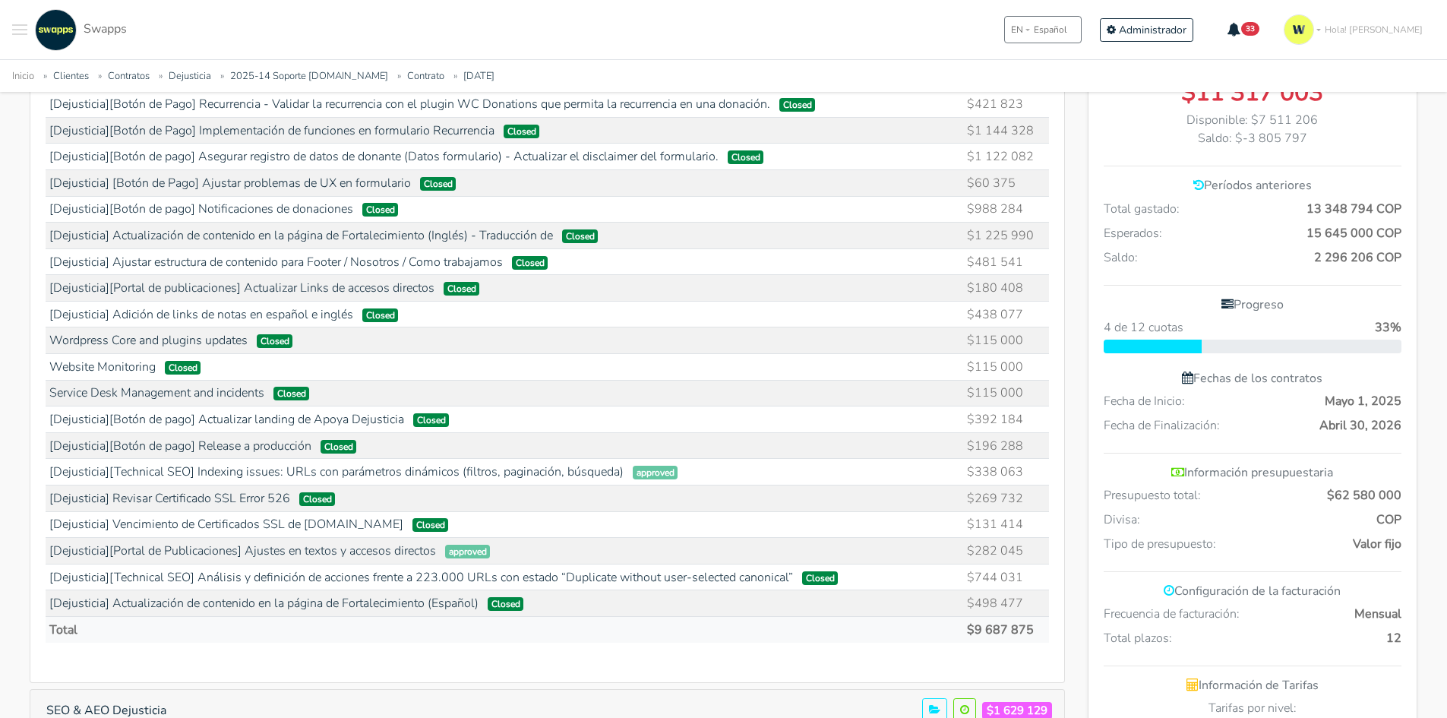
scroll to position [456, 0]
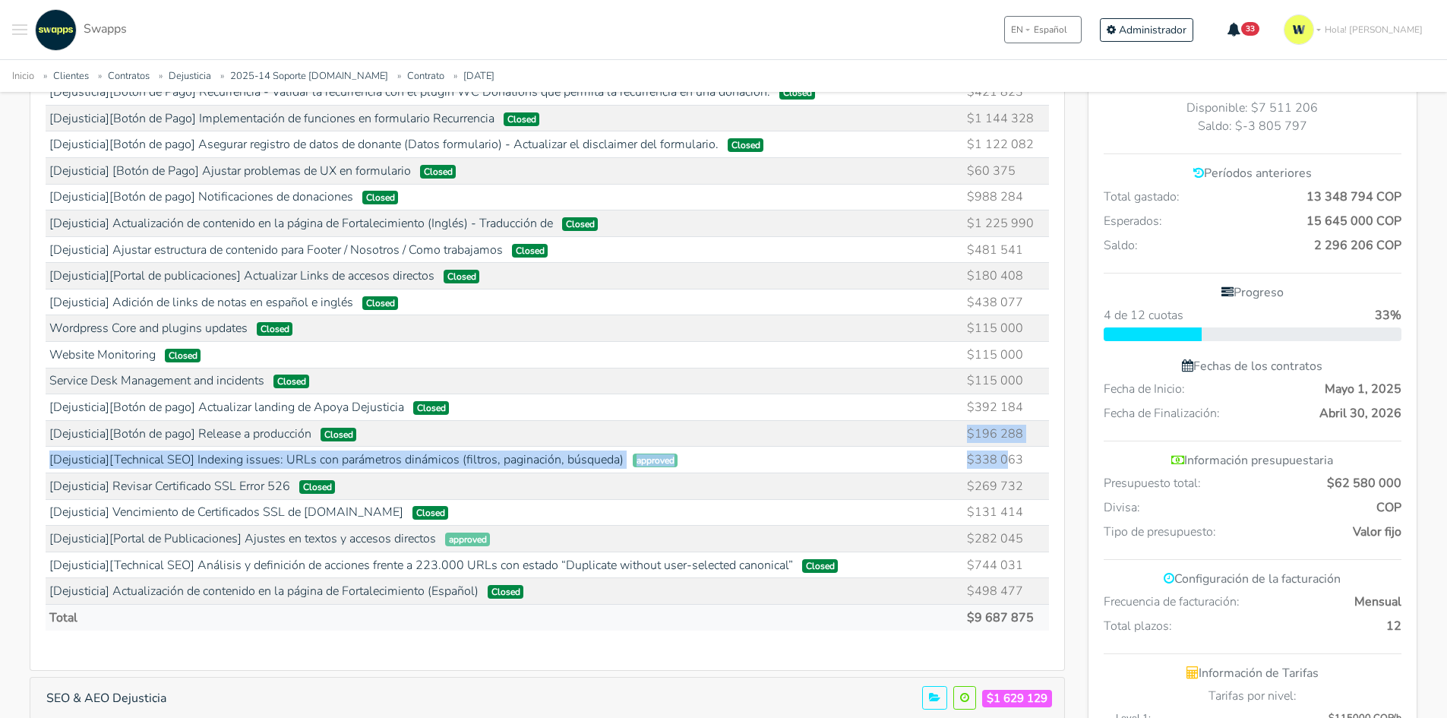
drag, startPoint x: 384, startPoint y: 440, endPoint x: 1009, endPoint y: 449, distance: 624.7
click at [1009, 449] on tbody "[Dejusticia][Botón de Pago] Validar el proceso de prueba de pago y garantizar q…" at bounding box center [548, 328] width 1004 height 552
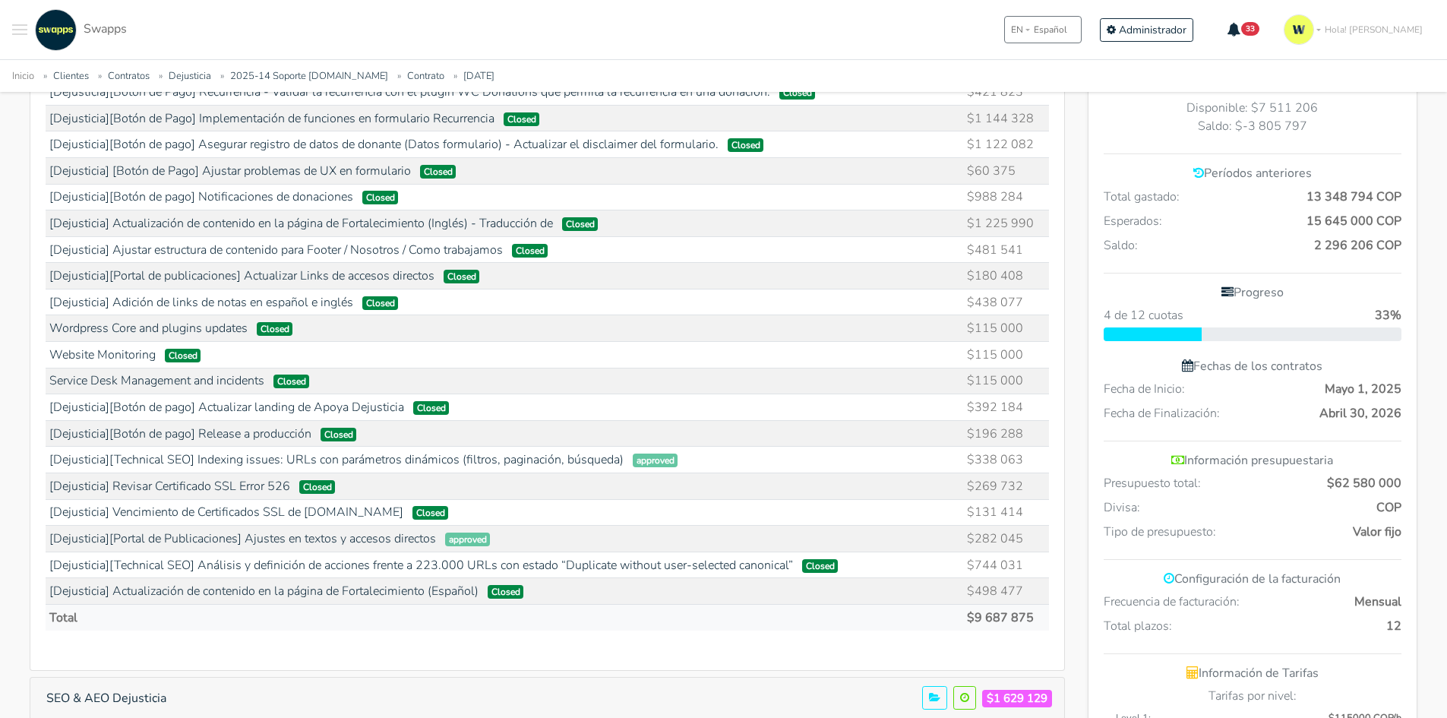
click at [1027, 476] on td "$269 732" at bounding box center [1006, 486] width 86 height 27
drag, startPoint x: 1023, startPoint y: 460, endPoint x: 122, endPoint y: 442, distance: 901.3
click at [122, 442] on tbody "[Dejusticia][Botón de Pago] Validar el proceso de prueba de pago y garantizar q…" at bounding box center [548, 328] width 1004 height 552
drag, startPoint x: 533, startPoint y: 517, endPoint x: 1016, endPoint y: 516, distance: 483.3
click at [1016, 516] on tr "[Dejusticia] Vencimiento de Certificados SSL de publicaciones.dejusticia.org Cl…" at bounding box center [548, 512] width 1004 height 27
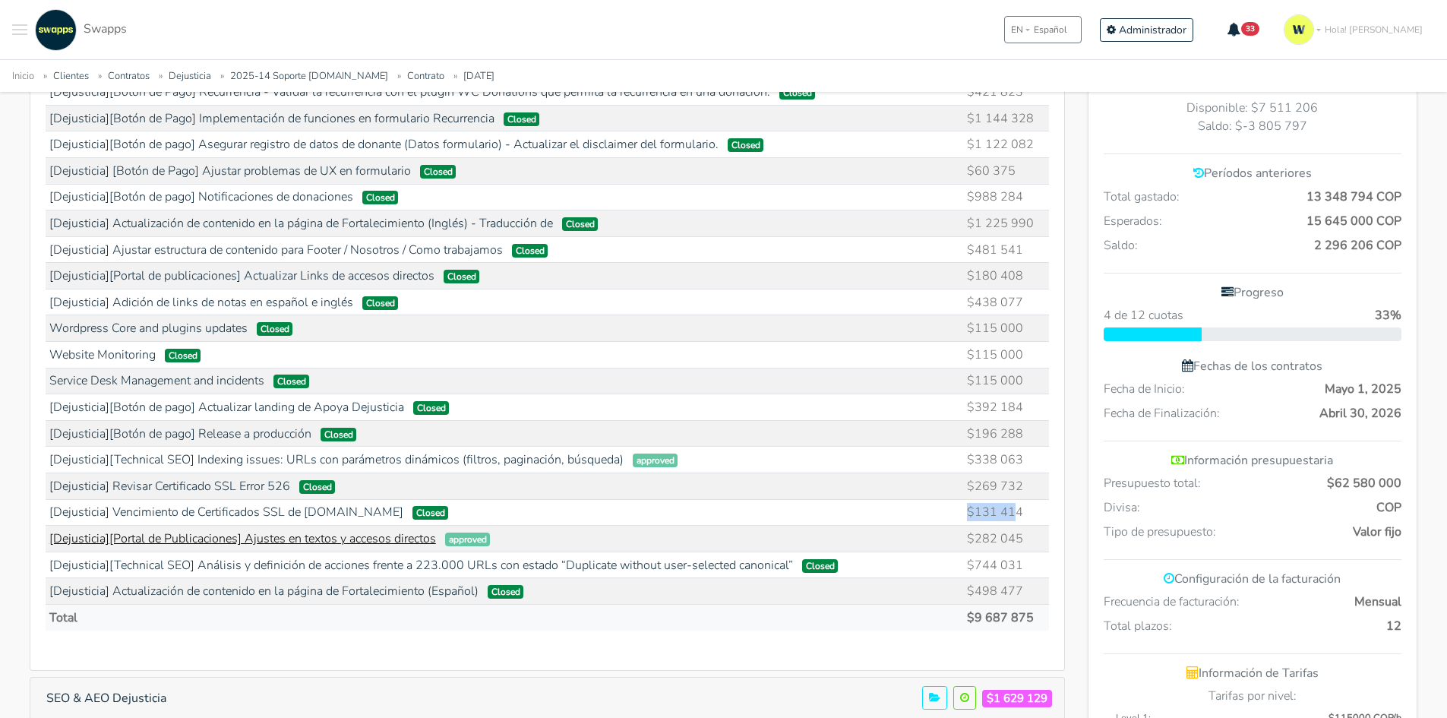
drag, startPoint x: 1027, startPoint y: 539, endPoint x: 215, endPoint y: 543, distance: 812.3
click at [215, 543] on tr "[Dejusticia][Portal de Publicaciones] Ajustes en textos y accesos directos appr…" at bounding box center [548, 539] width 1004 height 27
drag, startPoint x: 1020, startPoint y: 569, endPoint x: 893, endPoint y: 565, distance: 127.7
click at [893, 565] on tr "[Dejusticia][Technical SEO] Análisis y definición de acciones frente a 223.000 …" at bounding box center [548, 565] width 1004 height 27
click at [991, 597] on td "$498 477" at bounding box center [1006, 591] width 86 height 27
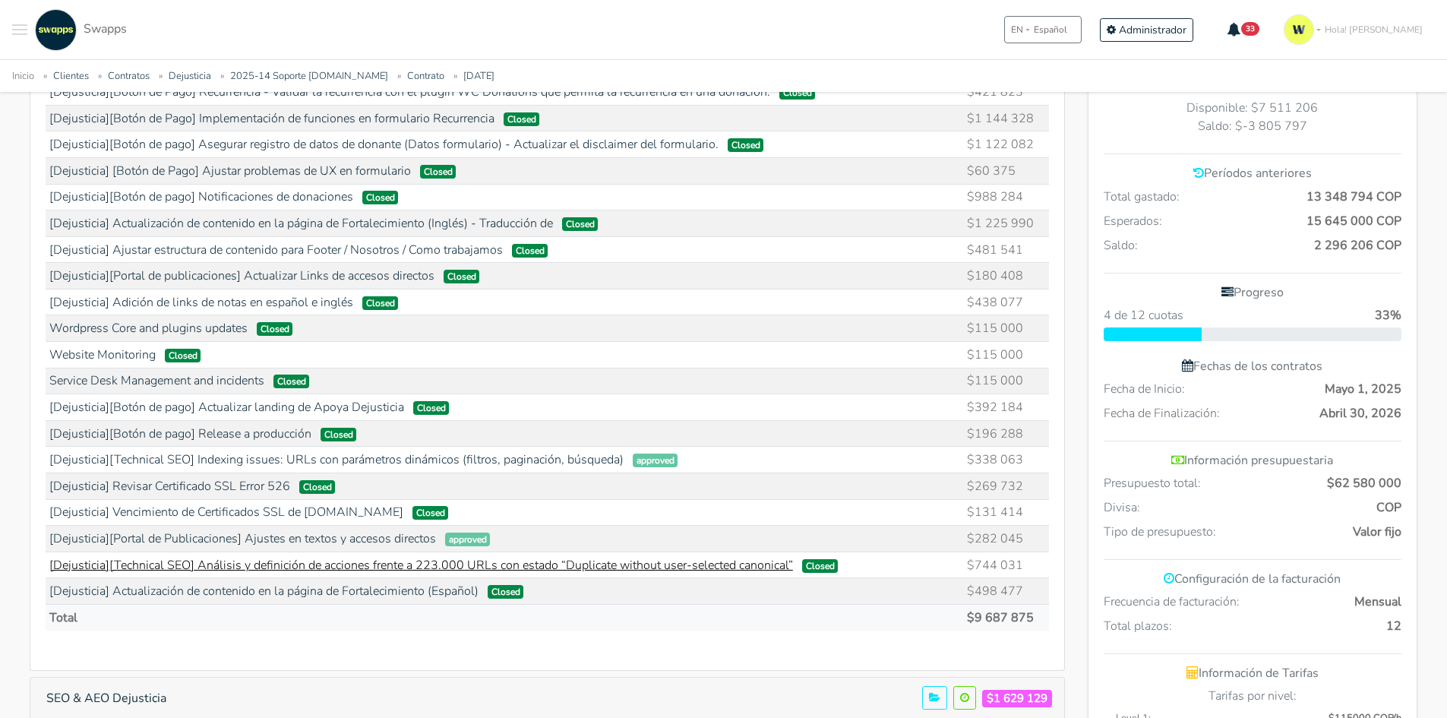
click at [604, 567] on link "[Dejusticia][Technical SEO] Análisis y definición de acciones frente a 223.000 …" at bounding box center [421, 565] width 744 height 17
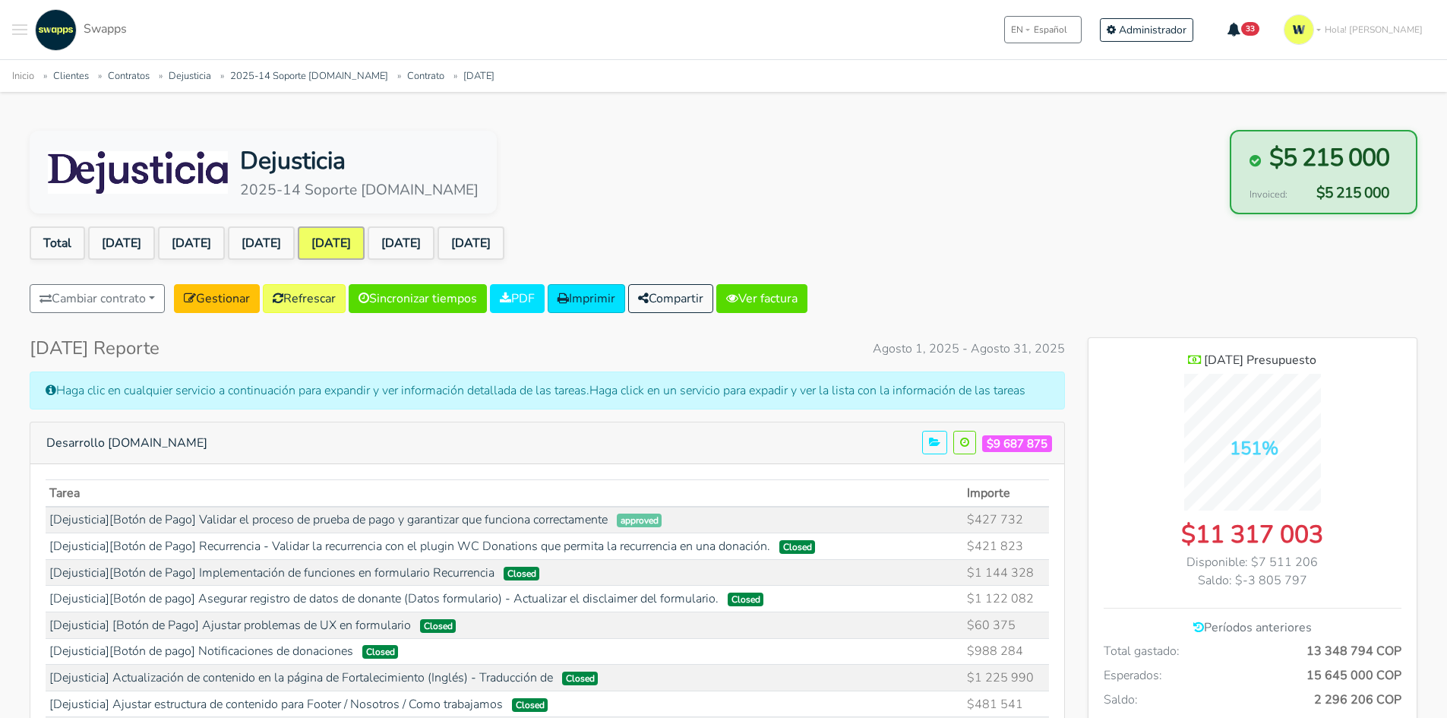
scroll to position [0, 0]
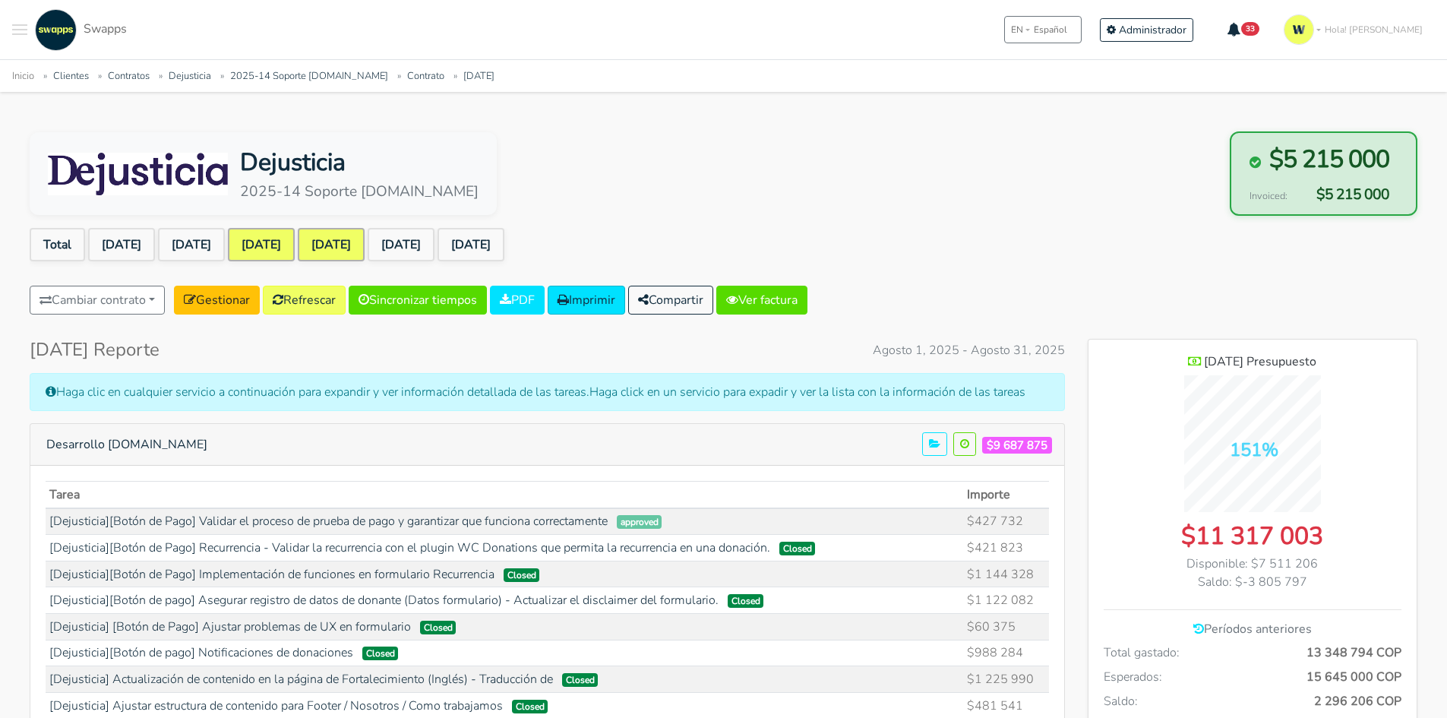
click at [295, 245] on link "Jul 2025" at bounding box center [261, 244] width 67 height 33
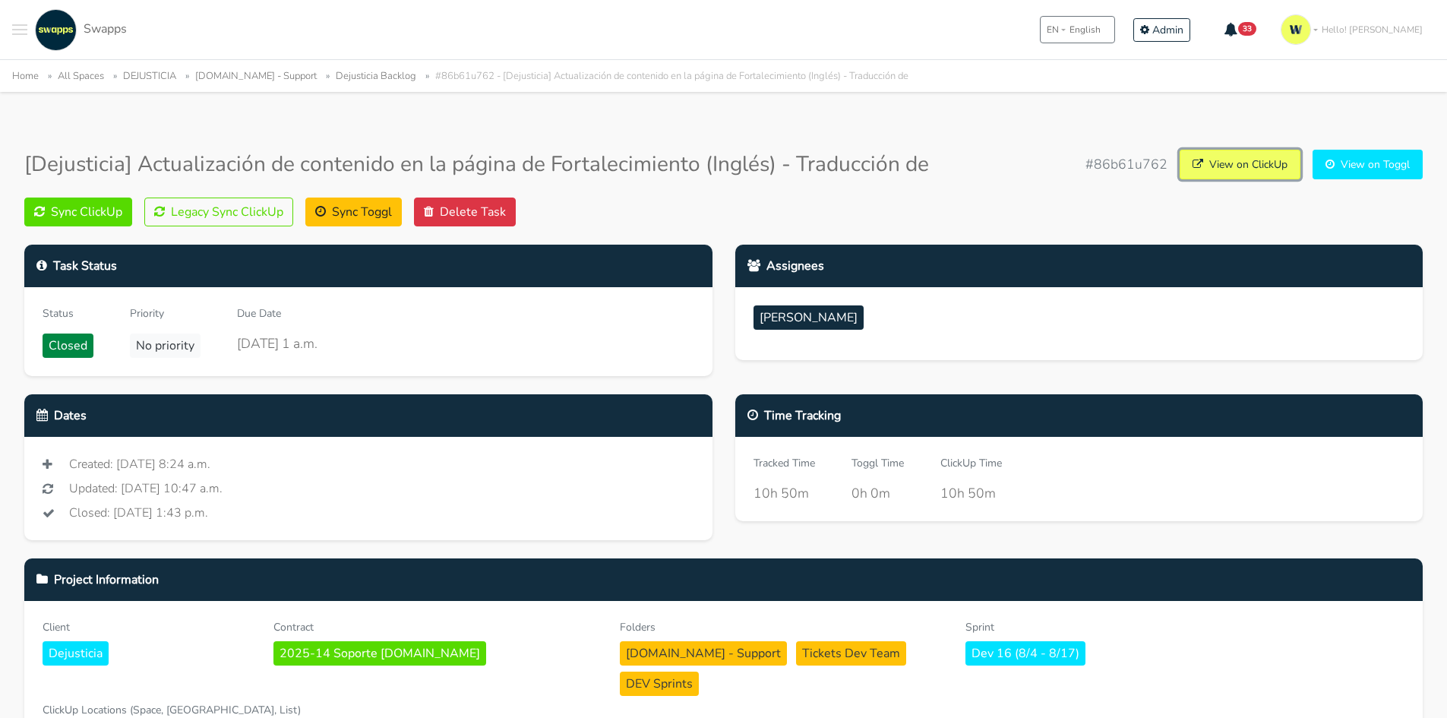
click at [1226, 164] on link "View on ClickUp" at bounding box center [1240, 165] width 121 height 30
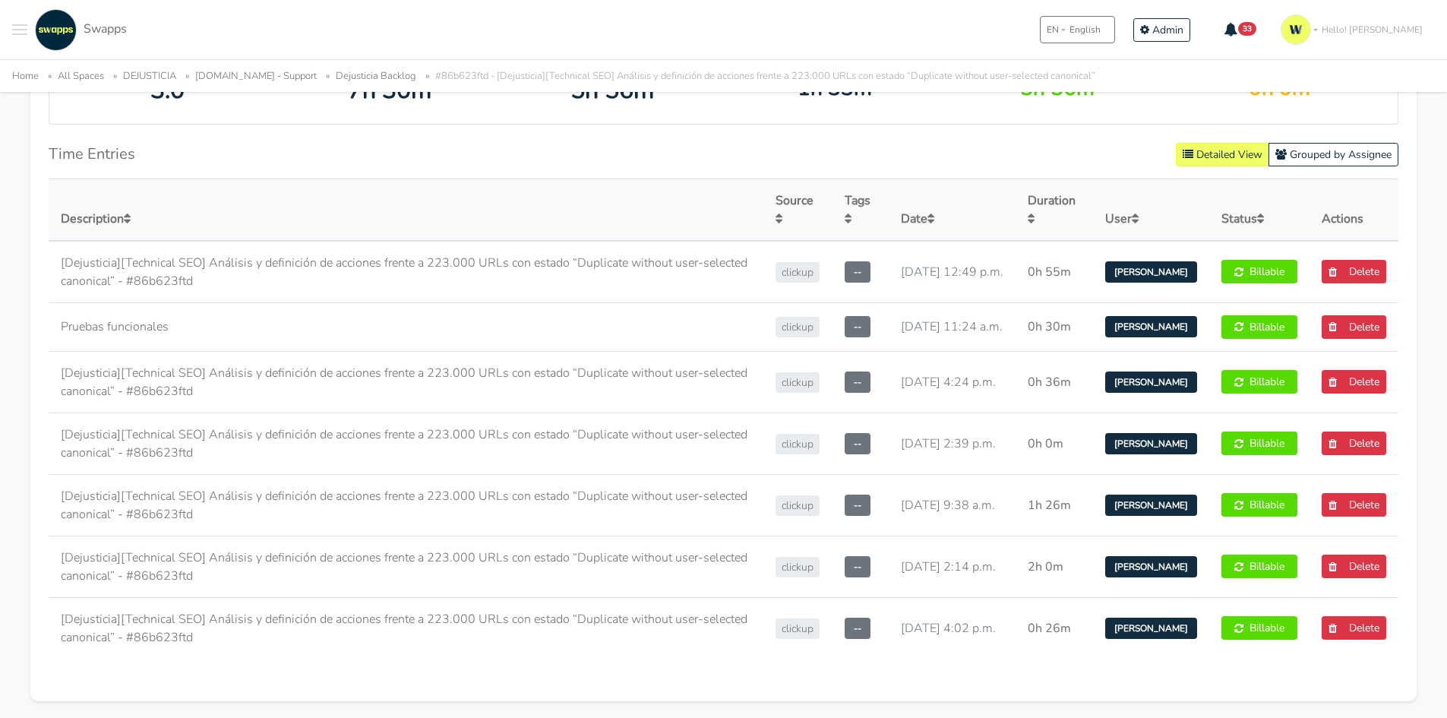
scroll to position [684, 0]
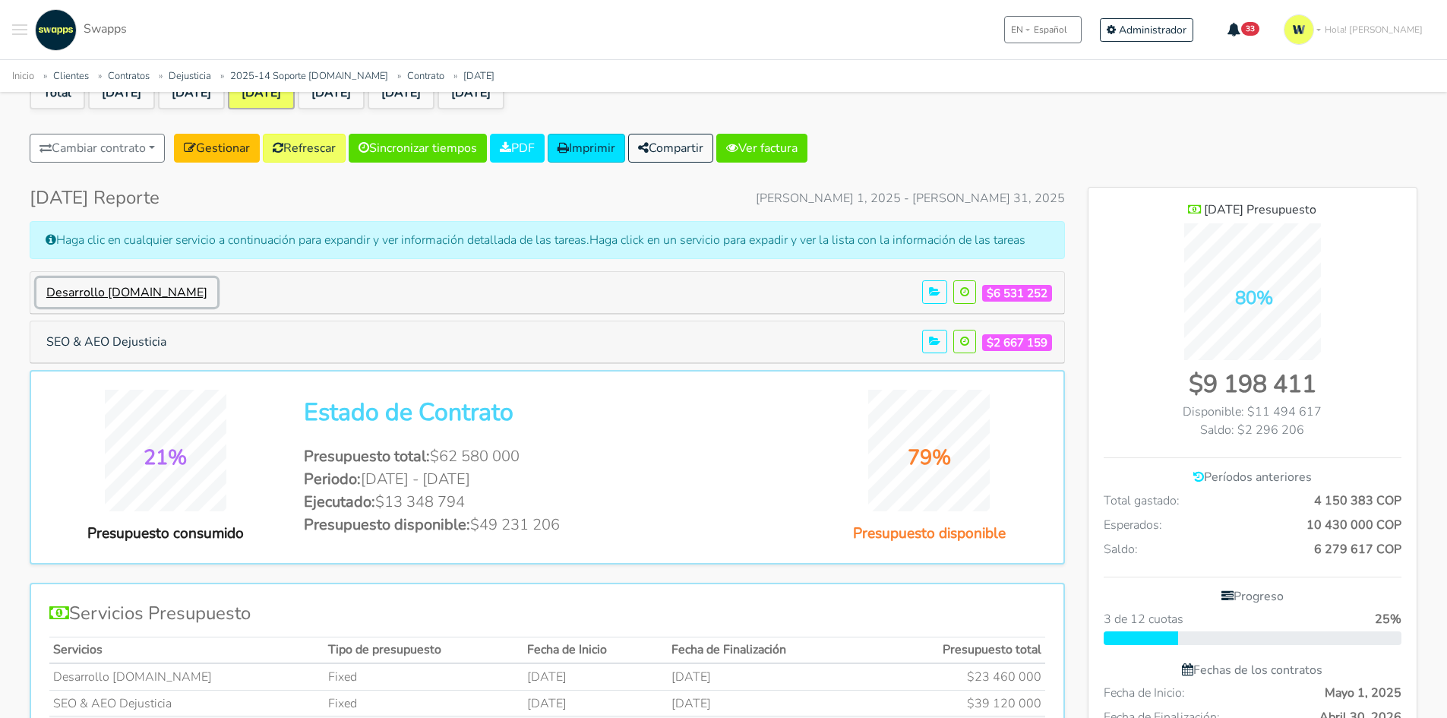
click at [141, 294] on button "Desarrollo [DOMAIN_NAME]" at bounding box center [126, 292] width 181 height 29
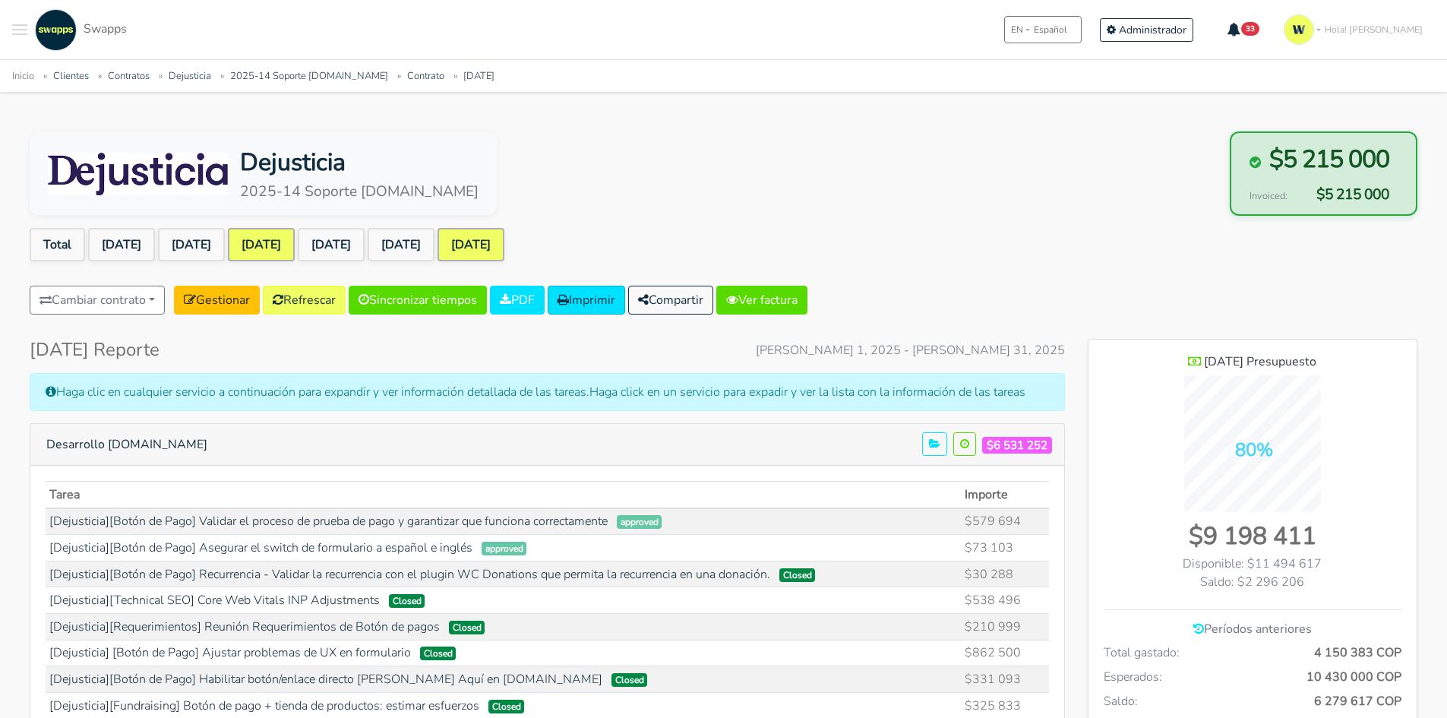
click at [505, 249] on link "[DATE]" at bounding box center [471, 244] width 67 height 33
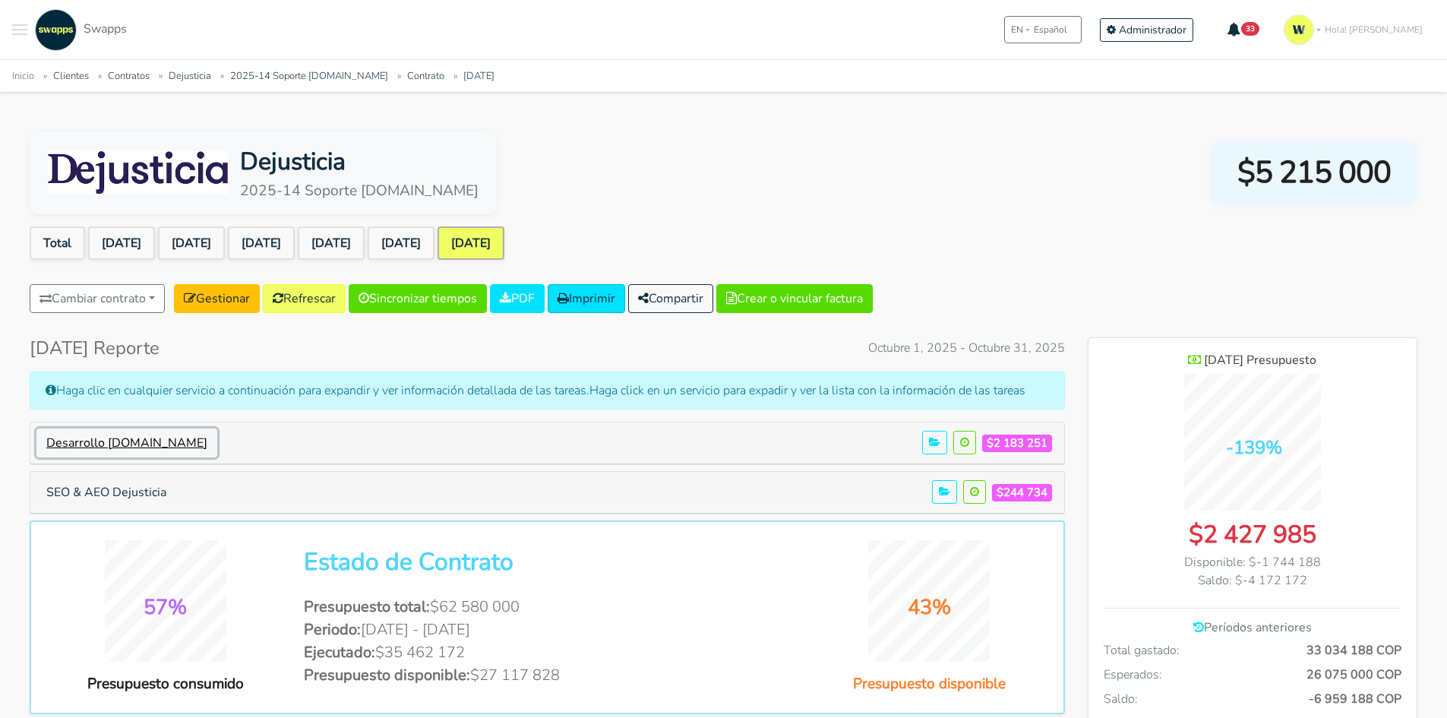
click at [159, 438] on button "Desarrollo [DOMAIN_NAME]" at bounding box center [126, 443] width 181 height 29
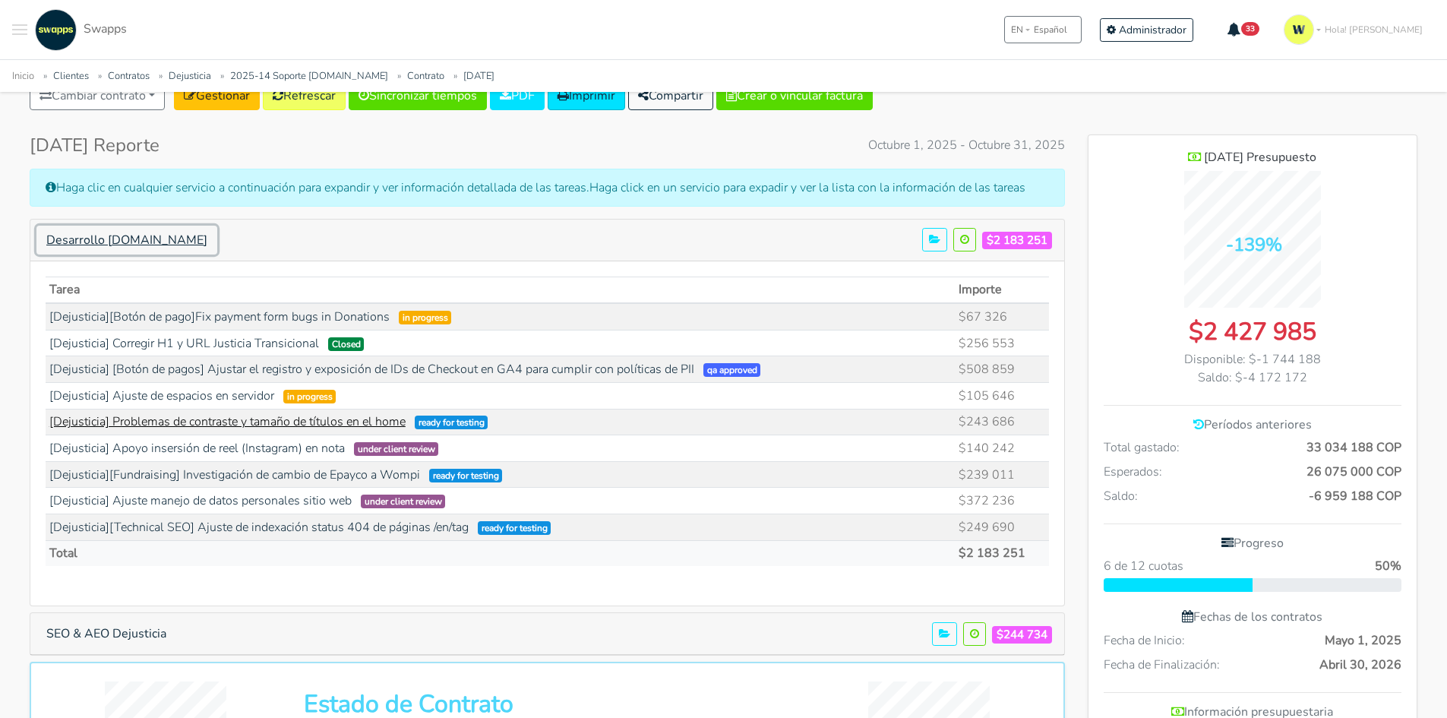
scroll to position [228, 0]
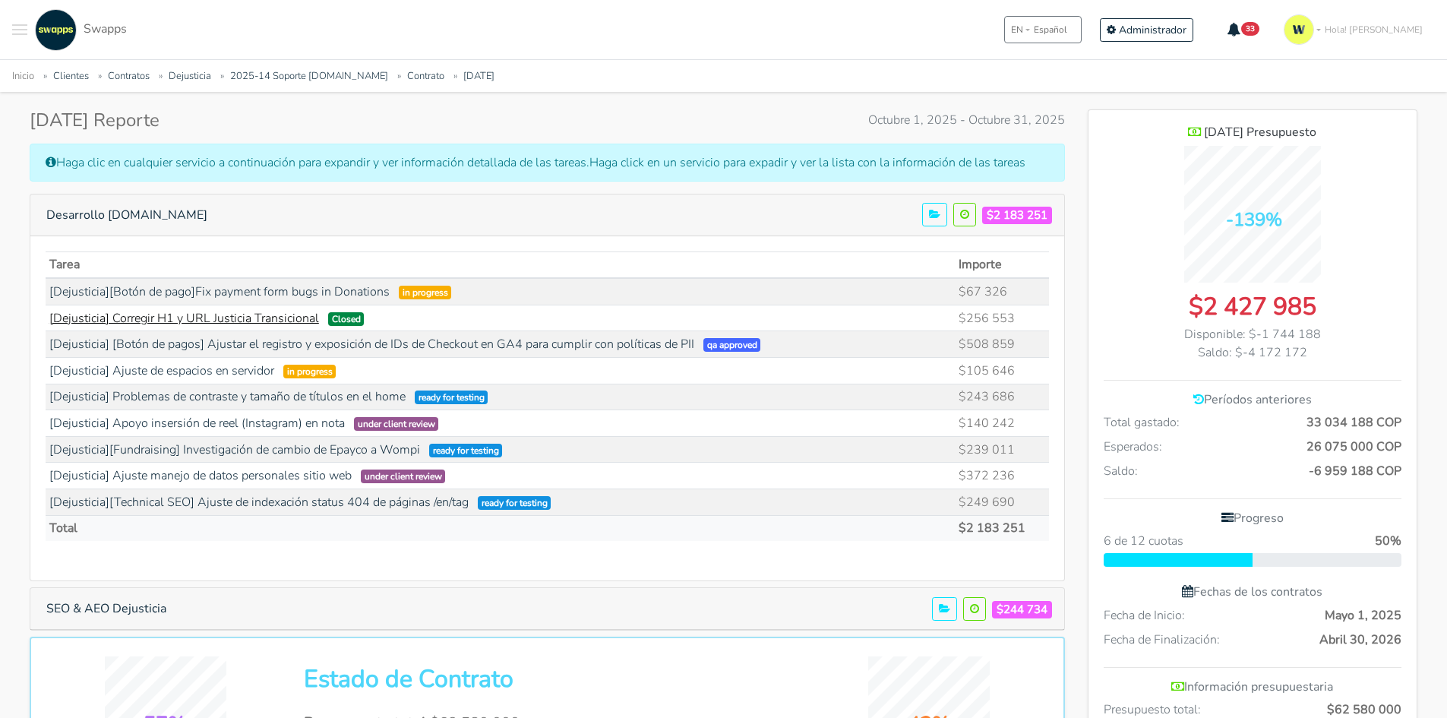
click at [270, 318] on link "[Dejusticia] Corregir H1 y URL Justicia Transicional" at bounding box center [184, 318] width 270 height 17
click at [659, 346] on link "[Dejusticia] [Botón de pagos] Ajustar el registro y exposición de IDs de Checko…" at bounding box center [371, 344] width 645 height 17
click at [364, 401] on link "[Dejusticia] Problemas de contraste y tamaño de títulos en el home" at bounding box center [227, 396] width 356 height 17
drag, startPoint x: 1019, startPoint y: 362, endPoint x: 141, endPoint y: 369, distance: 878.4
click at [141, 369] on tr "[Dejusticia] Ajuste de espacios en servidor in progress $105 646" at bounding box center [548, 370] width 1004 height 27
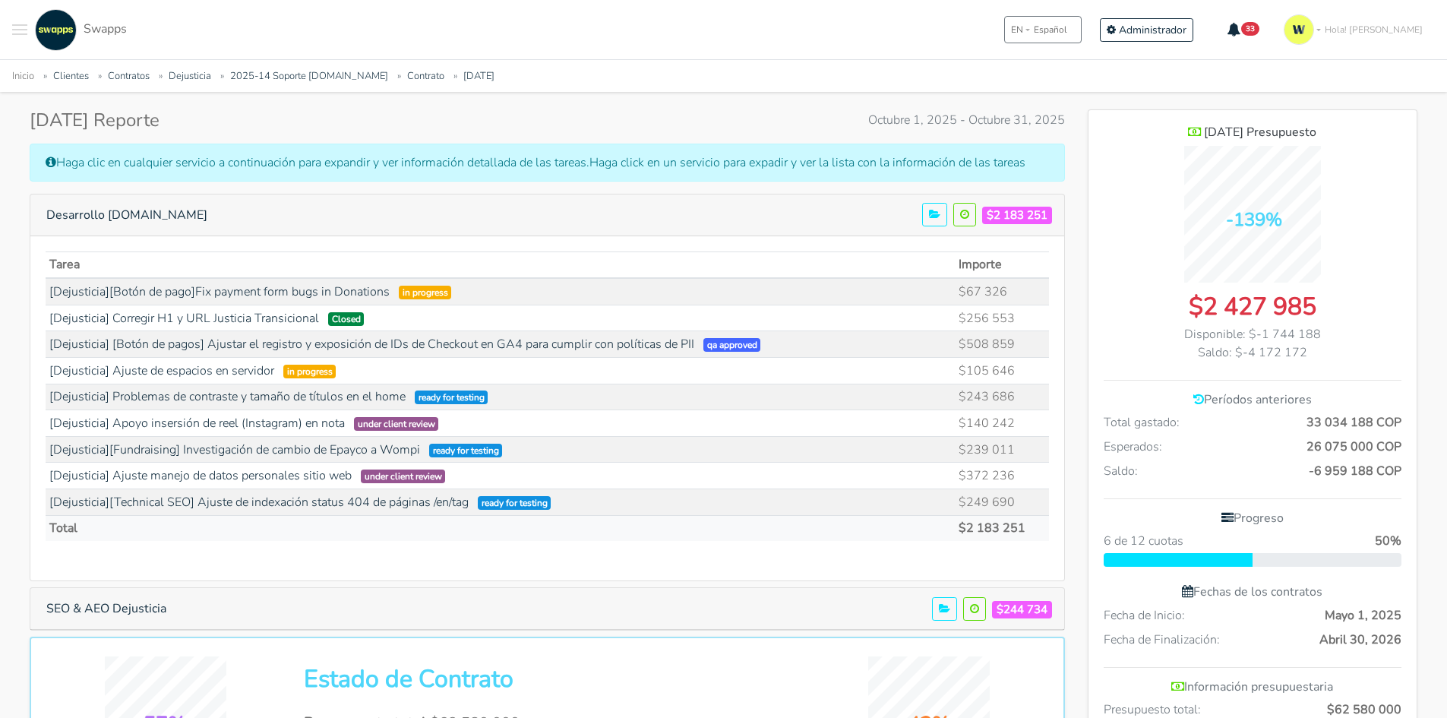
drag, startPoint x: 1013, startPoint y: 404, endPoint x: 118, endPoint y: 406, distance: 895.1
click at [118, 406] on tr "[Dejusticia] Problemas de contraste y tamaño de títulos en el home ready for te…" at bounding box center [548, 397] width 1004 height 27
drag, startPoint x: 1028, startPoint y: 424, endPoint x: 146, endPoint y: 435, distance: 882.2
click at [146, 435] on tr "[Dejusticia] Apoyo insersión de reel (Instagram) en nota under client review $1…" at bounding box center [548, 423] width 1004 height 27
drag, startPoint x: 1013, startPoint y: 453, endPoint x: 164, endPoint y: 459, distance: 848.8
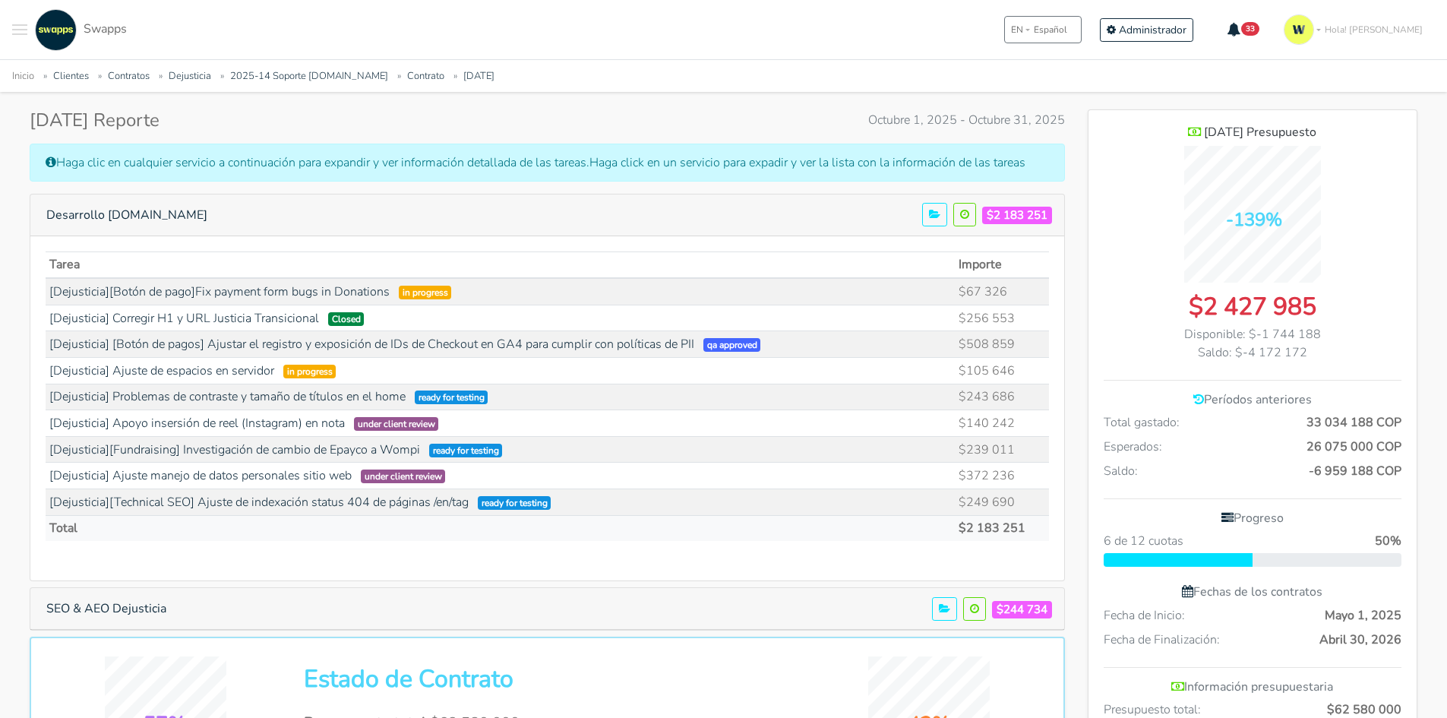
click at [164, 459] on tr "[Dejusticia][Fundraising] Investigación de cambio de Epayco a Wompi ready for t…" at bounding box center [548, 449] width 1004 height 27
click at [935, 476] on td "[Dejusticia] Ajuste manejo de datos personales sitio web under client review" at bounding box center [501, 476] width 910 height 27
click at [305, 448] on link "[Dejusticia][Fundraising] Investigación de cambio de Epayco a Wompi" at bounding box center [234, 449] width 371 height 17
drag, startPoint x: 1014, startPoint y: 460, endPoint x: 177, endPoint y: 463, distance: 837.3
click at [178, 462] on tbody "[Dejusticia][Botón de pago]Fix payment form bugs in Donations" at bounding box center [548, 396] width 1004 height 237
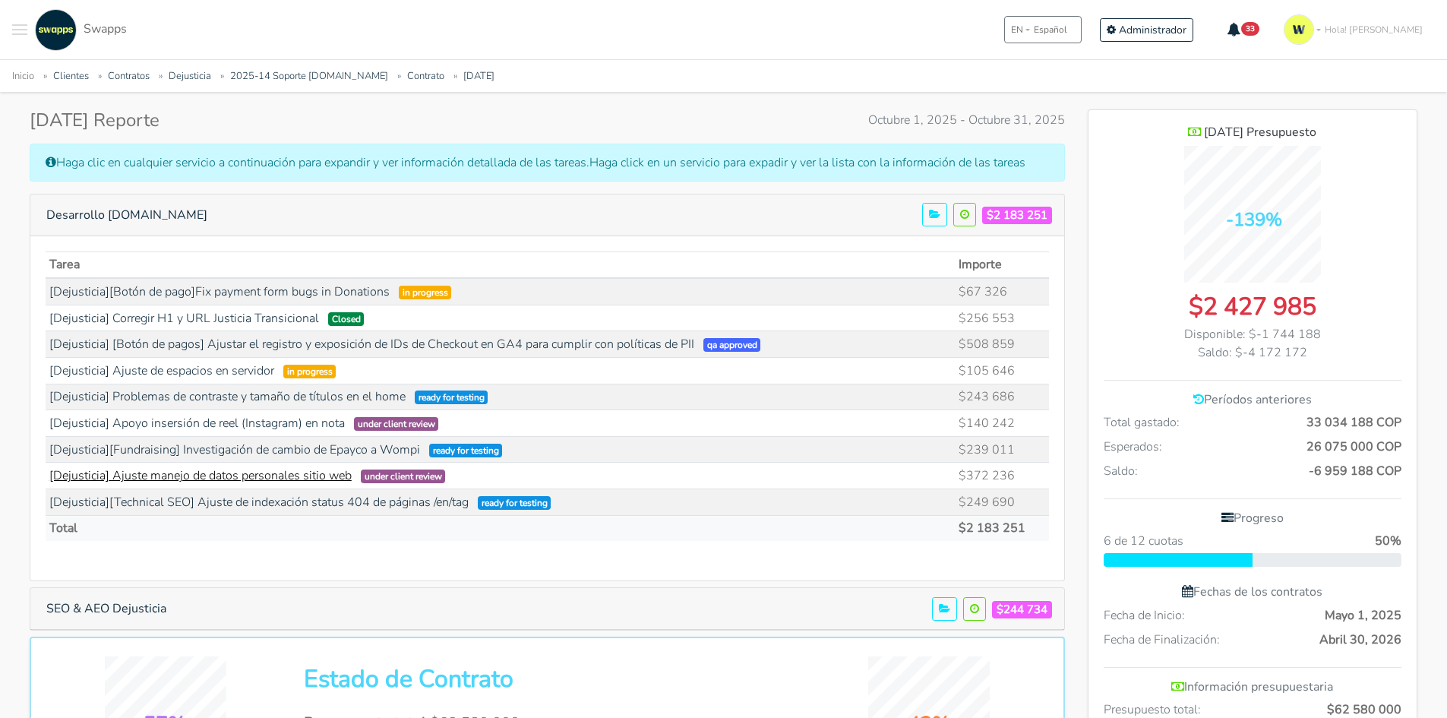
click at [280, 476] on link "[Dejusticia] Ajuste manejo de datos personales sitio web" at bounding box center [200, 475] width 302 height 17
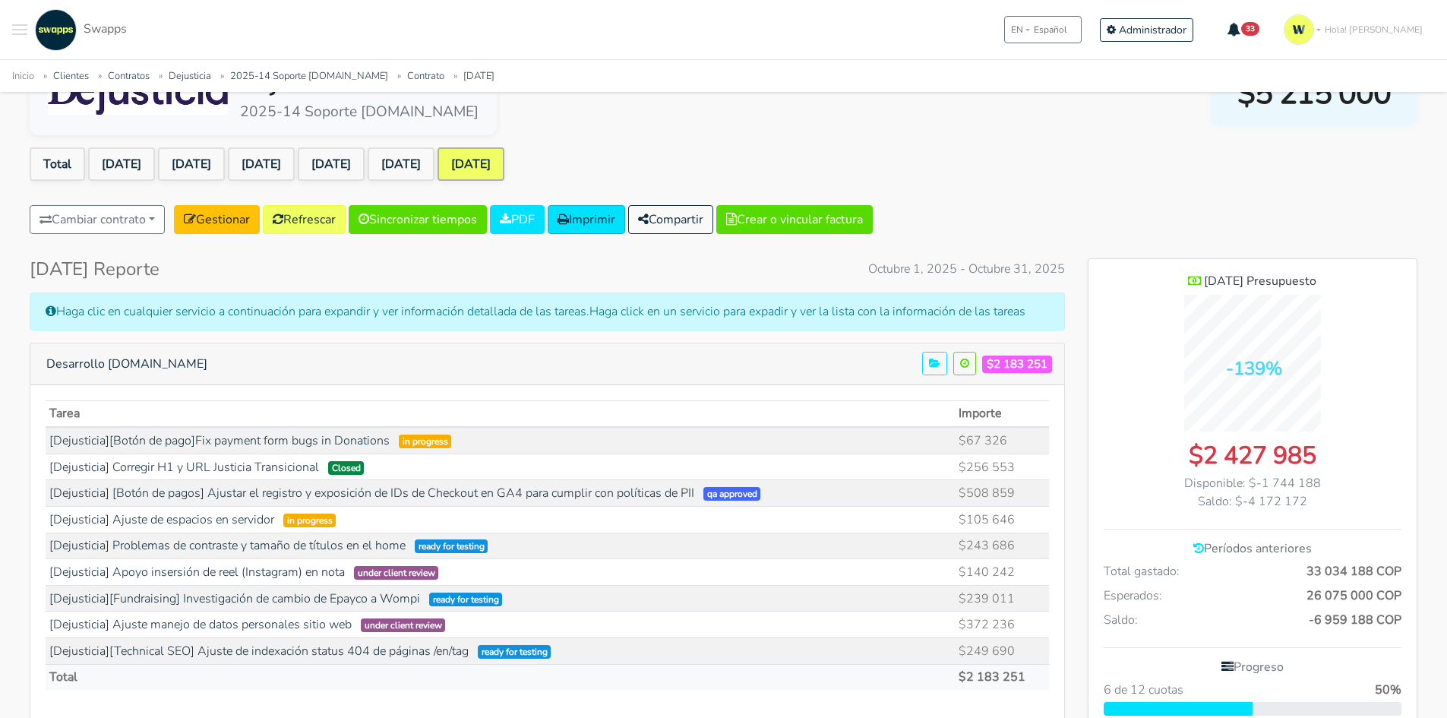
scroll to position [152, 0]
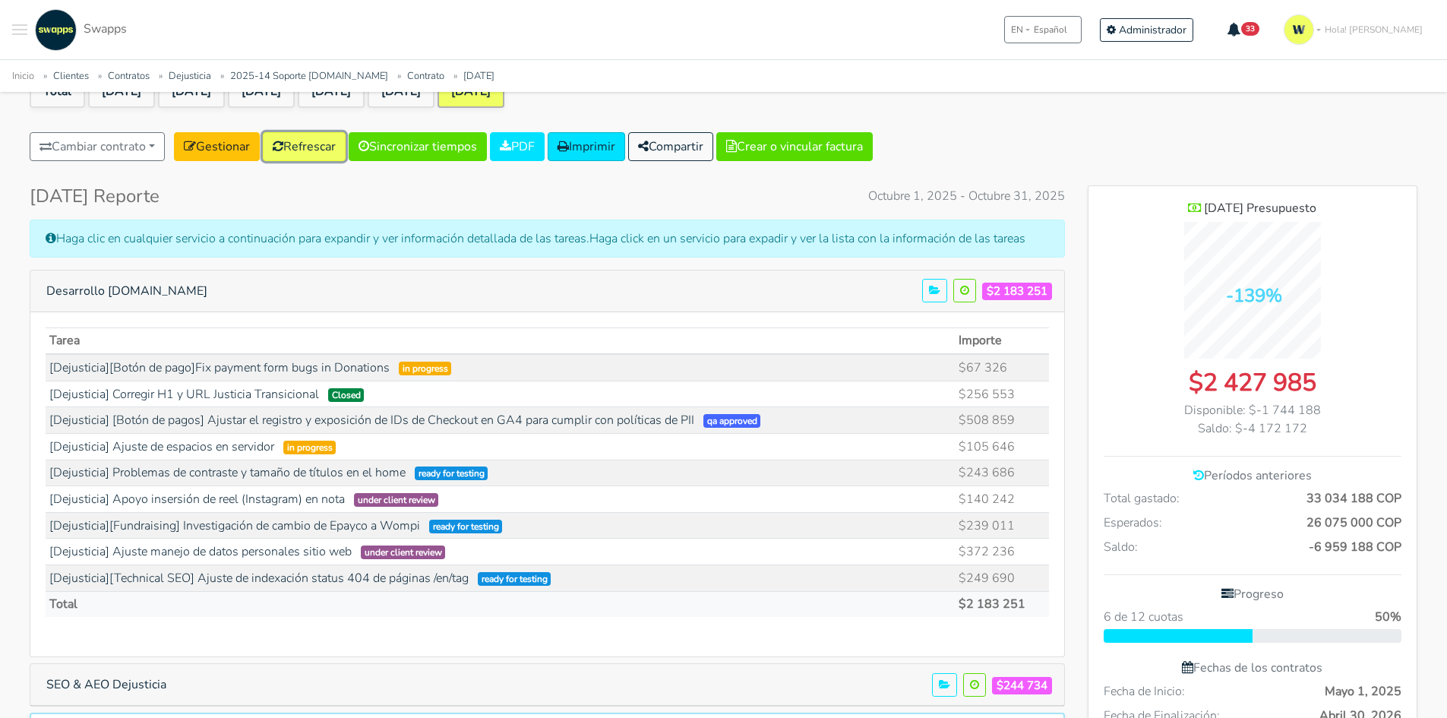
click at [323, 133] on link "Refrescar" at bounding box center [304, 146] width 83 height 29
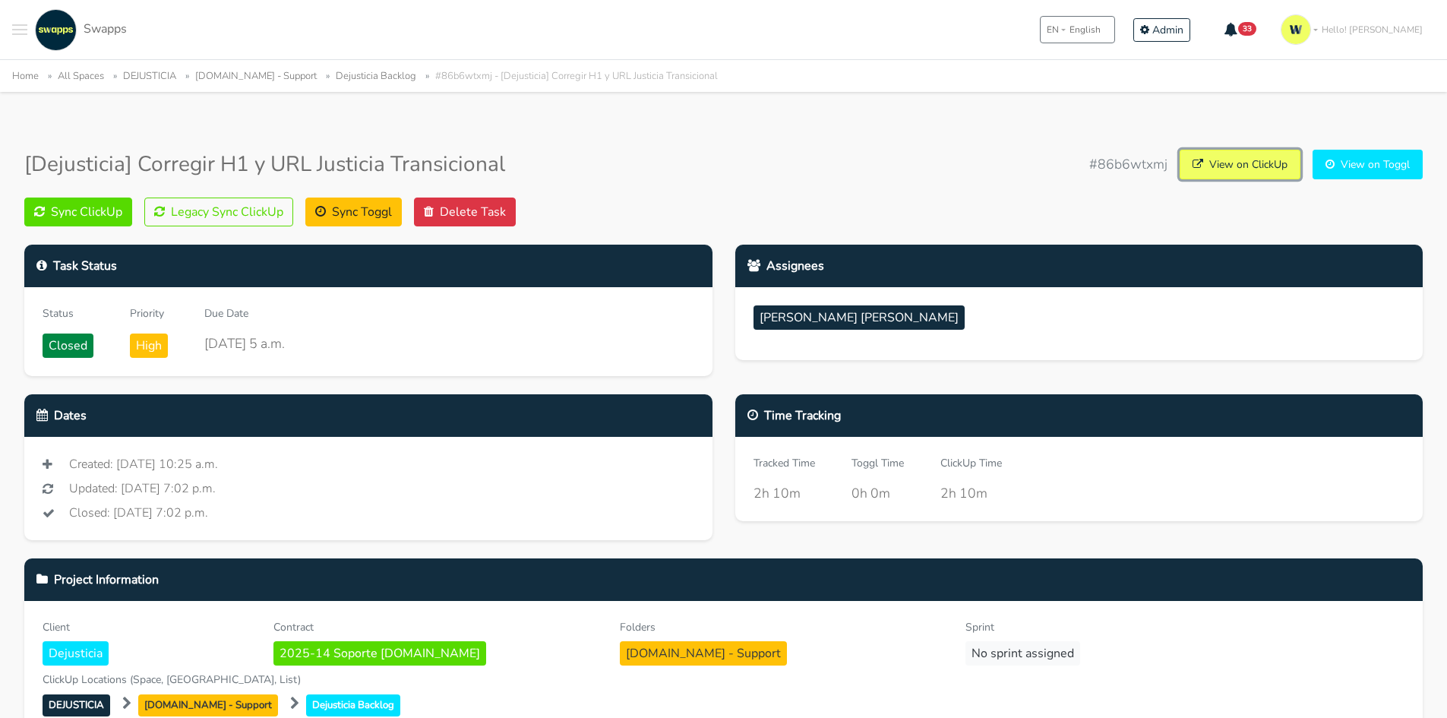
click at [1220, 158] on link "View on ClickUp" at bounding box center [1240, 165] width 121 height 30
drag, startPoint x: 277, startPoint y: 199, endPoint x: 288, endPoint y: 203, distance: 12.0
click at [288, 203] on button "Legacy Sync ClickUp" at bounding box center [218, 212] width 149 height 29
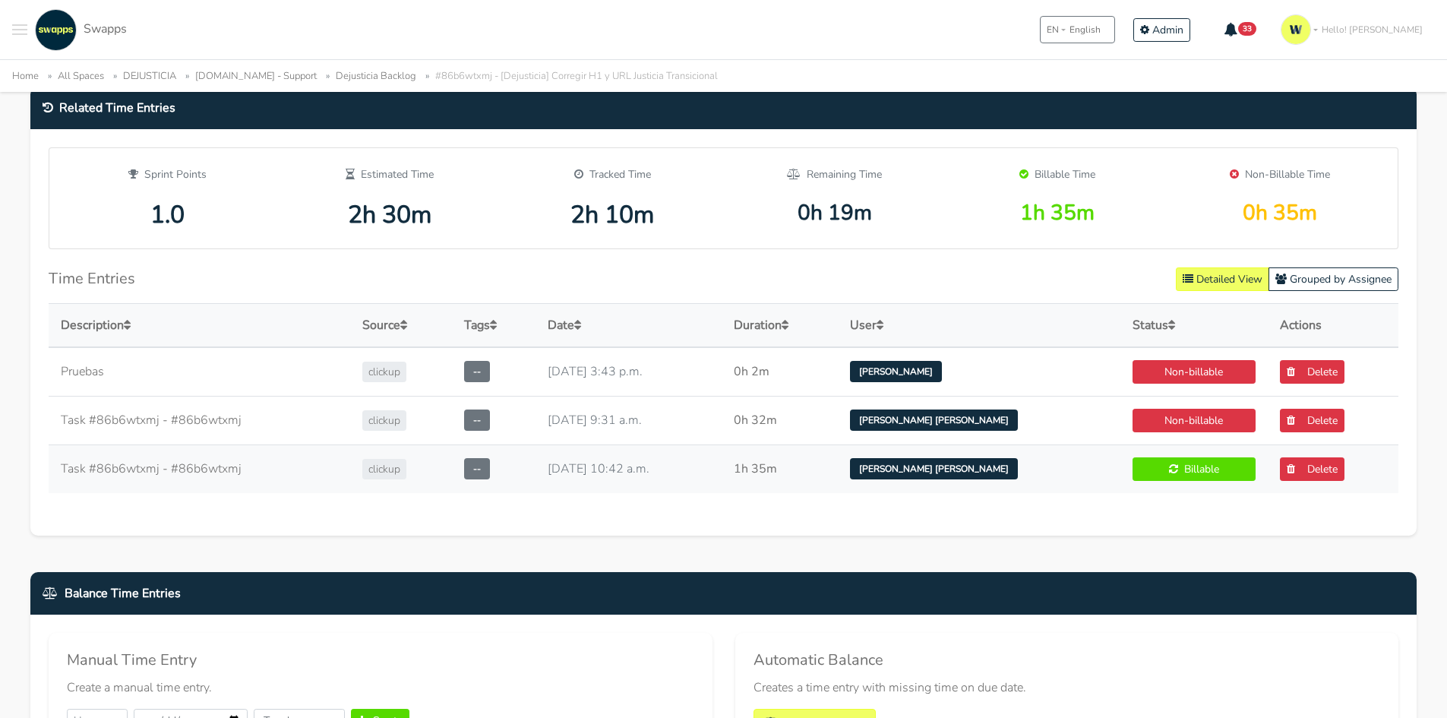
scroll to position [760, 0]
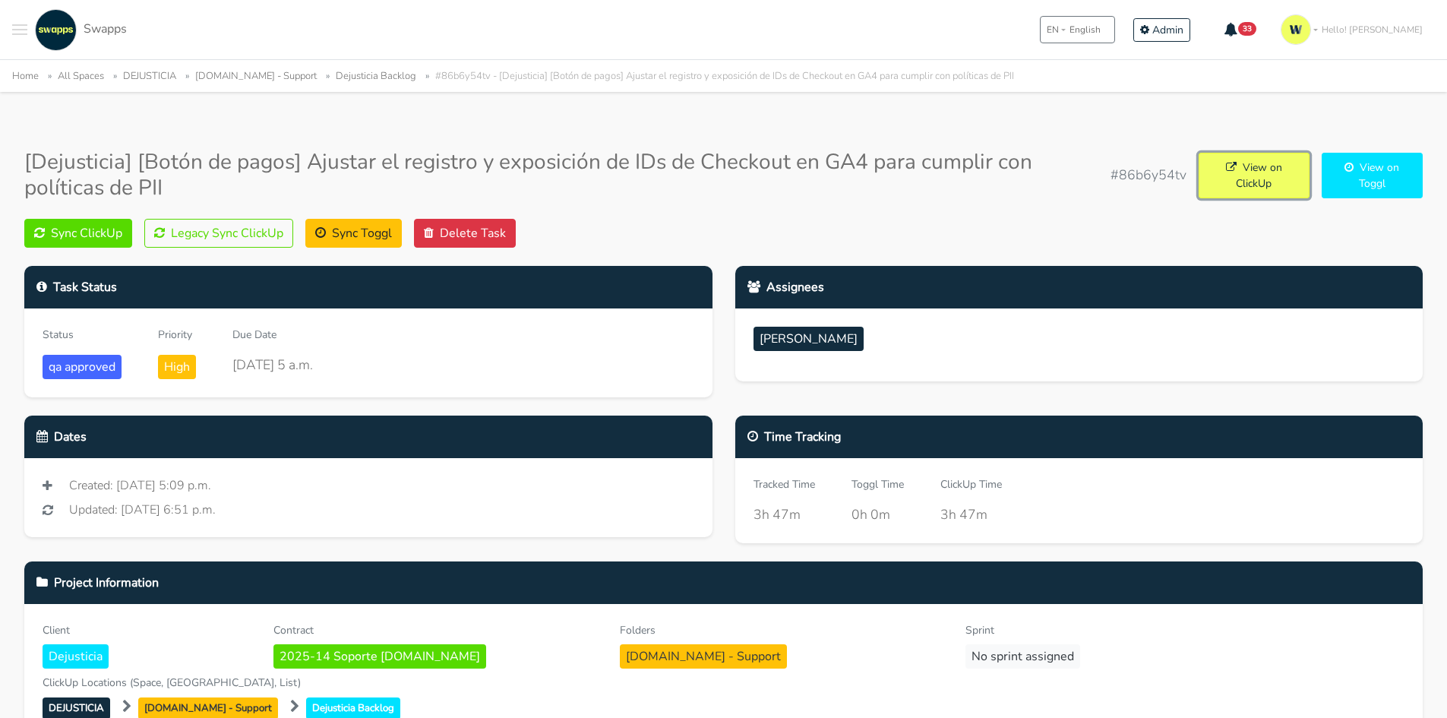
click at [1241, 172] on link "View on ClickUp" at bounding box center [1254, 176] width 111 height 46
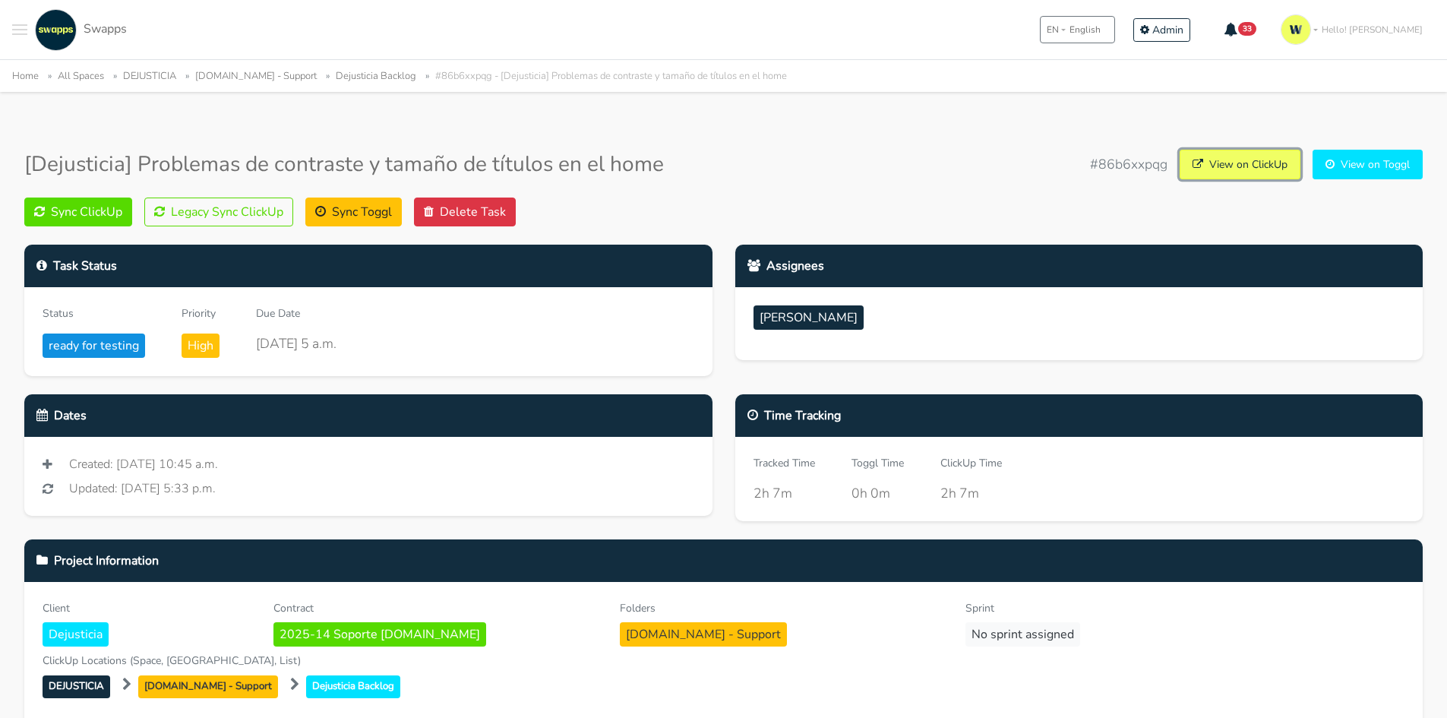
click at [1242, 165] on link "View on ClickUp" at bounding box center [1240, 165] width 121 height 30
click at [1244, 163] on link "View on ClickUp" at bounding box center [1240, 165] width 121 height 30
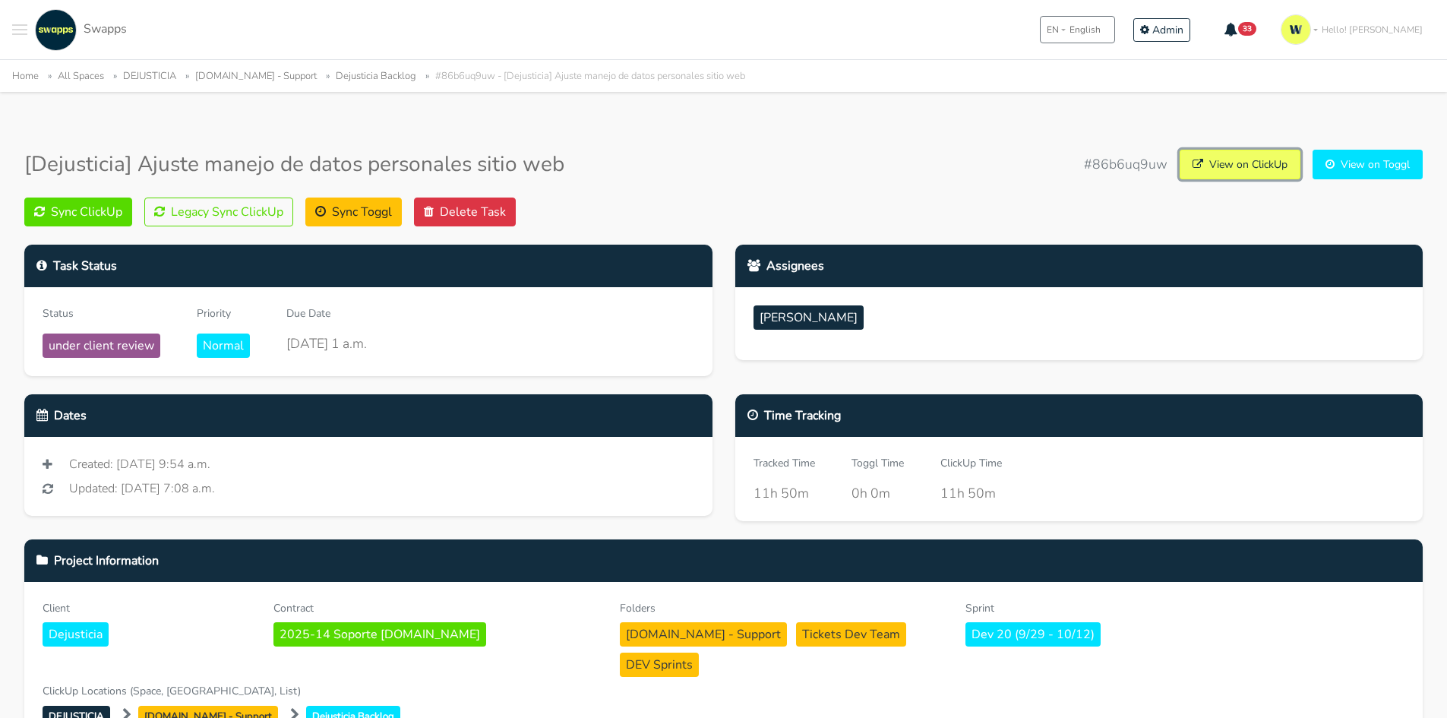
click at [1261, 159] on link "View on ClickUp" at bounding box center [1240, 165] width 121 height 30
click at [212, 210] on button "Legacy Sync ClickUp" at bounding box center [218, 212] width 149 height 29
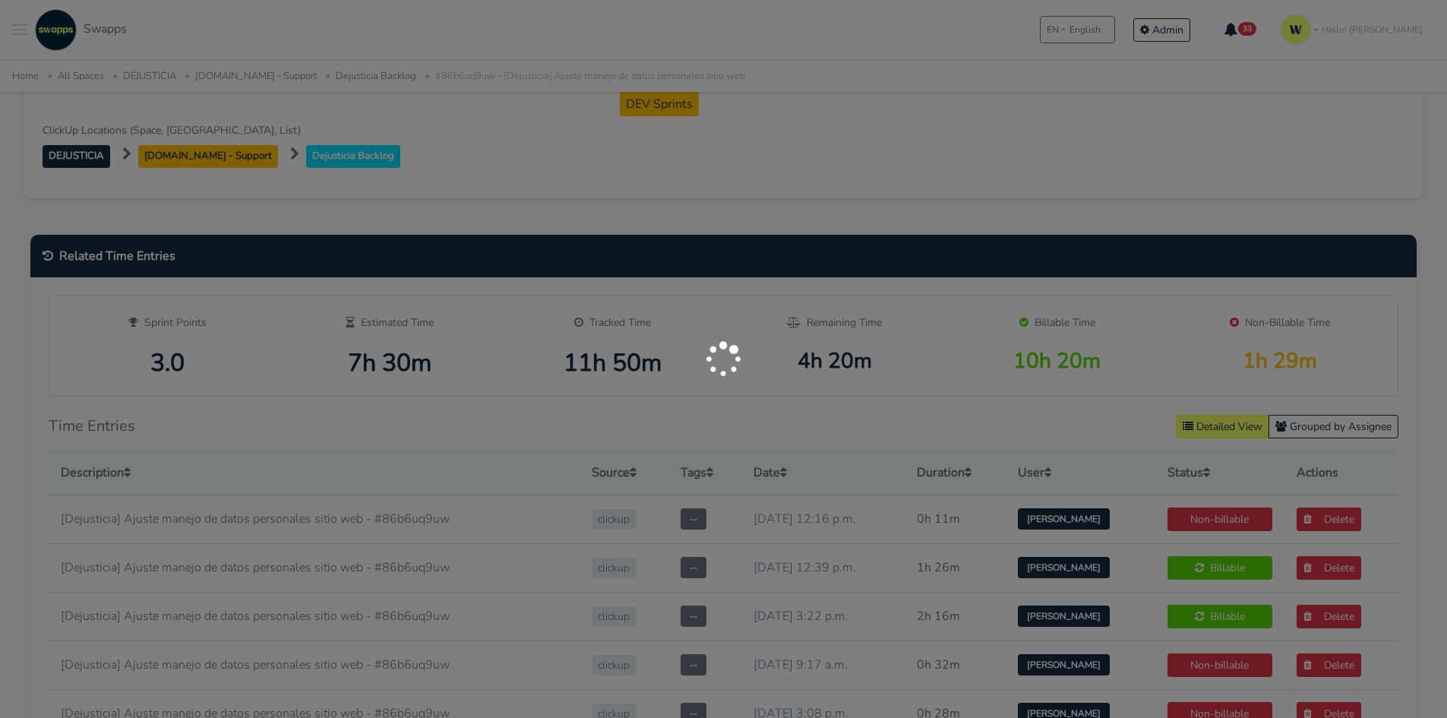
scroll to position [684, 0]
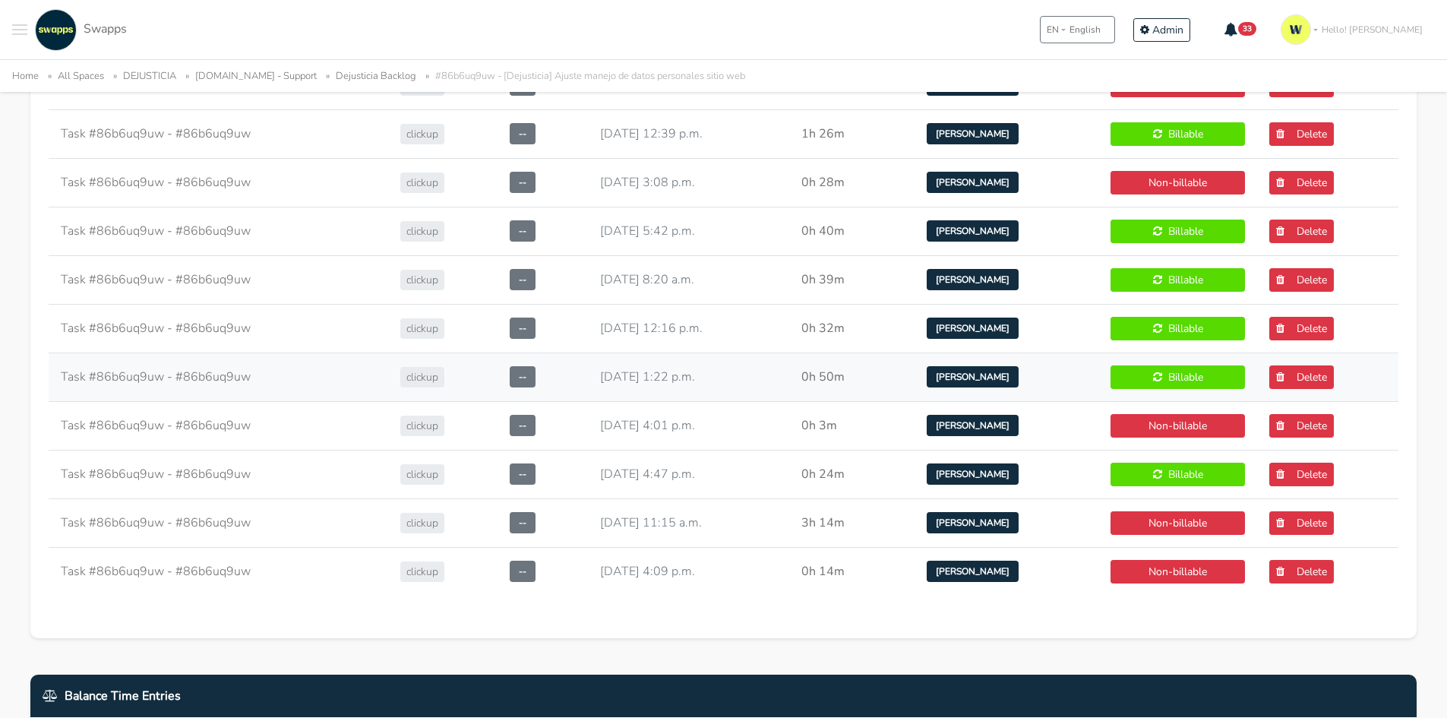
scroll to position [1064, 0]
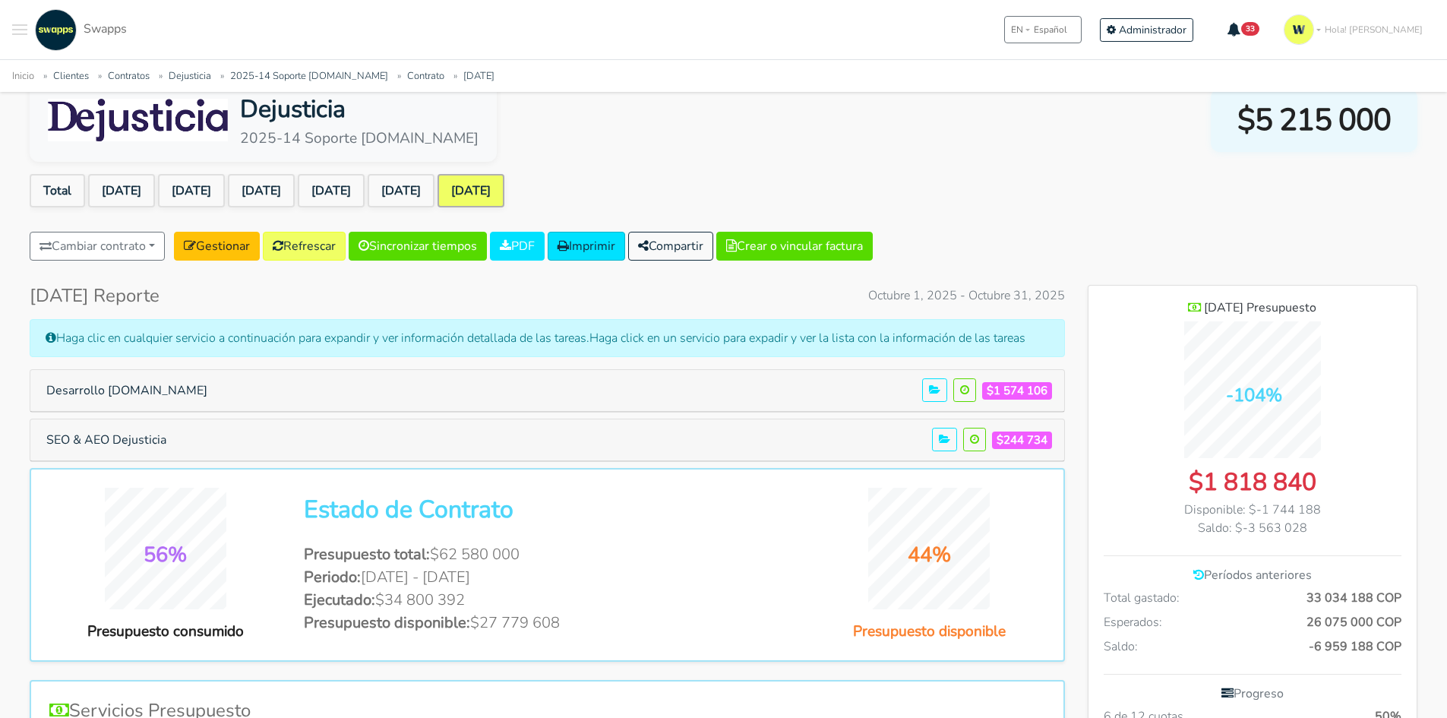
scroll to position [152, 0]
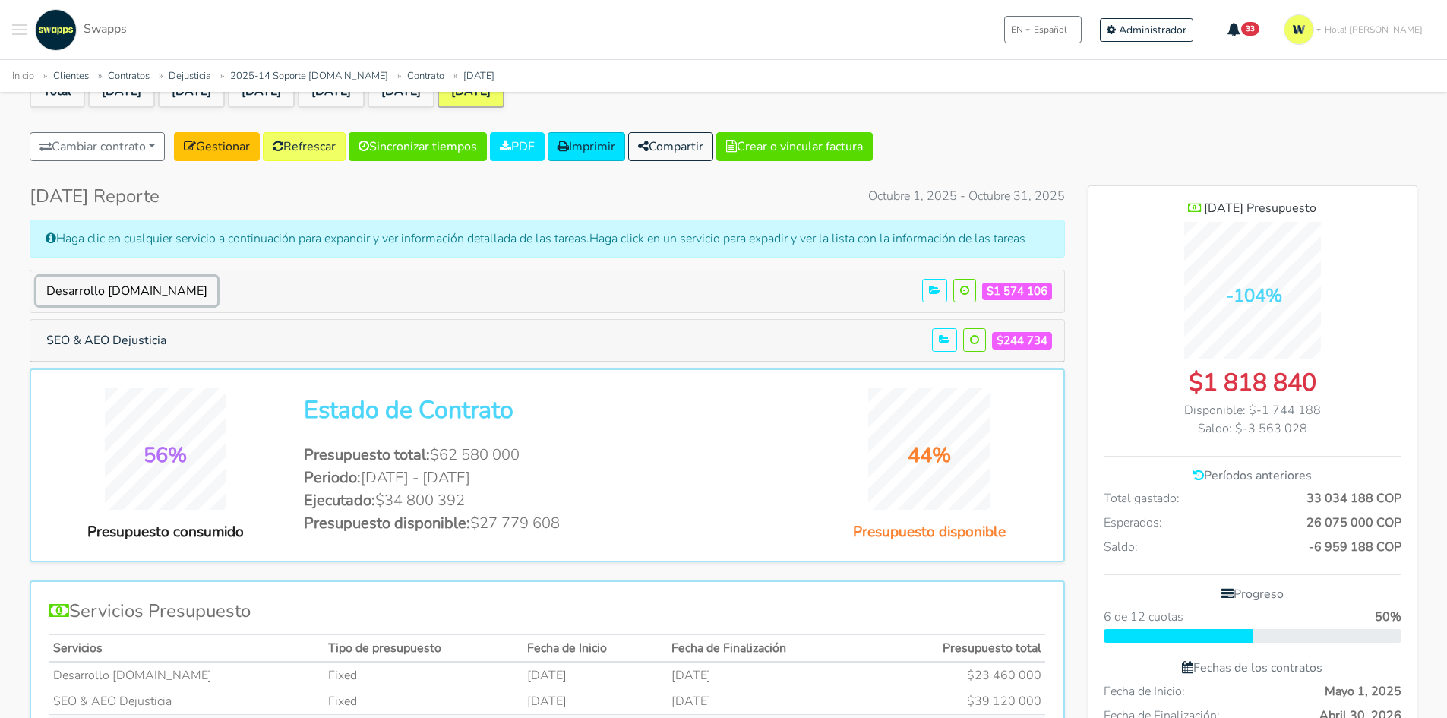
drag, startPoint x: 119, startPoint y: 286, endPoint x: 188, endPoint y: 280, distance: 69.3
click at [119, 286] on button "Desarrollo dejusticia.org" at bounding box center [126, 291] width 181 height 29
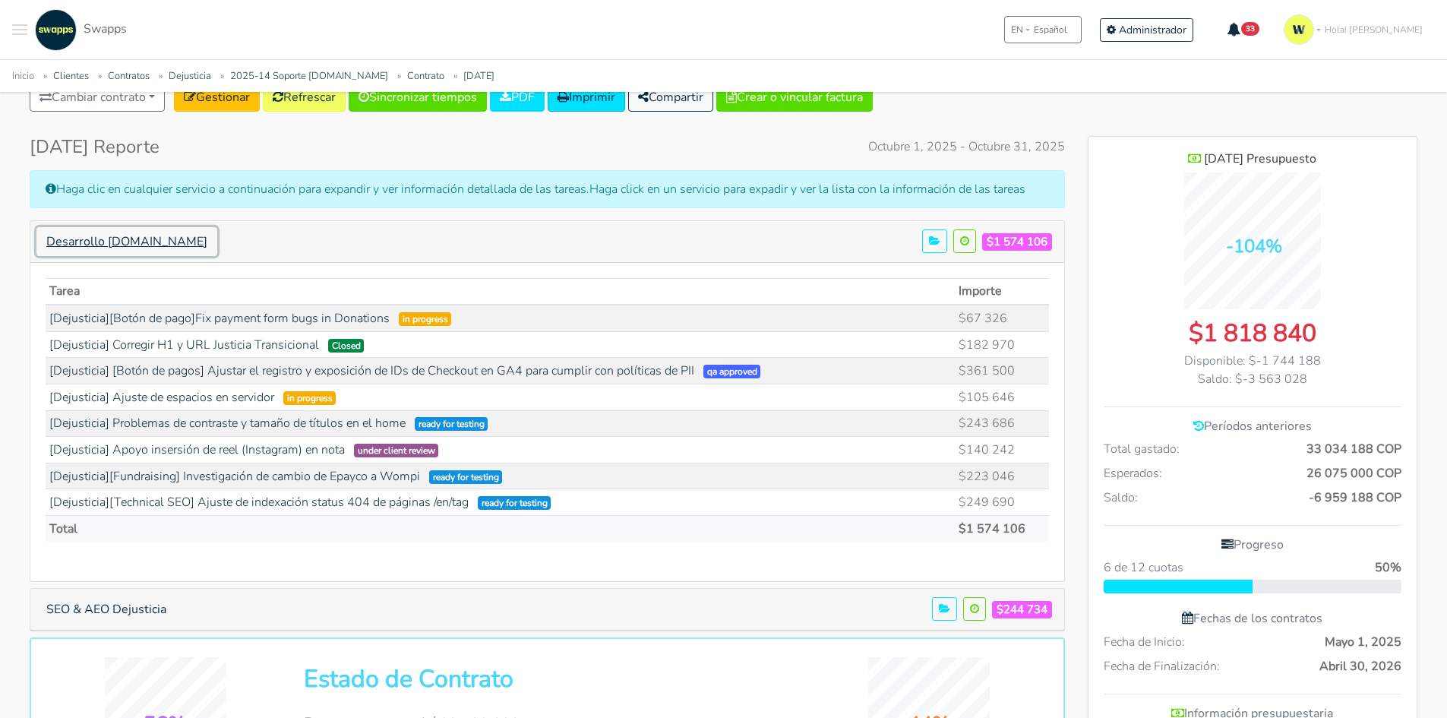
scroll to position [228, 0]
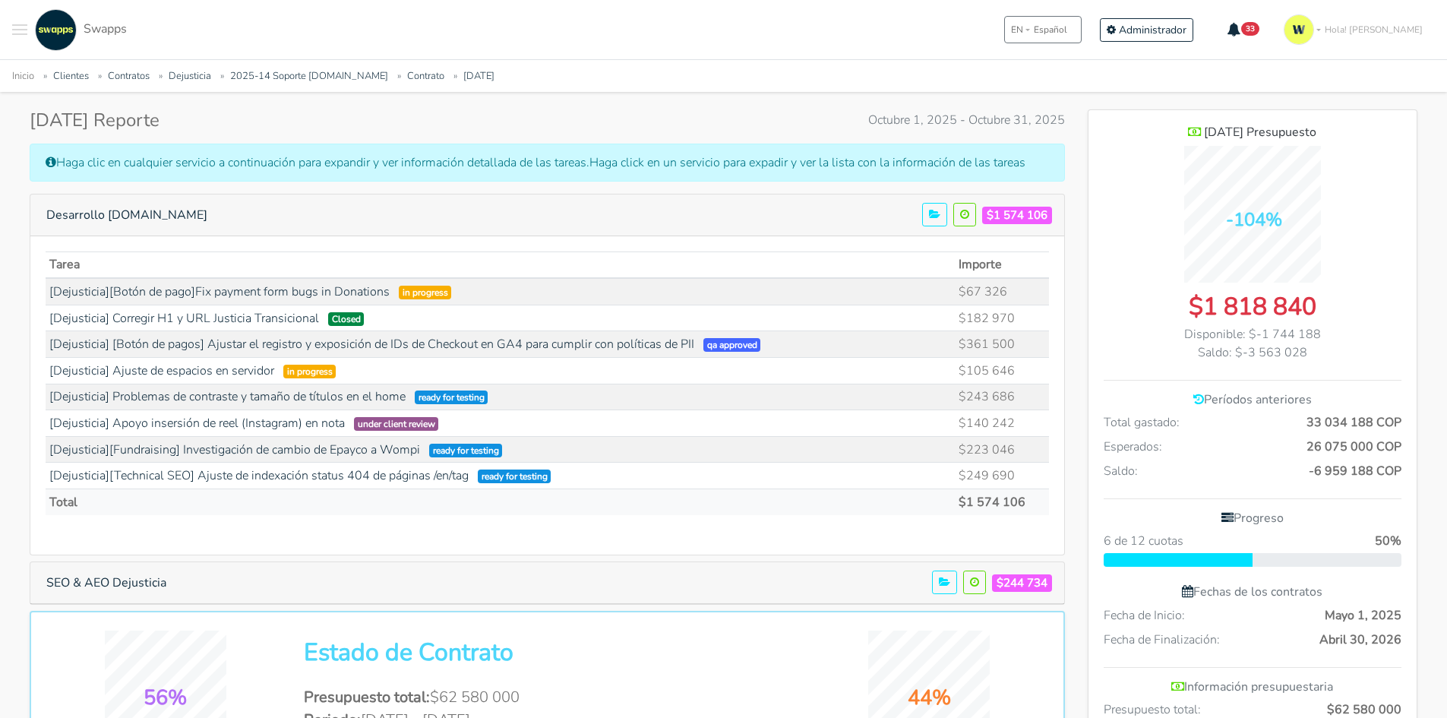
click at [1023, 486] on td "$249 690" at bounding box center [1002, 476] width 94 height 27
click at [402, 476] on link "[Dejusticia][Technical SEO] Ajuste de indexación status 404 de páginas /en/tag" at bounding box center [258, 475] width 419 height 17
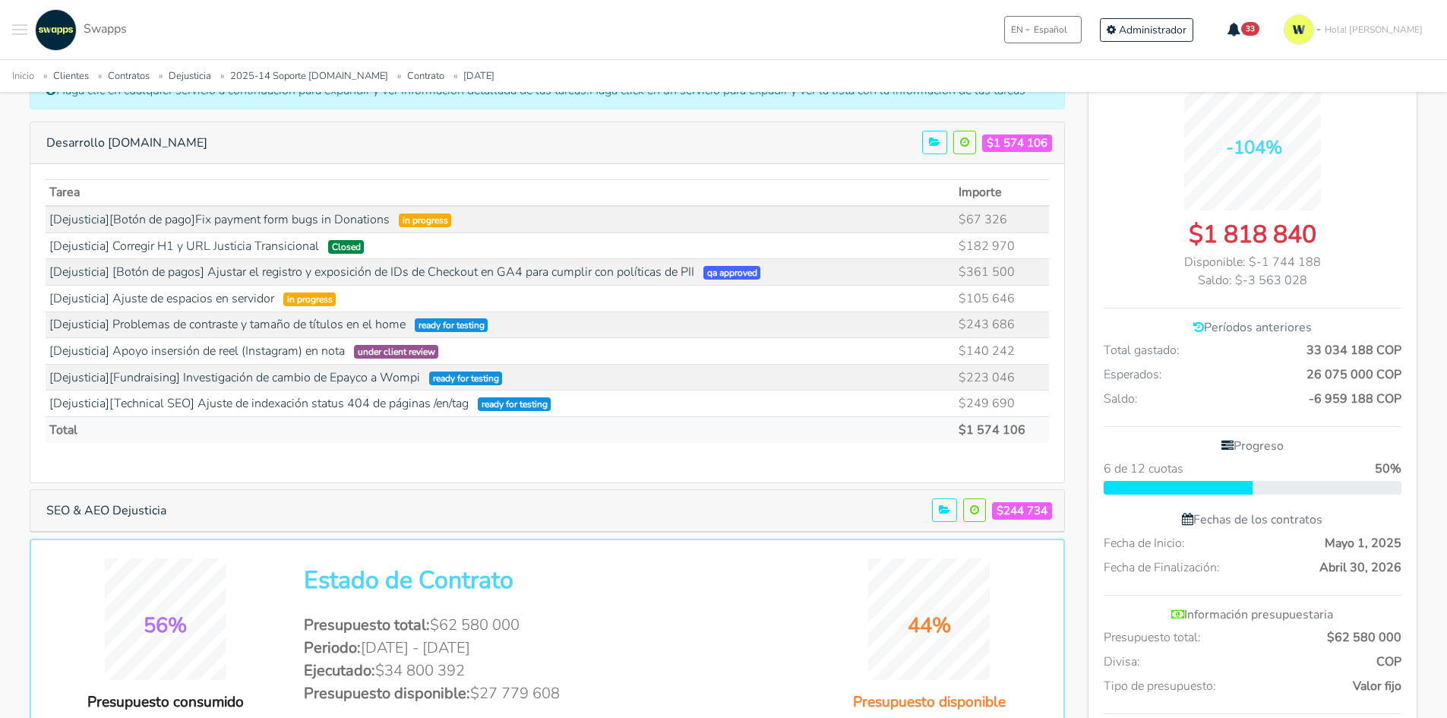
scroll to position [304, 0]
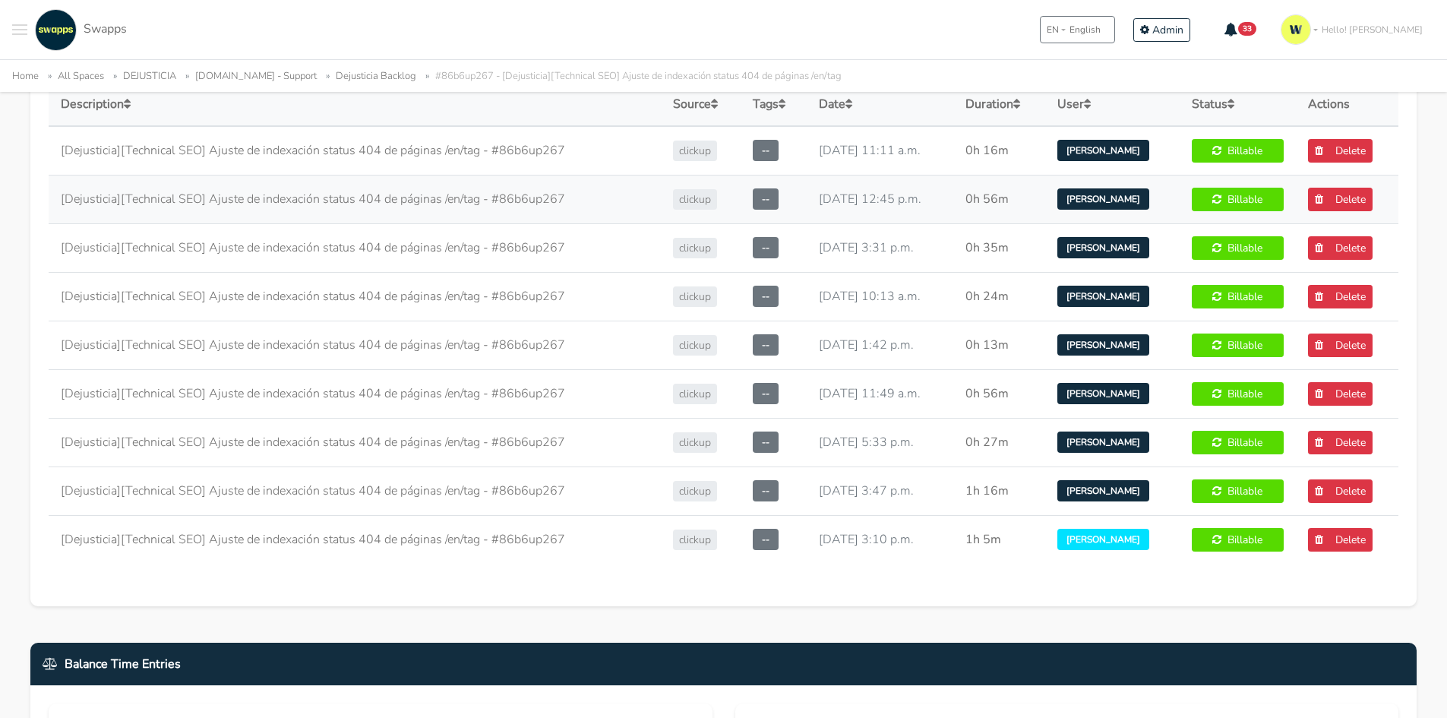
scroll to position [912, 0]
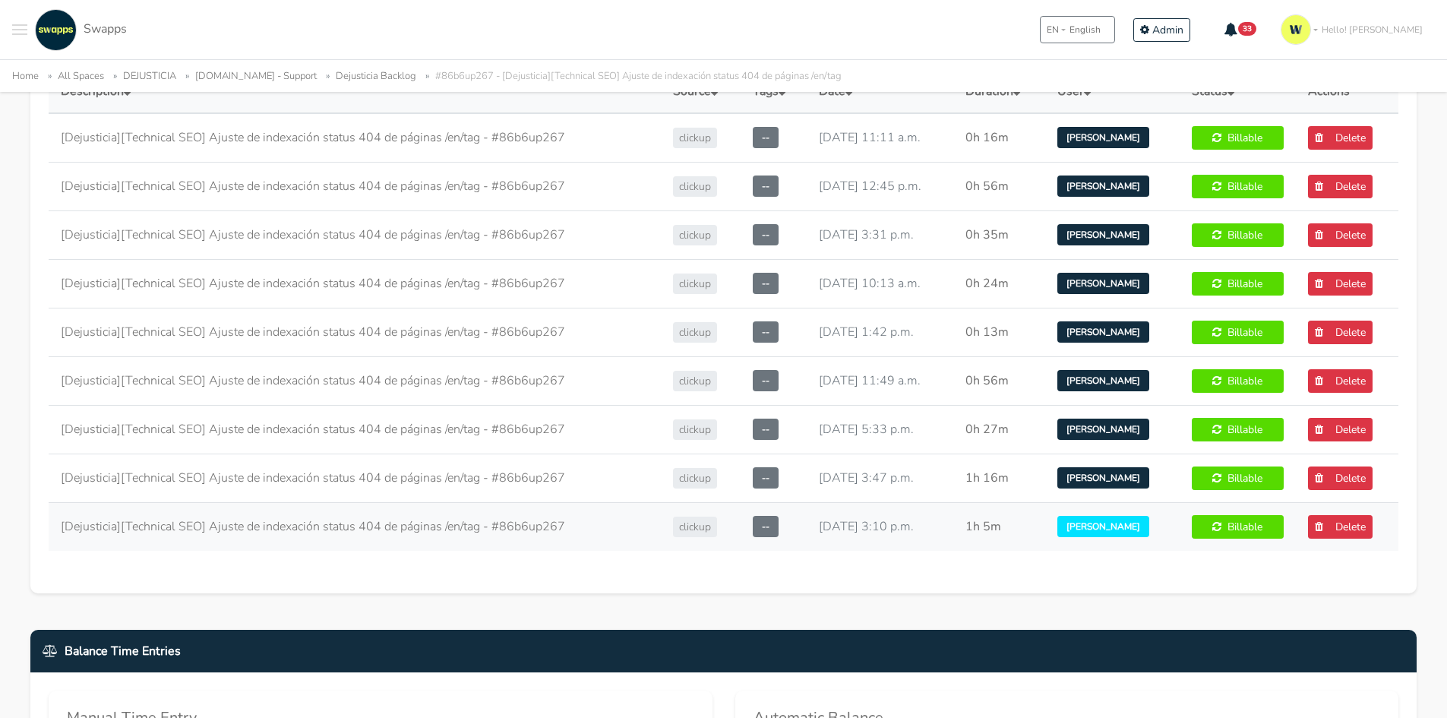
click at [985, 536] on td "1h 5m" at bounding box center [999, 526] width 91 height 49
drag, startPoint x: 1019, startPoint y: 533, endPoint x: 976, endPoint y: 533, distance: 43.3
click at [976, 533] on td "1h 5m" at bounding box center [999, 526] width 91 height 49
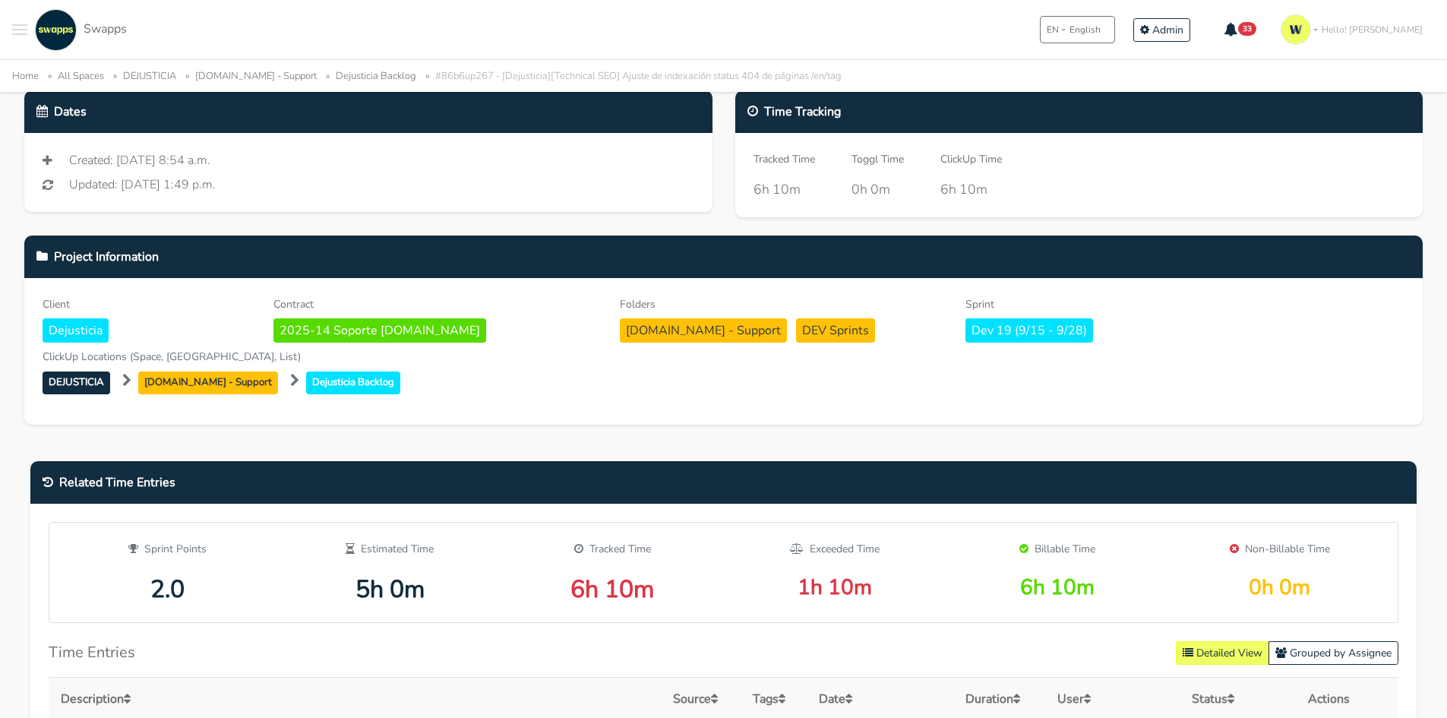
scroll to position [0, 0]
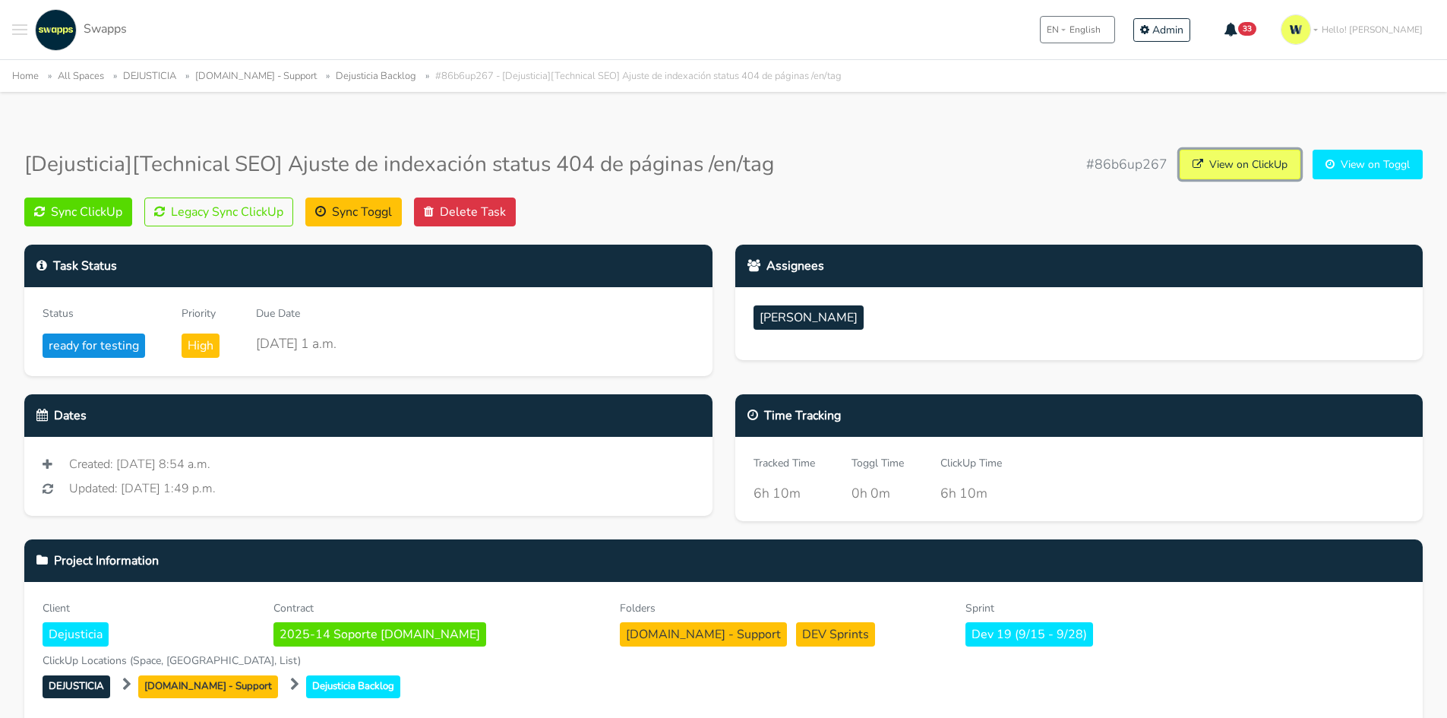
click at [1242, 160] on link "View on ClickUp" at bounding box center [1240, 165] width 121 height 30
